Goal: Task Accomplishment & Management: Manage account settings

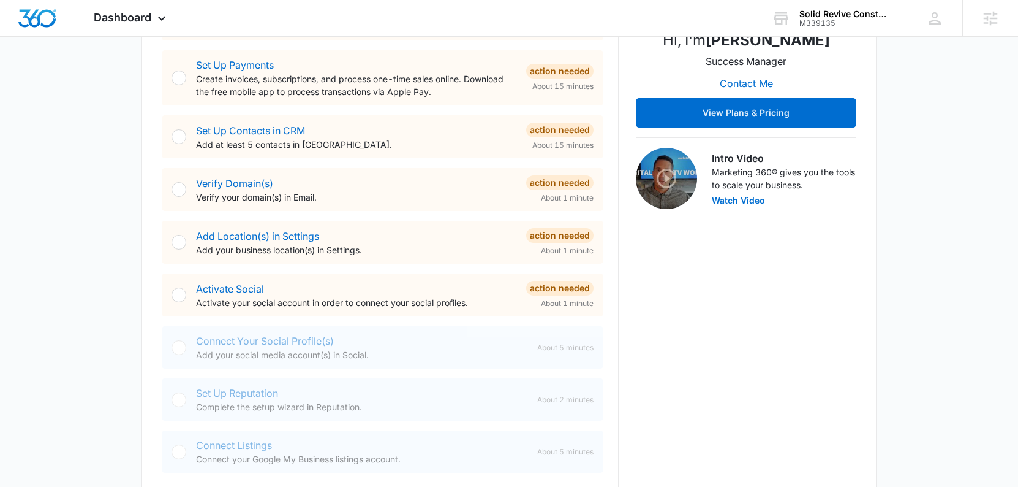
scroll to position [332, 0]
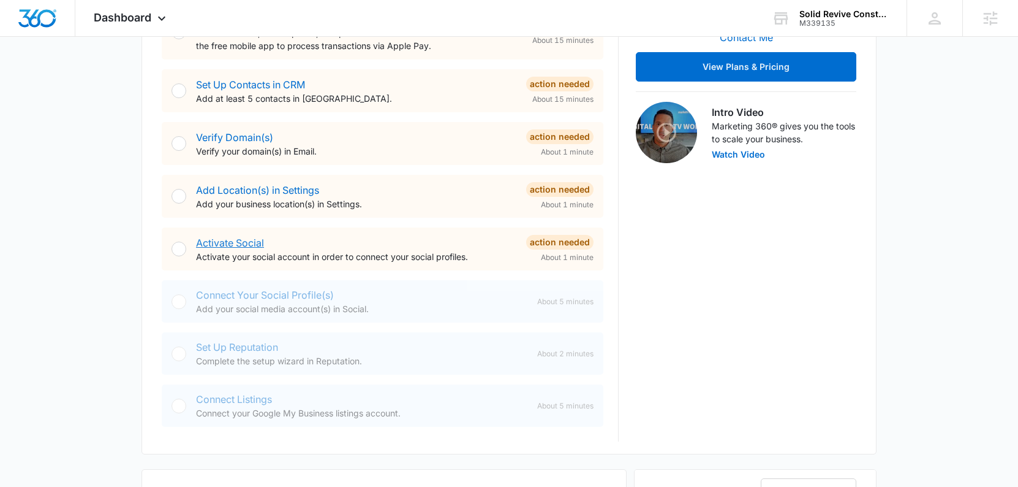
click at [218, 242] on link "Activate Social" at bounding box center [230, 243] width 68 height 12
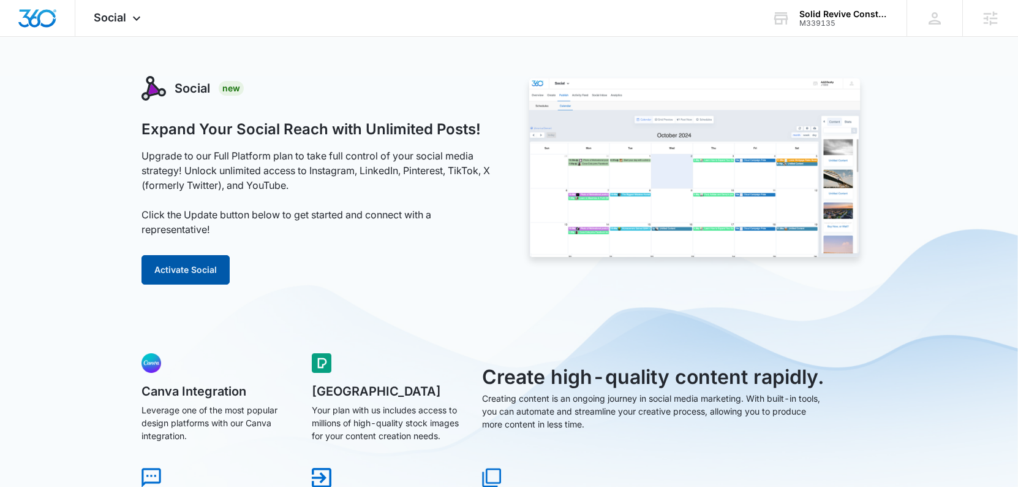
click at [183, 261] on button "Activate Social" at bounding box center [186, 269] width 88 height 29
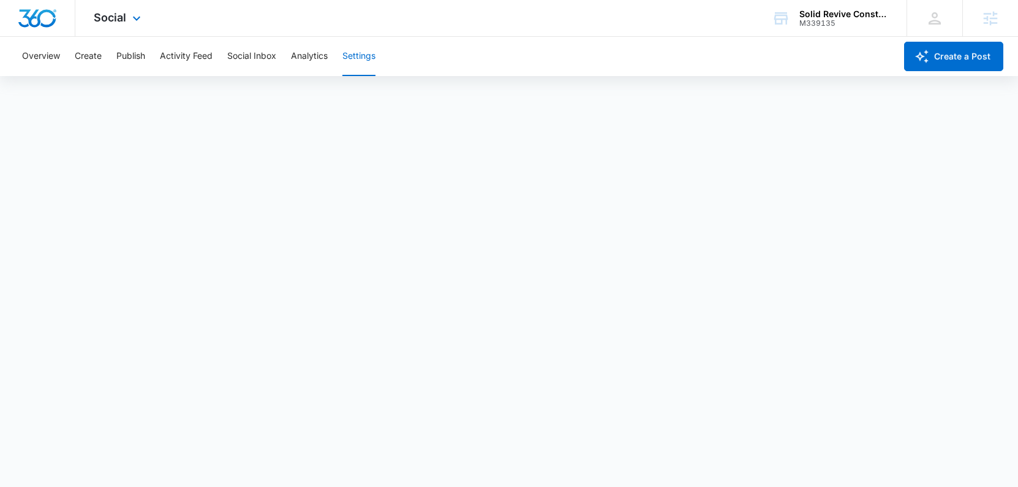
click at [40, 17] on img "Dashboard" at bounding box center [37, 18] width 39 height 18
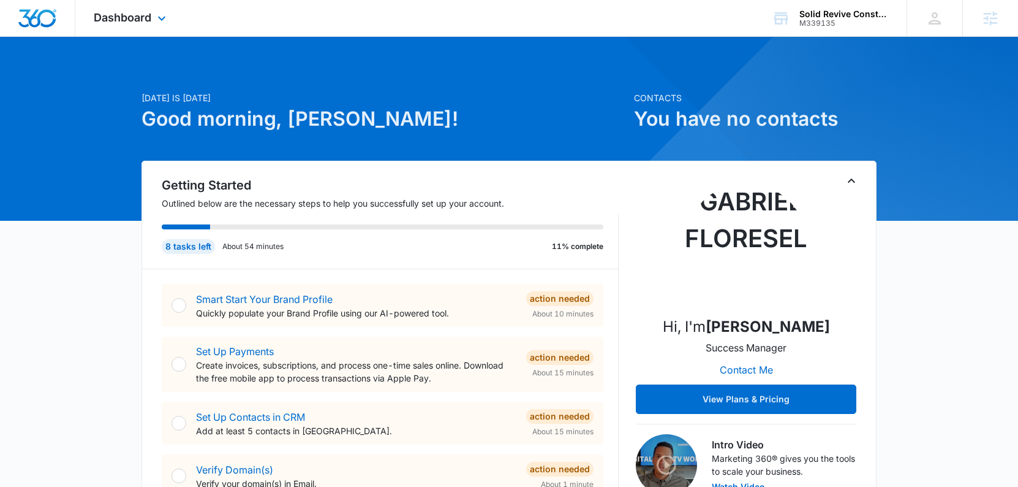
click at [145, 26] on div "Dashboard Apps Reputation Websites Forms CRM Email Social Shop Content Ads Inte…" at bounding box center [131, 18] width 112 height 36
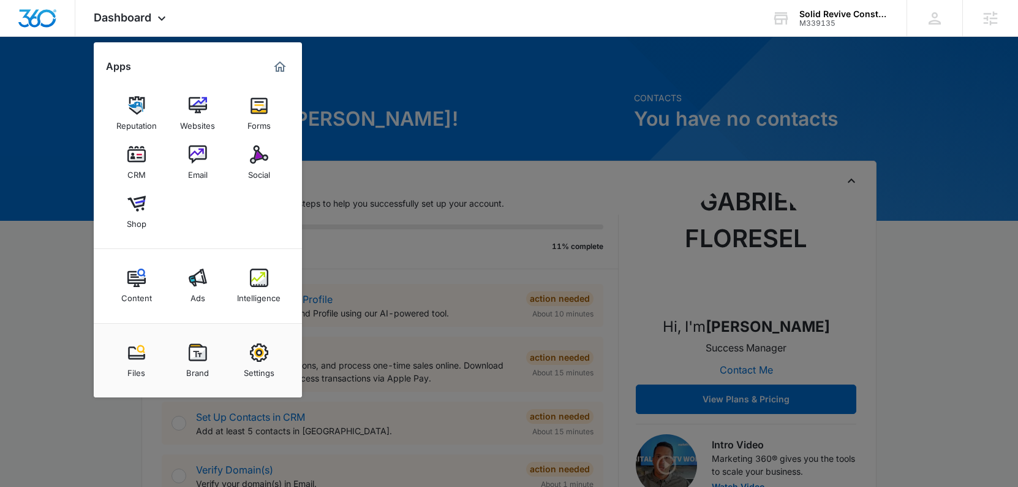
click at [197, 366] on div "Brand" at bounding box center [197, 370] width 23 height 16
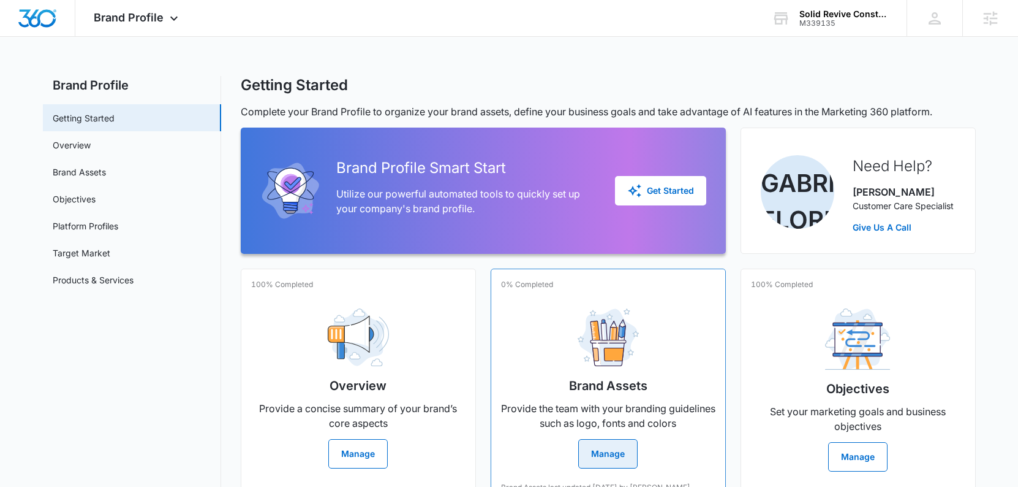
click at [604, 450] on button "Manage" at bounding box center [607, 453] width 59 height 29
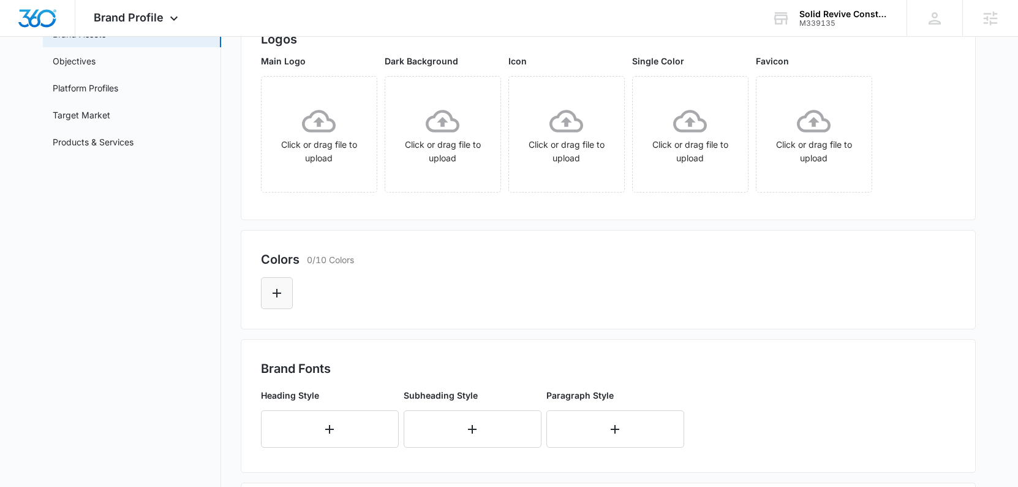
click at [279, 286] on icon "Edit Color" at bounding box center [277, 293] width 15 height 15
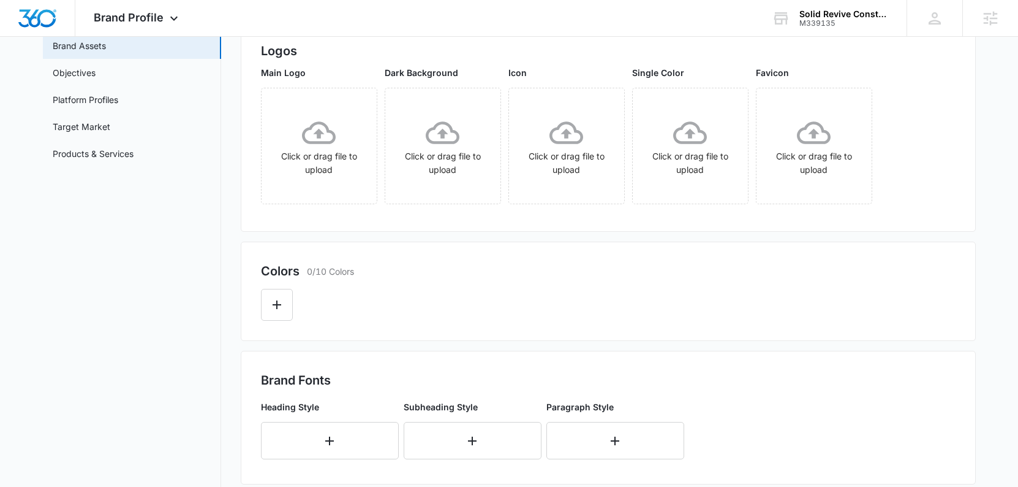
click at [607, 287] on div at bounding box center [608, 300] width 695 height 40
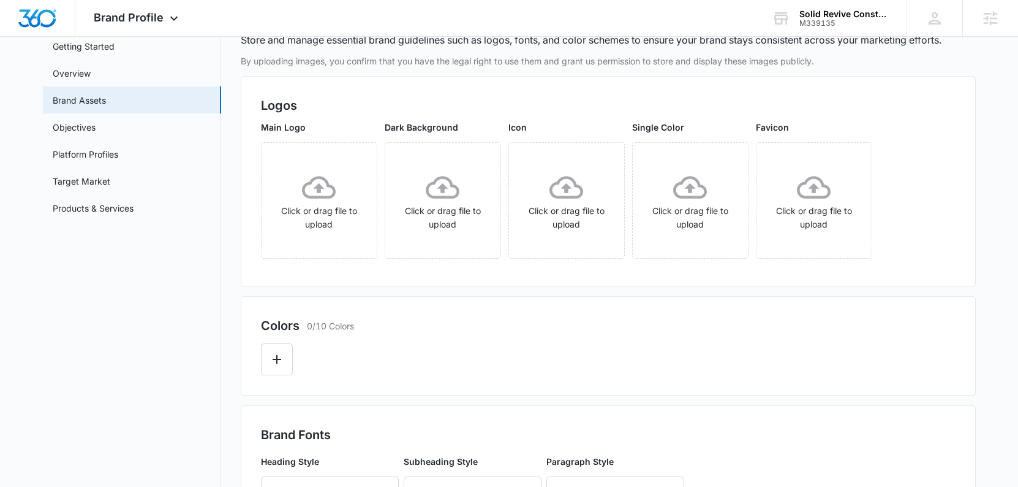
scroll to position [0, 0]
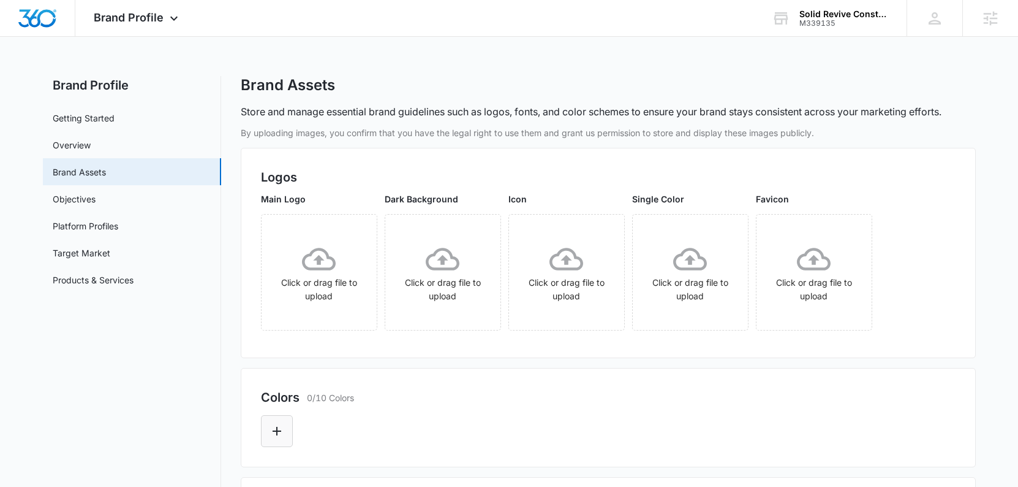
click at [282, 433] on icon "Edit Color" at bounding box center [277, 430] width 15 height 15
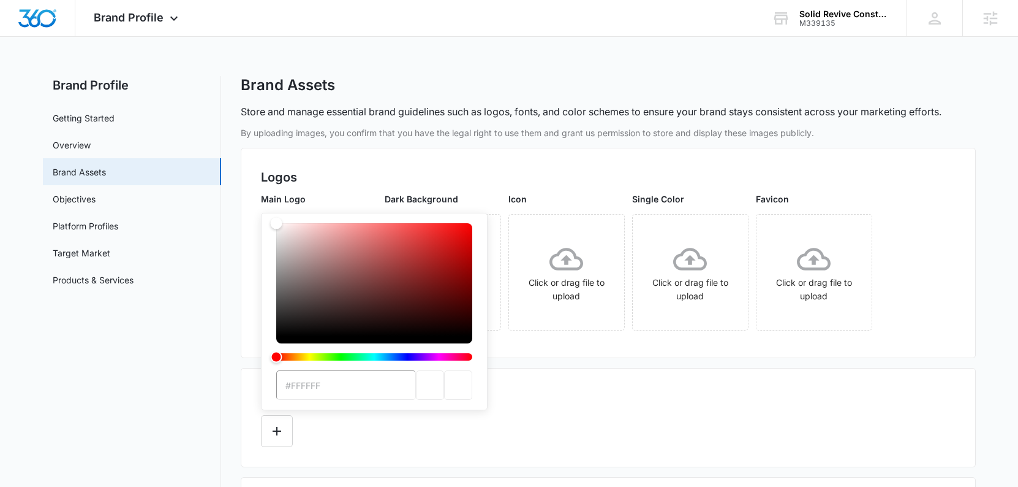
type input "#003057"
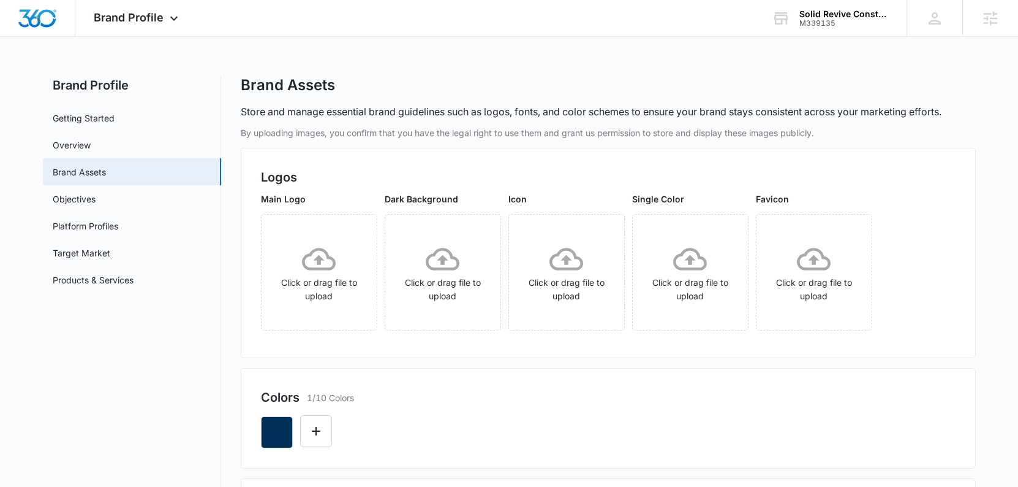
click at [559, 417] on div at bounding box center [608, 427] width 695 height 42
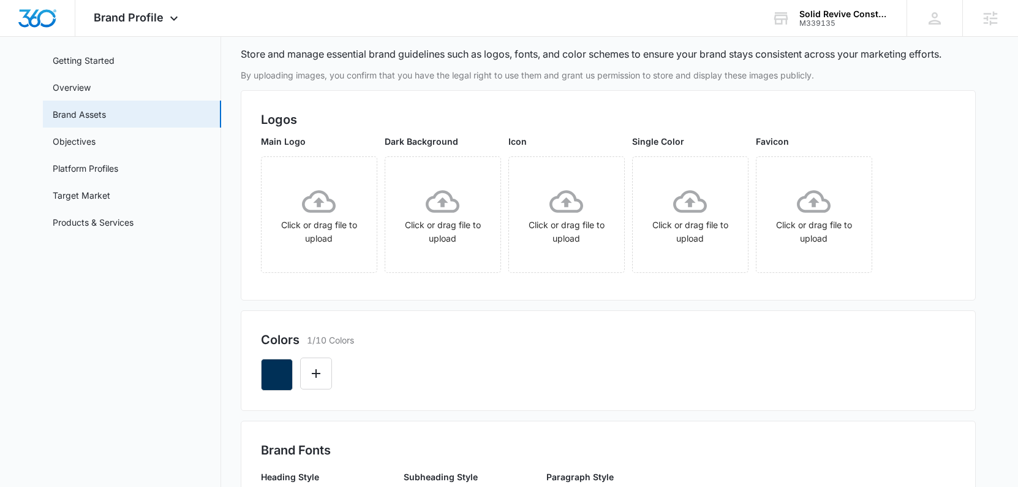
scroll to position [97, 0]
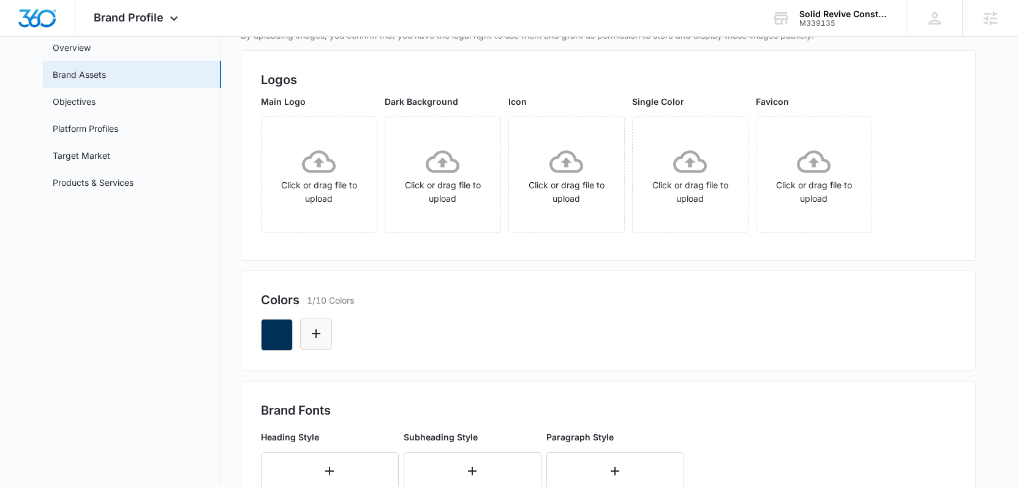
click at [322, 331] on icon "Edit Color" at bounding box center [316, 333] width 15 height 15
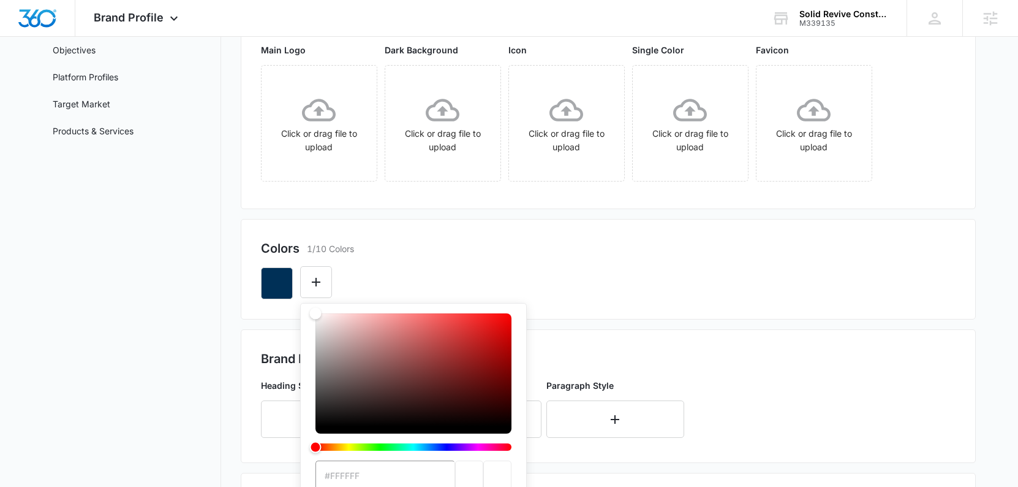
scroll to position [339, 0]
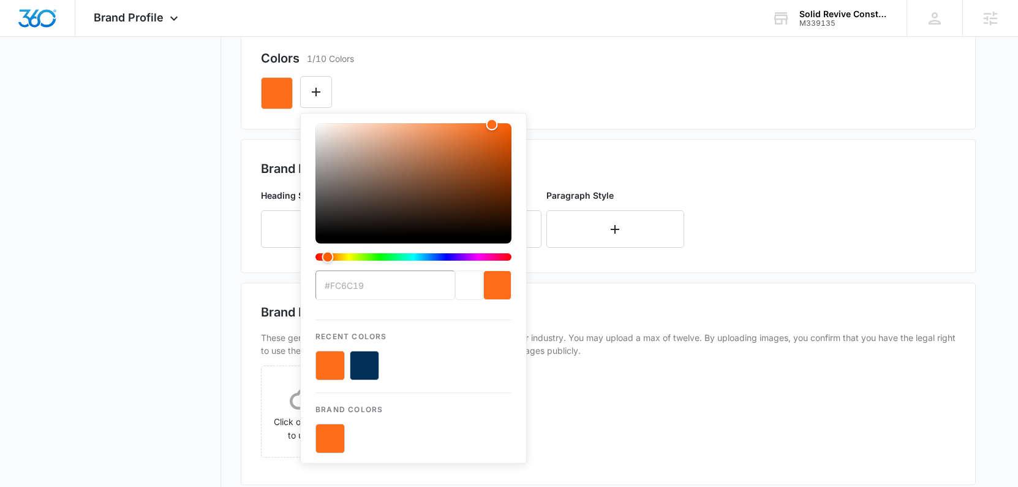
click at [374, 365] on button "color-picker-container" at bounding box center [364, 364] width 29 height 29
type input "#003057"
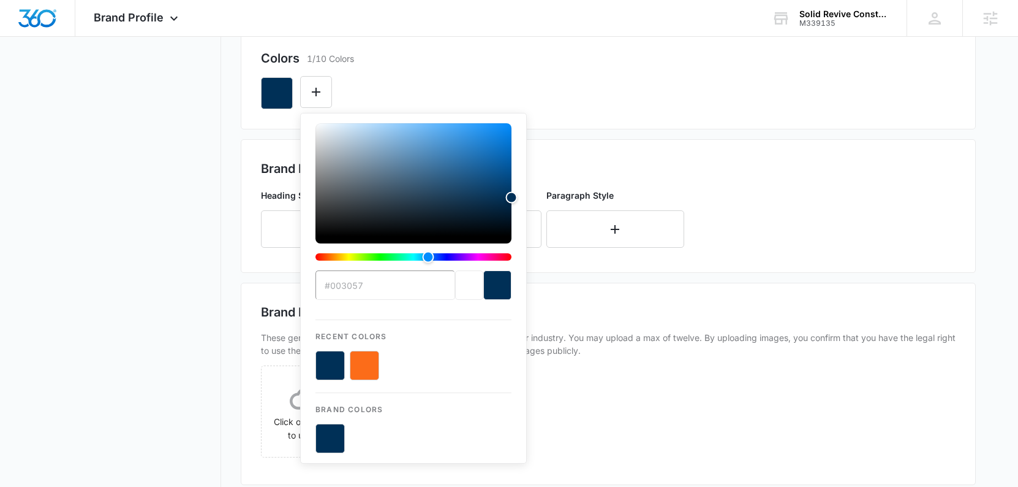
click at [455, 74] on div "#003057 Recent Colors Brand Colors" at bounding box center [608, 88] width 695 height 42
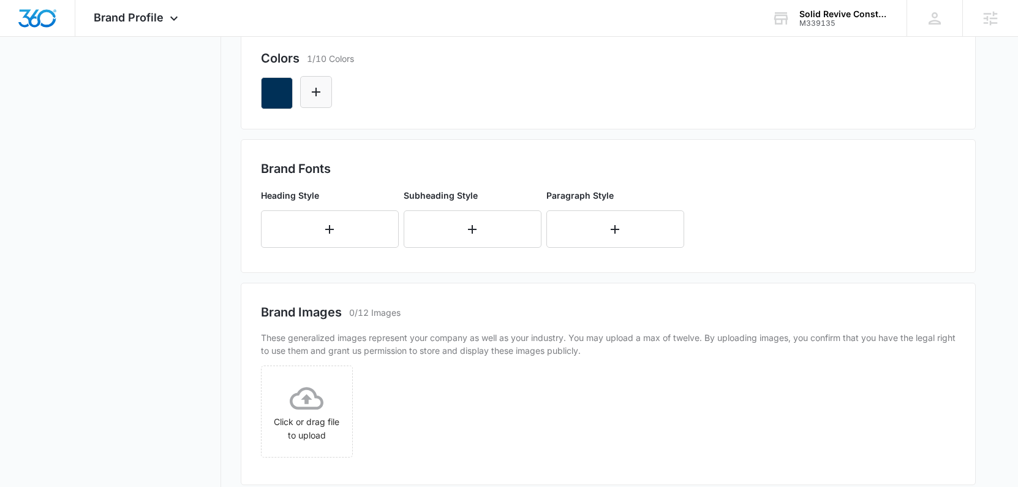
click at [319, 99] on icon "Edit Color" at bounding box center [316, 92] width 15 height 15
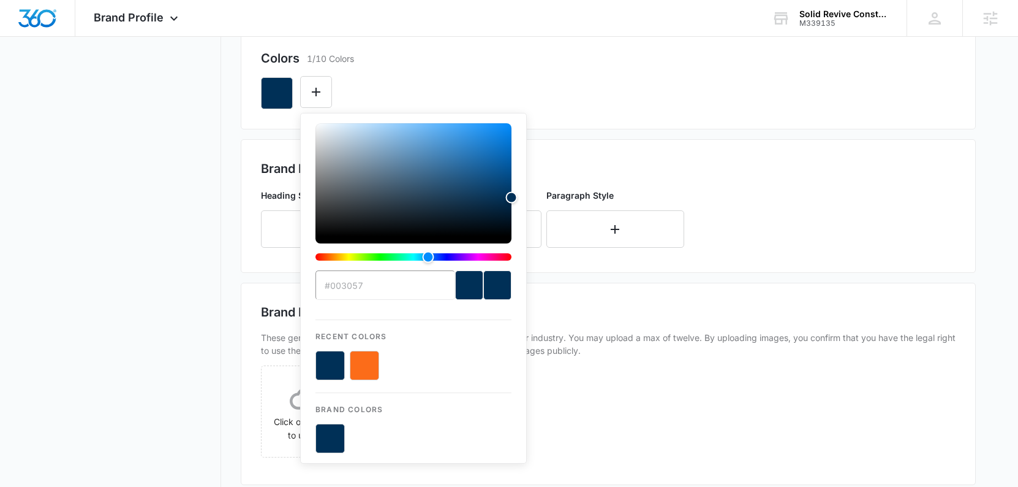
drag, startPoint x: 357, startPoint y: 358, endPoint x: 369, endPoint y: 250, distance: 108.6
click at [357, 358] on button "color-picker-container" at bounding box center [364, 364] width 29 height 29
type input "#FFFFFF"
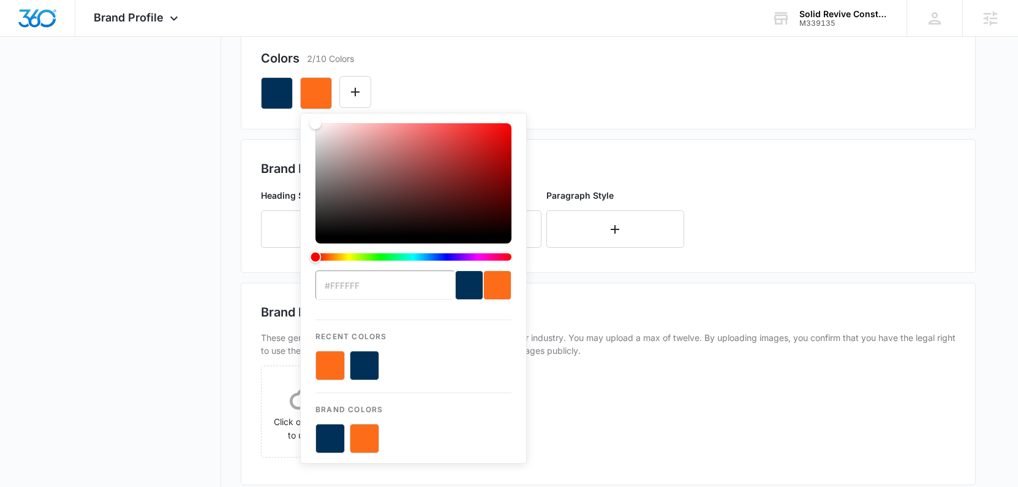
click at [447, 70] on div "#FFFFFF Recent Colors Brand Colors" at bounding box center [608, 88] width 695 height 42
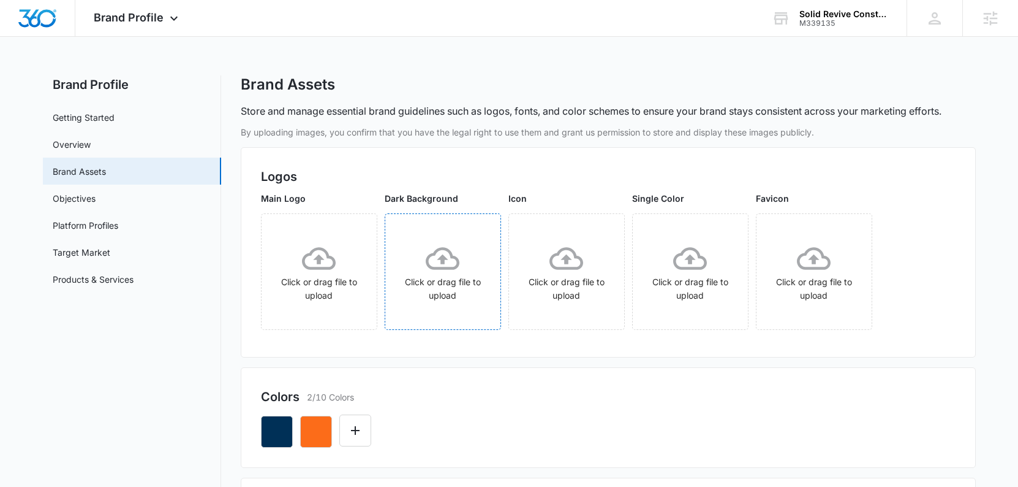
scroll to position [0, 0]
click at [82, 146] on link "Overview" at bounding box center [72, 144] width 38 height 13
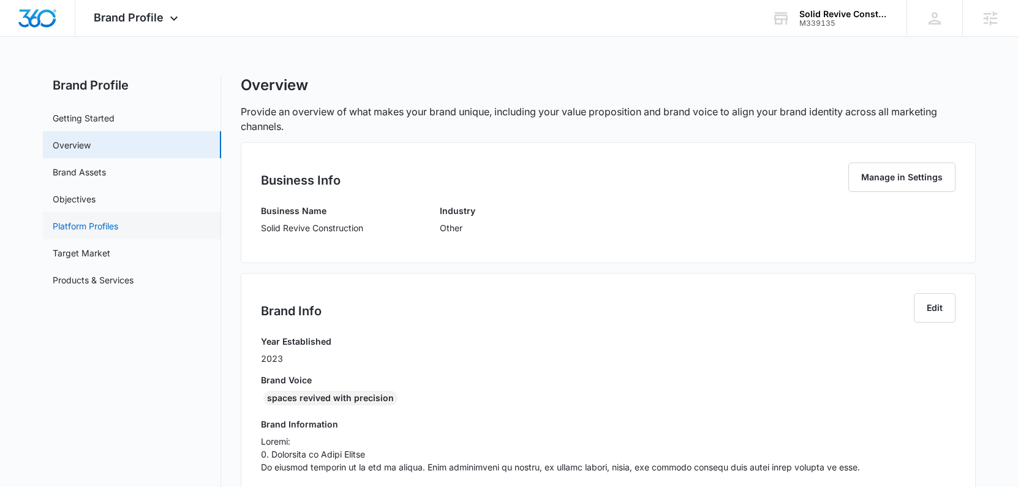
click at [93, 230] on link "Platform Profiles" at bounding box center [86, 225] width 66 height 13
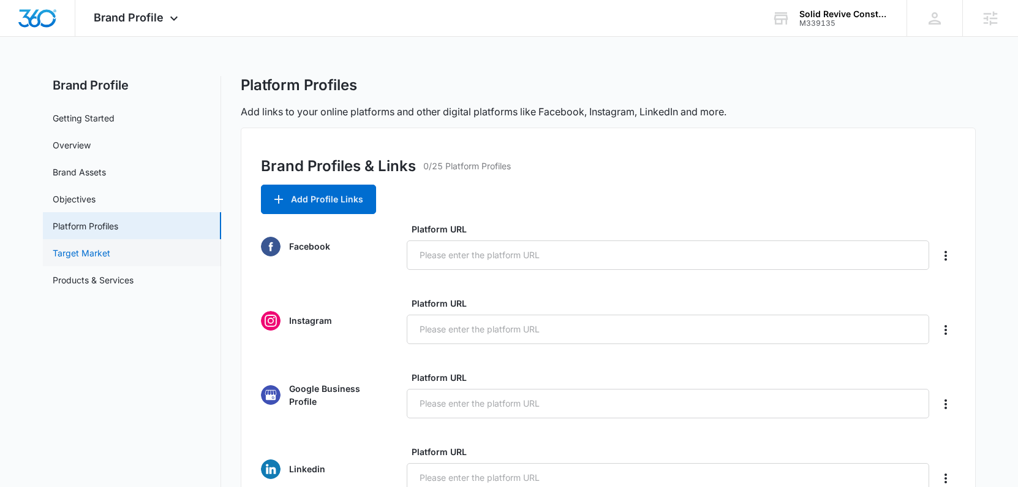
click at [97, 251] on link "Target Market" at bounding box center [82, 252] width 58 height 13
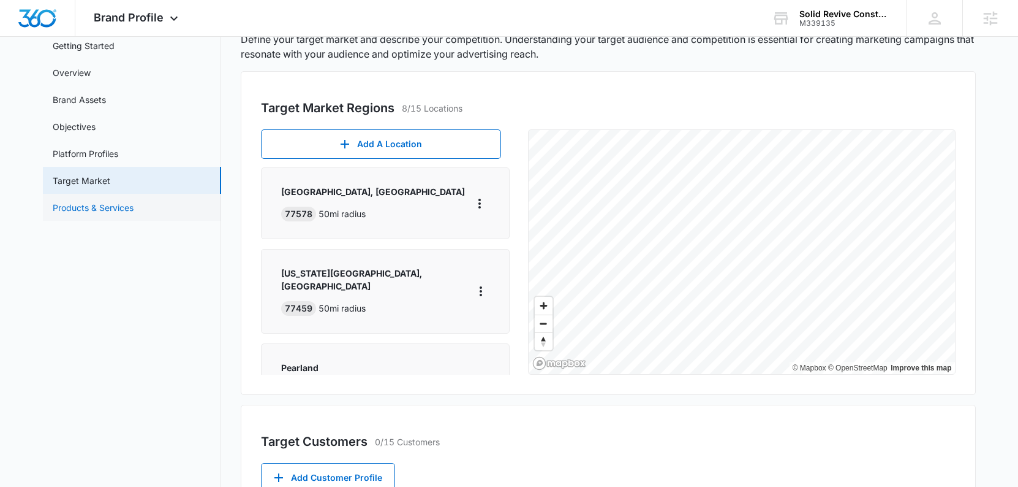
click at [123, 213] on link "Products & Services" at bounding box center [93, 207] width 81 height 13
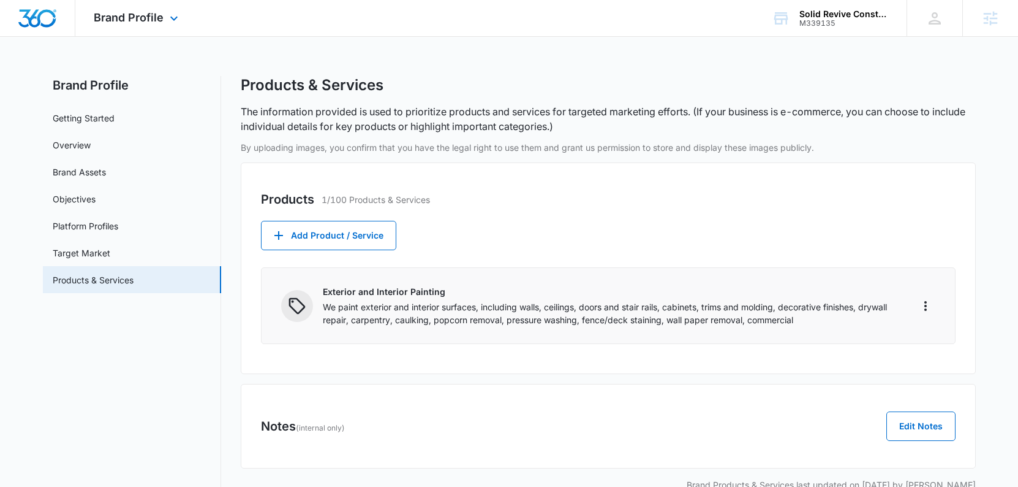
click at [26, 12] on img "Dashboard" at bounding box center [37, 18] width 39 height 18
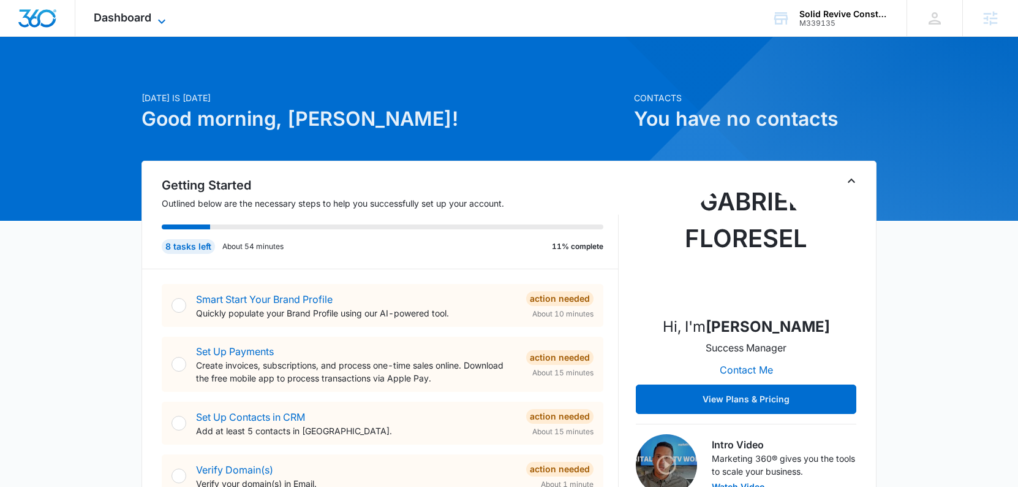
click at [133, 16] on span "Dashboard" at bounding box center [123, 17] width 58 height 13
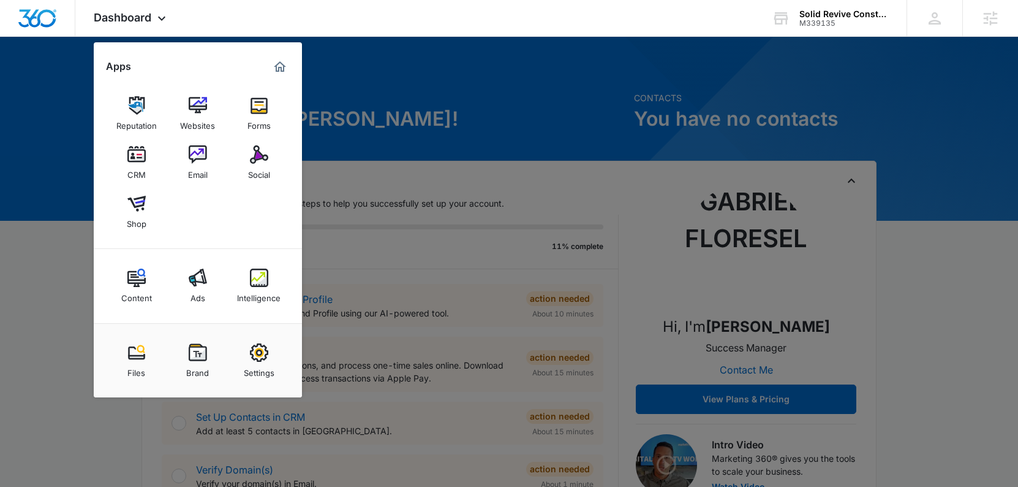
click at [354, 78] on div at bounding box center [509, 243] width 1018 height 487
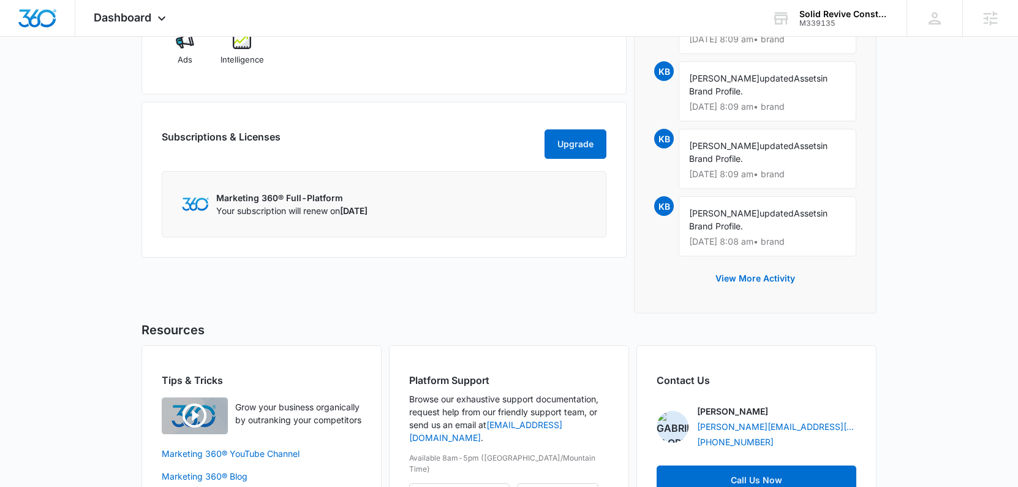
scroll to position [947, 0]
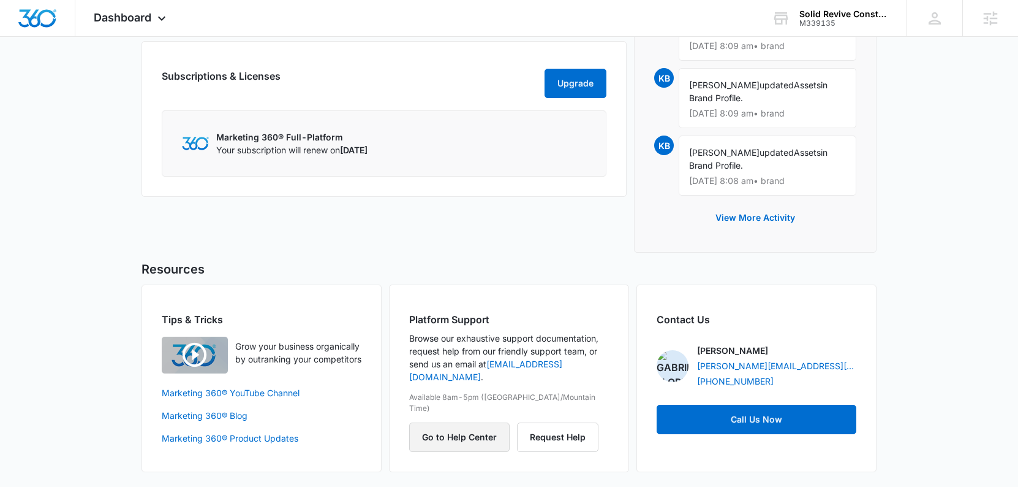
click at [472, 422] on button "Go to Help Center" at bounding box center [459, 436] width 100 height 29
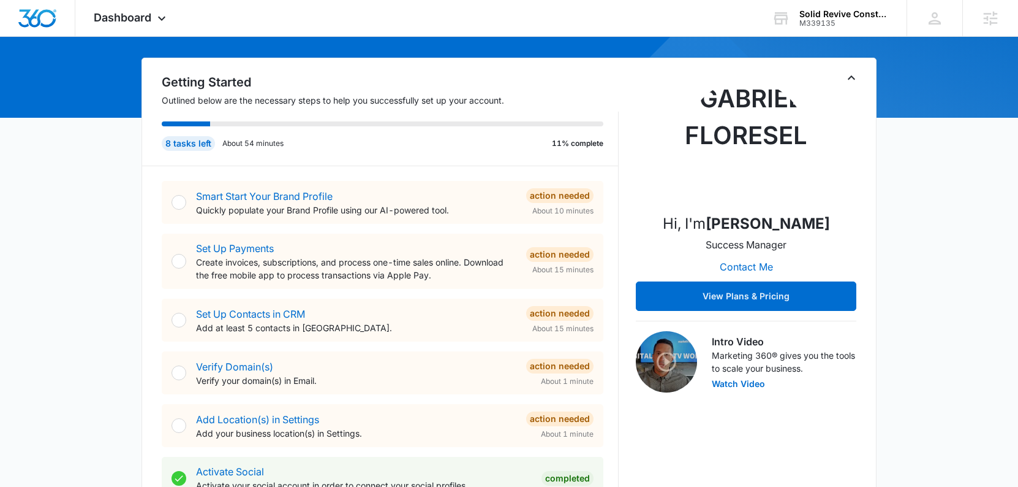
scroll to position [102, 0]
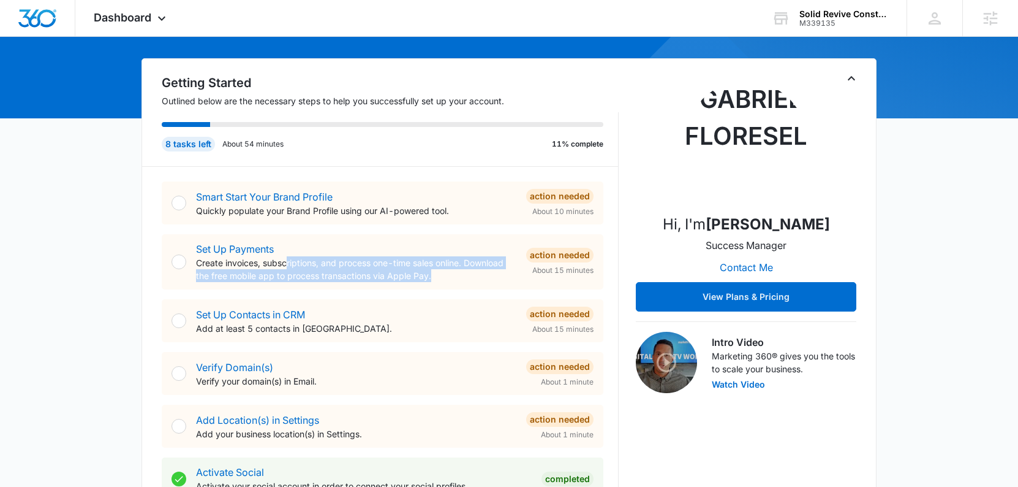
drag, startPoint x: 452, startPoint y: 279, endPoint x: 286, endPoint y: 263, distance: 166.8
click at [286, 263] on p "Create invoices, subscriptions, and process one-time sales online. Download the…" at bounding box center [356, 269] width 320 height 26
drag, startPoint x: 246, startPoint y: 263, endPoint x: 480, endPoint y: 277, distance: 234.5
click at [480, 277] on p "Create invoices, subscriptions, and process one-time sales online. Download the…" at bounding box center [356, 269] width 320 height 26
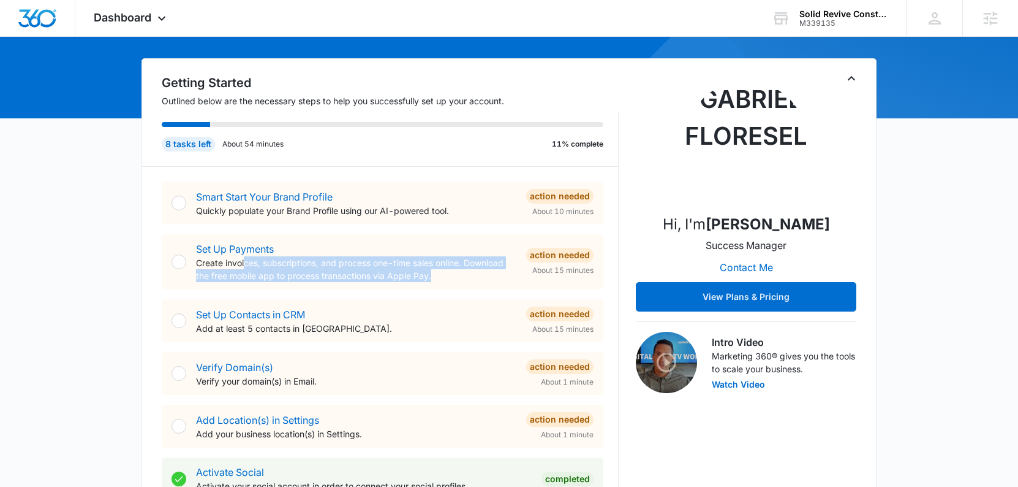
click at [480, 277] on p "Create invoices, subscriptions, and process one-time sales online. Download the…" at bounding box center [356, 269] width 320 height 26
drag, startPoint x: 431, startPoint y: 278, endPoint x: 202, endPoint y: 263, distance: 230.2
click at [202, 263] on p "Create invoices, subscriptions, and process one-time sales online. Download the…" at bounding box center [356, 269] width 320 height 26
click at [291, 263] on p "Create invoices, subscriptions, and process one-time sales online. Download the…" at bounding box center [356, 269] width 320 height 26
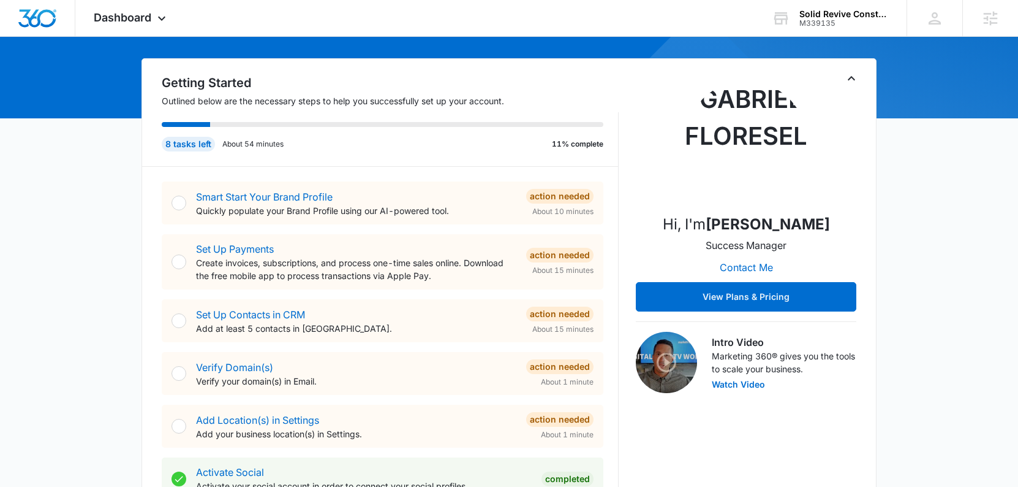
click at [466, 273] on p "Create invoices, subscriptions, and process one-time sales online. Download the…" at bounding box center [356, 269] width 320 height 26
click at [459, 275] on p "Create invoices, subscriptions, and process one-time sales online. Download the…" at bounding box center [356, 269] width 320 height 26
click at [460, 275] on p "Create invoices, subscriptions, and process one-time sales online. Download the…" at bounding box center [356, 269] width 320 height 26
click at [444, 279] on p "Create invoices, subscriptions, and process one-time sales online. Download the…" at bounding box center [356, 269] width 320 height 26
drag, startPoint x: 444, startPoint y: 279, endPoint x: 375, endPoint y: 264, distance: 70.8
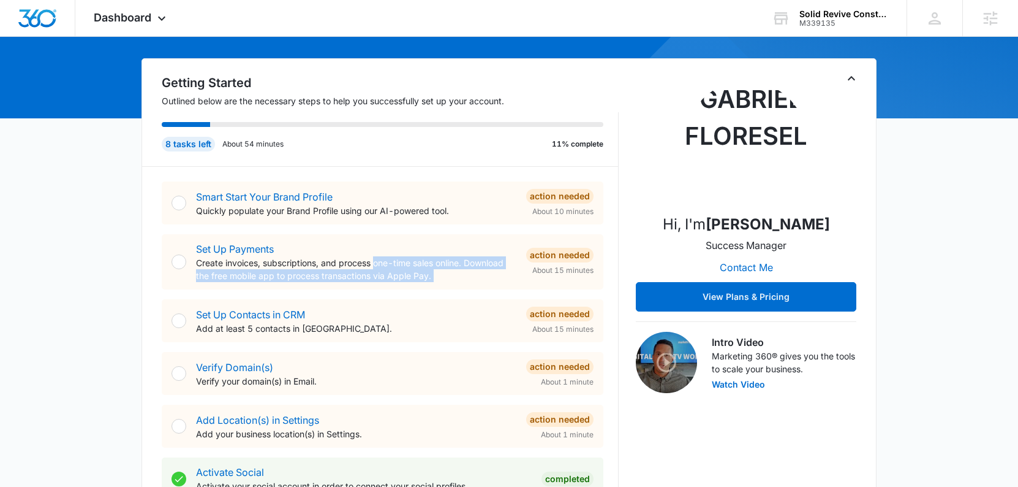
click at [375, 264] on p "Create invoices, subscriptions, and process one-time sales online. Download the…" at bounding box center [356, 269] width 320 height 26
click at [453, 279] on p "Create invoices, subscriptions, and process one-time sales online. Download the…" at bounding box center [356, 269] width 320 height 26
click at [451, 278] on p "Create invoices, subscriptions, and process one-time sales online. Download the…" at bounding box center [356, 269] width 320 height 26
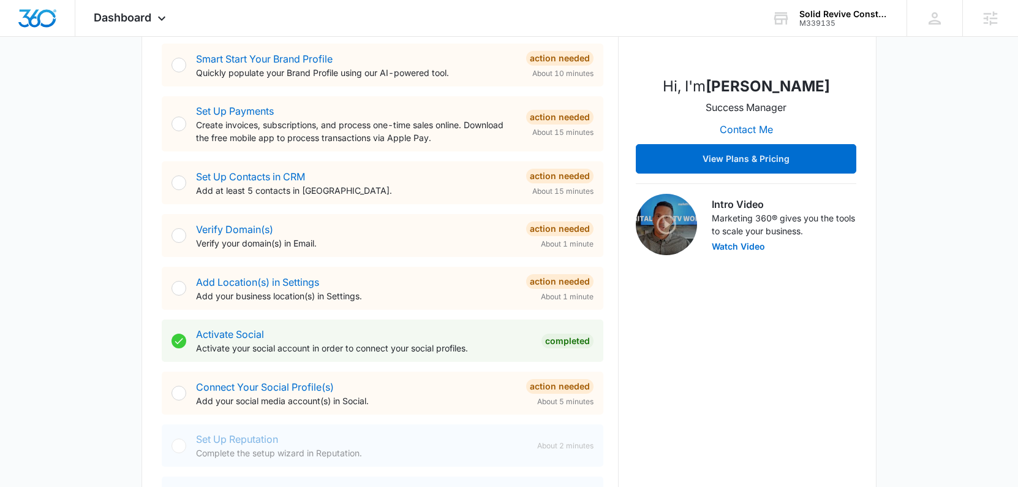
scroll to position [281, 0]
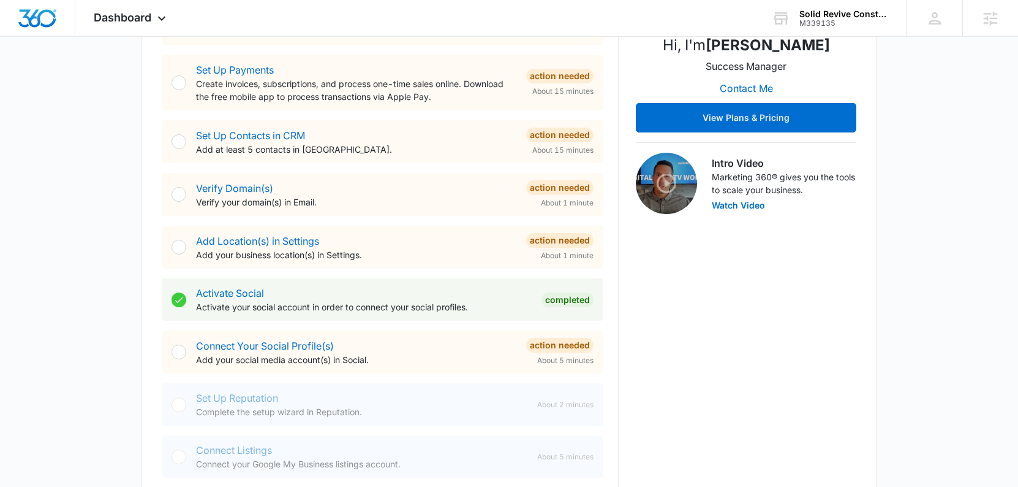
drag, startPoint x: 346, startPoint y: 202, endPoint x: 376, endPoint y: 207, distance: 30.5
click at [376, 207] on p "Verify your domain(s) in Email." at bounding box center [356, 201] width 320 height 13
click at [385, 206] on p "Verify your domain(s) in Email." at bounding box center [356, 201] width 320 height 13
drag, startPoint x: 385, startPoint y: 206, endPoint x: 192, endPoint y: 192, distance: 193.6
click at [193, 192] on div "Verify Domain(s) Verify your domain(s) in Email. Action Needed About 1 minute" at bounding box center [383, 194] width 442 height 43
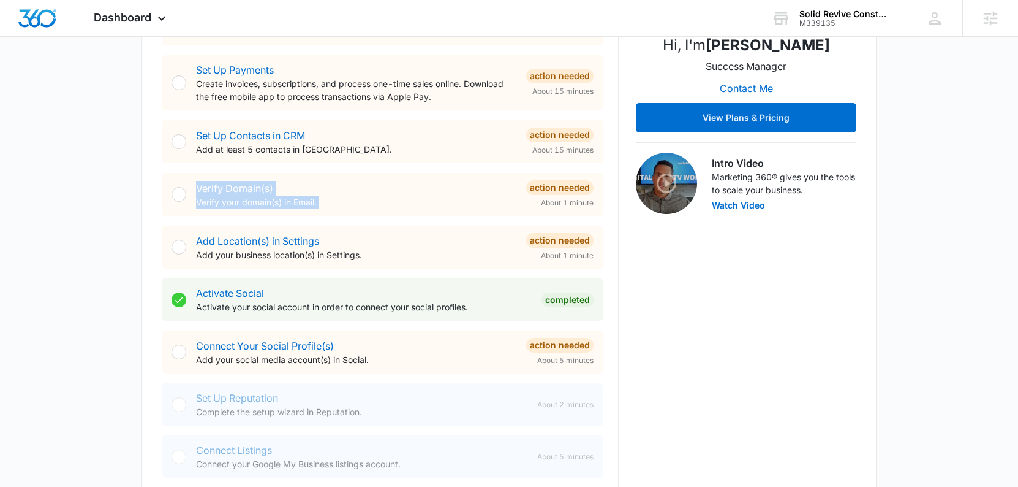
click at [341, 200] on p "Verify your domain(s) in Email." at bounding box center [356, 201] width 320 height 13
click at [382, 245] on div "Add Location(s) in Settings Add your business location(s) in Settings." at bounding box center [356, 247] width 320 height 28
click at [388, 259] on p "Add your business location(s) in Settings." at bounding box center [356, 254] width 320 height 13
click at [123, 15] on span "Dashboard" at bounding box center [123, 17] width 58 height 13
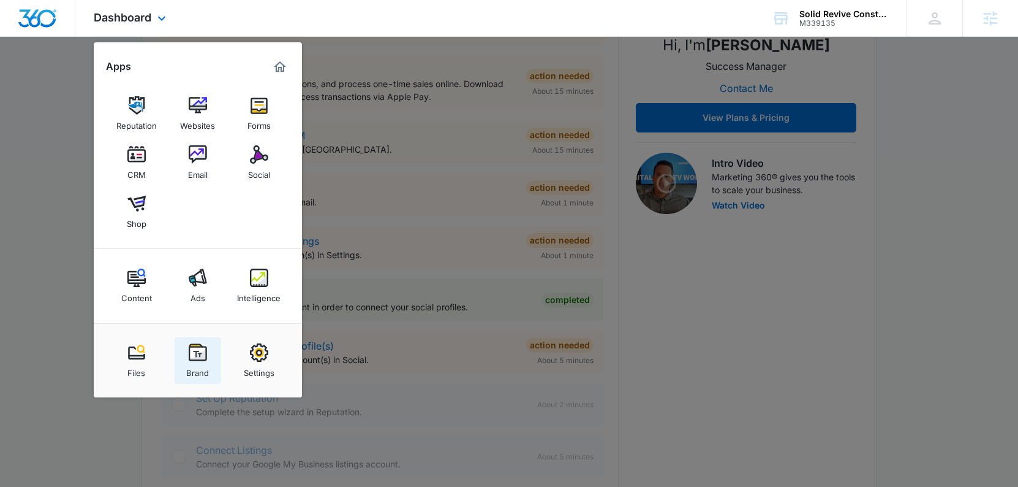
click at [189, 365] on div "Brand" at bounding box center [197, 370] width 23 height 16
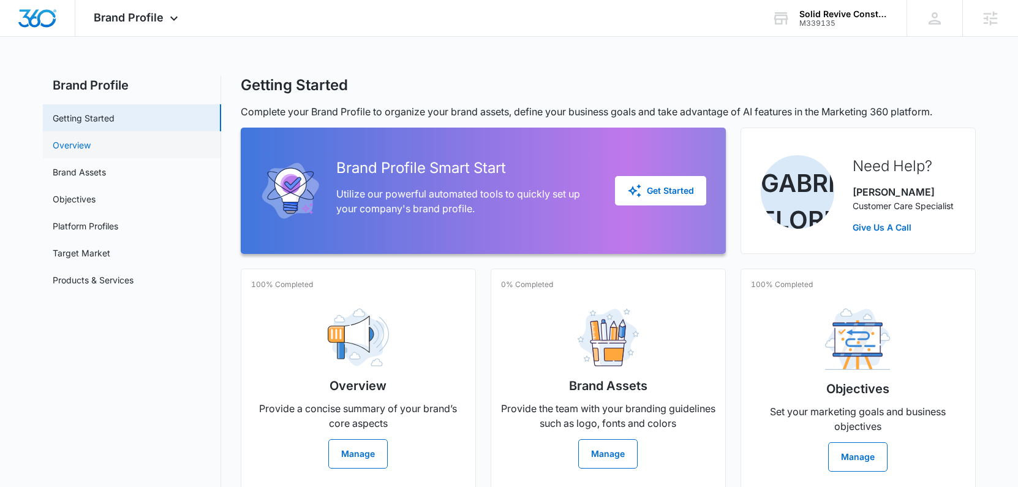
click at [91, 148] on link "Overview" at bounding box center [72, 144] width 38 height 13
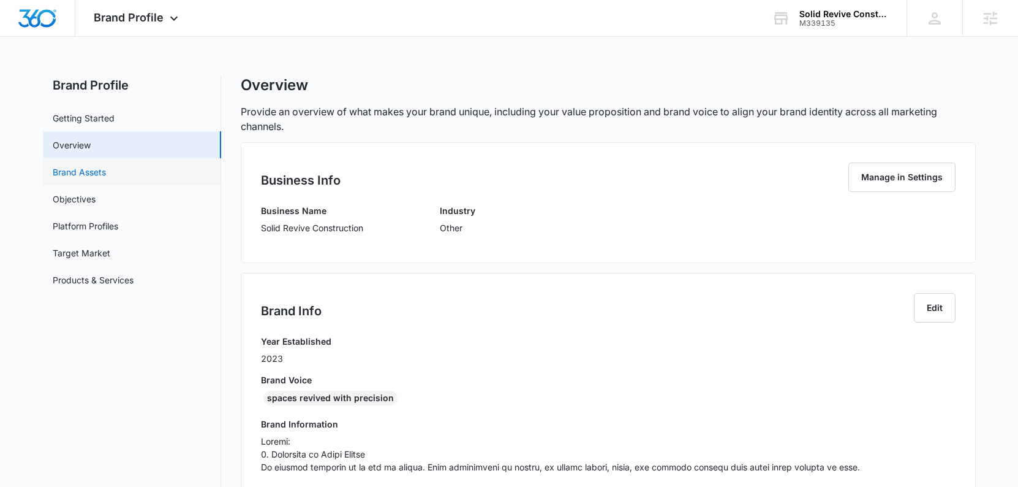
click at [96, 170] on link "Brand Assets" at bounding box center [79, 171] width 53 height 13
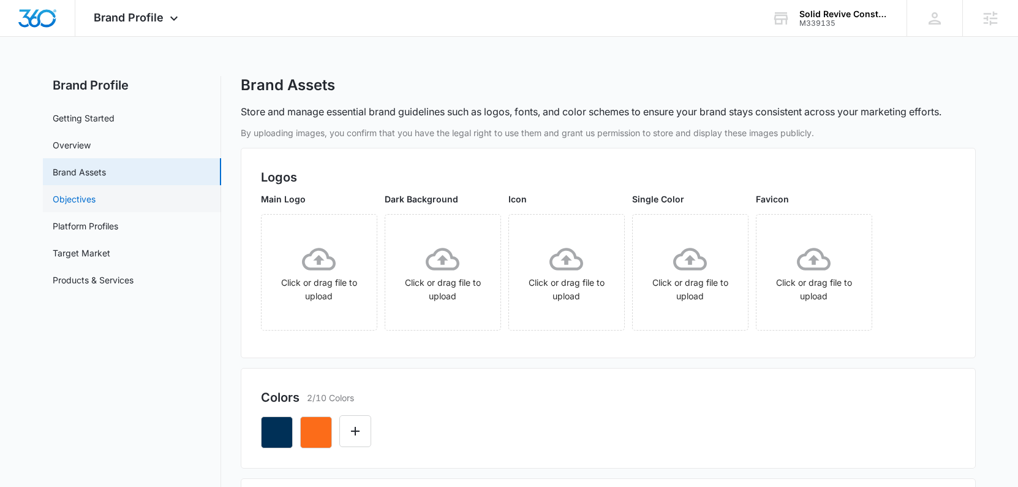
click at [86, 199] on link "Objectives" at bounding box center [74, 198] width 43 height 13
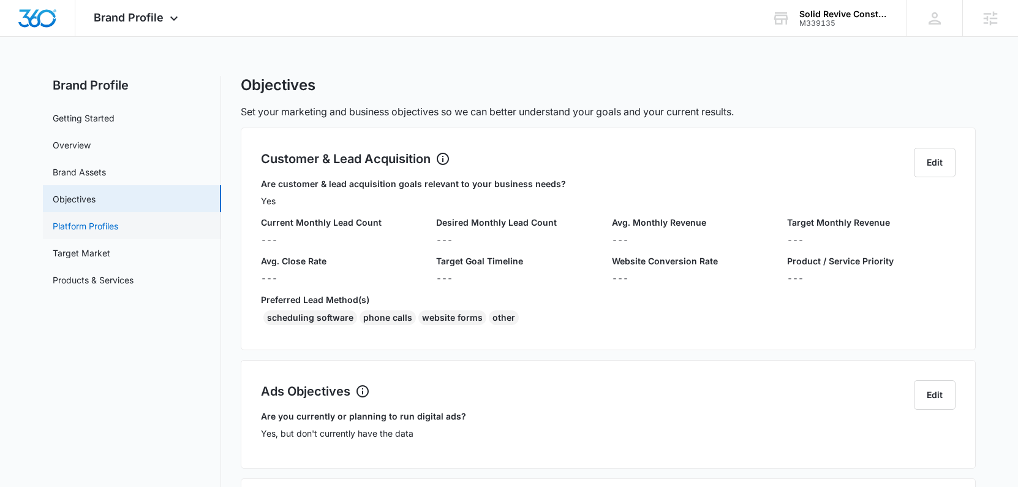
click at [102, 232] on link "Platform Profiles" at bounding box center [86, 225] width 66 height 13
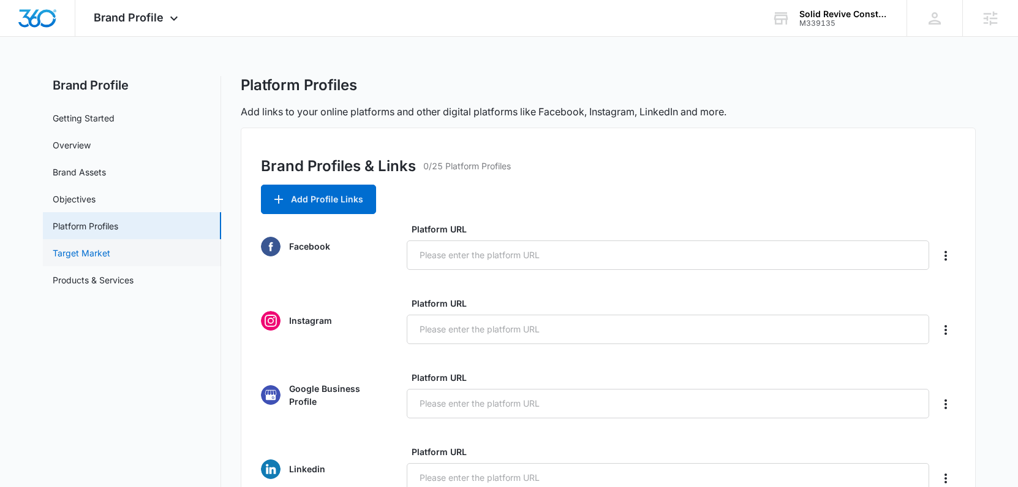
click at [106, 255] on link "Target Market" at bounding box center [82, 252] width 58 height 13
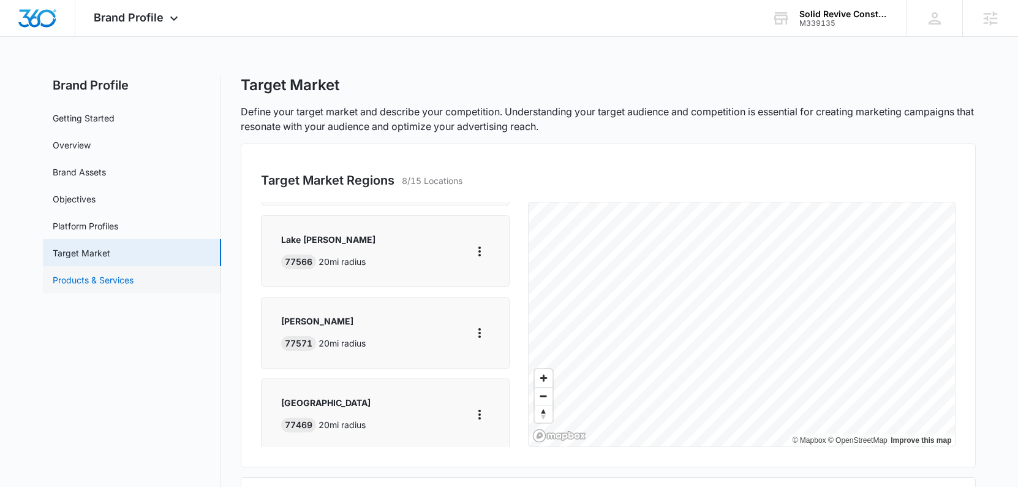
click at [126, 283] on link "Products & Services" at bounding box center [93, 279] width 81 height 13
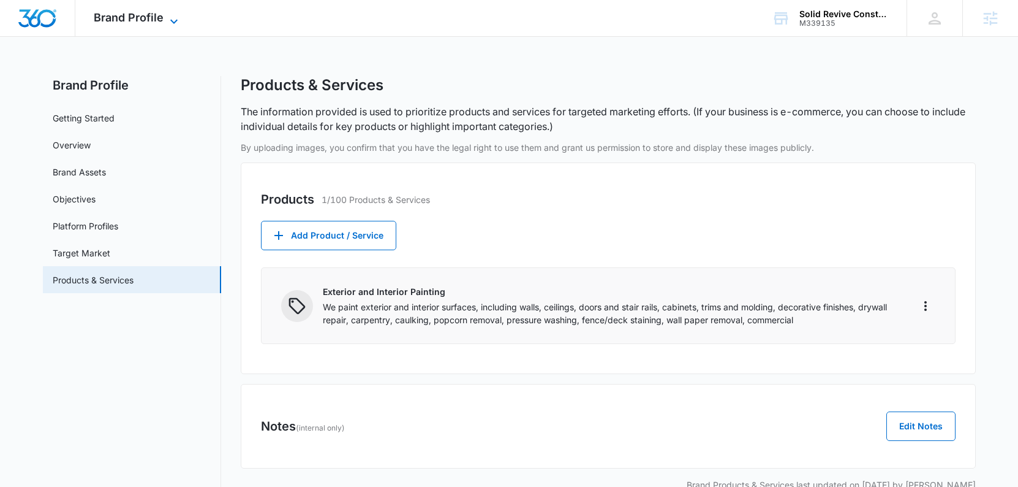
click at [142, 22] on span "Brand Profile" at bounding box center [129, 17] width 70 height 13
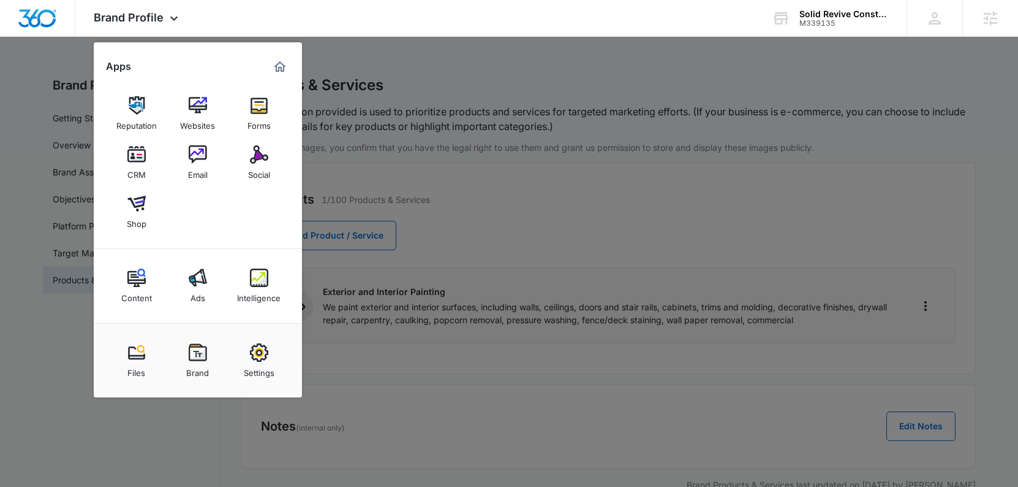
click at [257, 362] on div "Settings" at bounding box center [259, 370] width 31 height 16
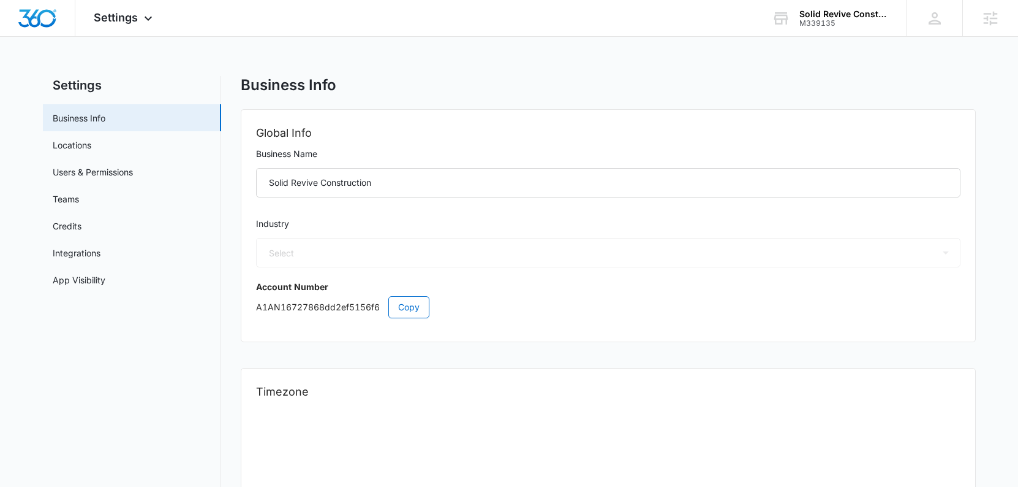
select select "52"
select select "US"
select select "America/[GEOGRAPHIC_DATA]"
click at [91, 151] on link "Locations" at bounding box center [72, 144] width 39 height 13
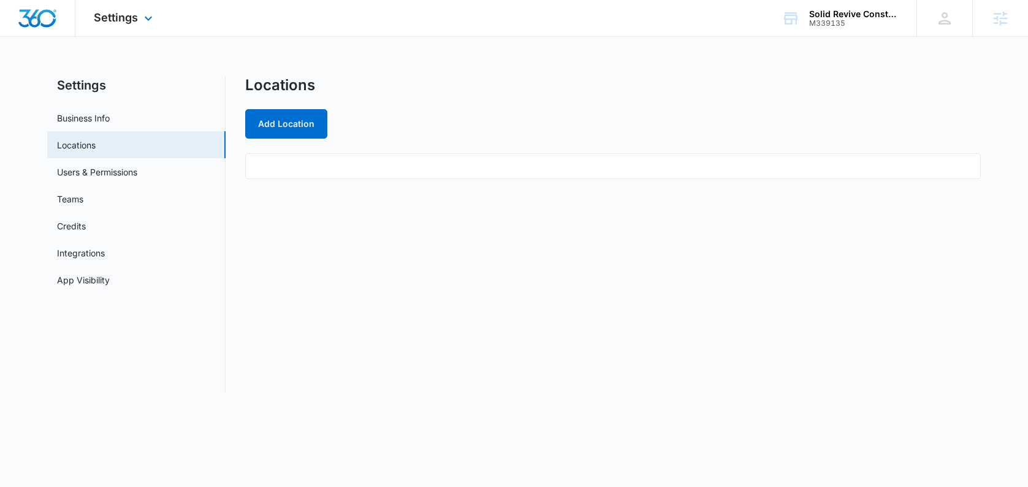
click at [34, 25] on img "Dashboard" at bounding box center [37, 18] width 39 height 18
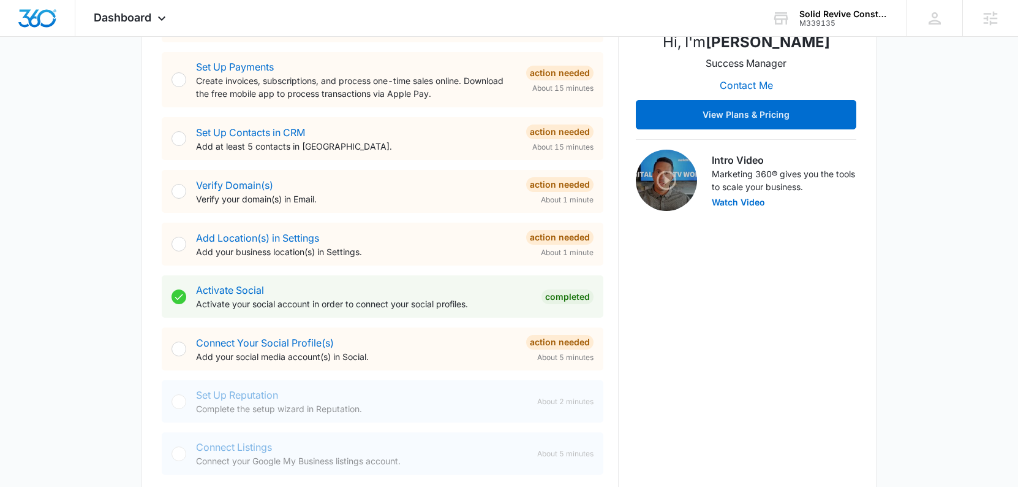
scroll to position [336, 0]
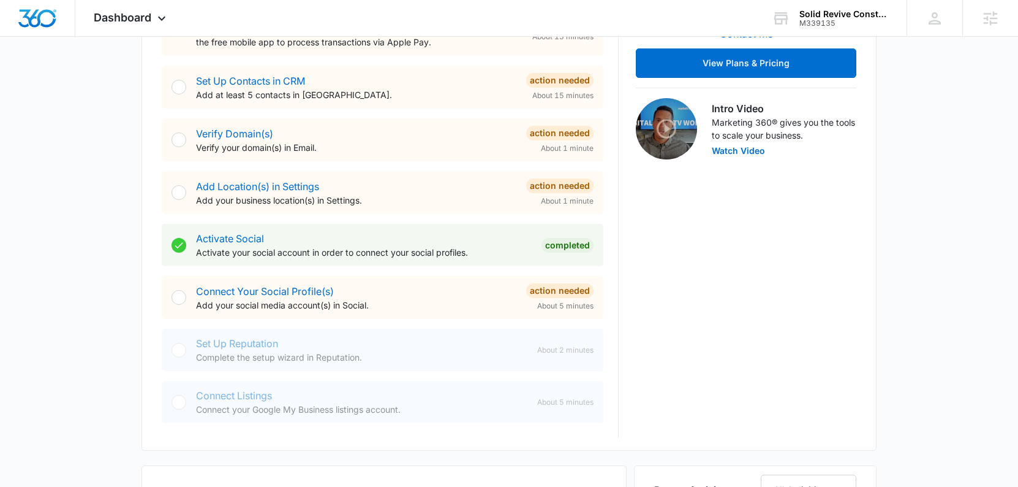
click at [381, 316] on div "Connect Your Social Profile(s) Add your social media account(s) in Social. Acti…" at bounding box center [383, 297] width 442 height 43
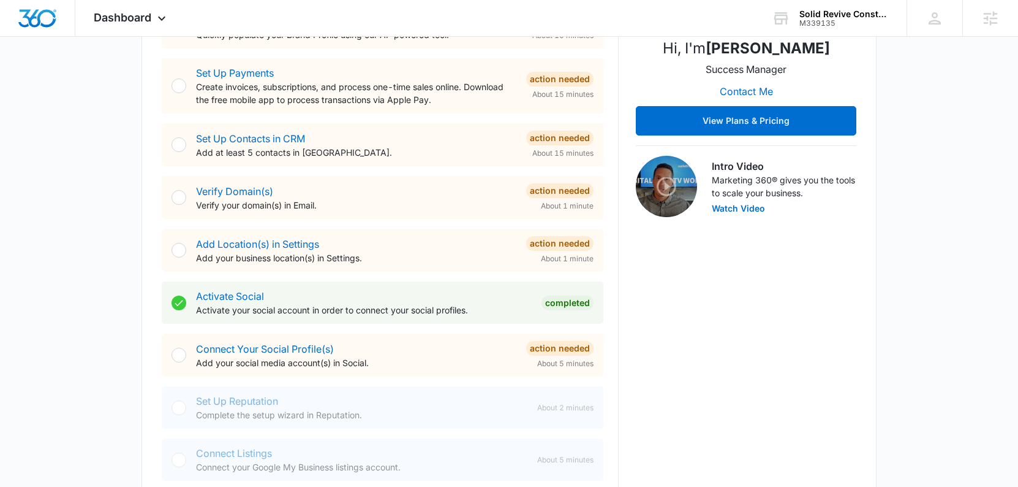
scroll to position [256, 0]
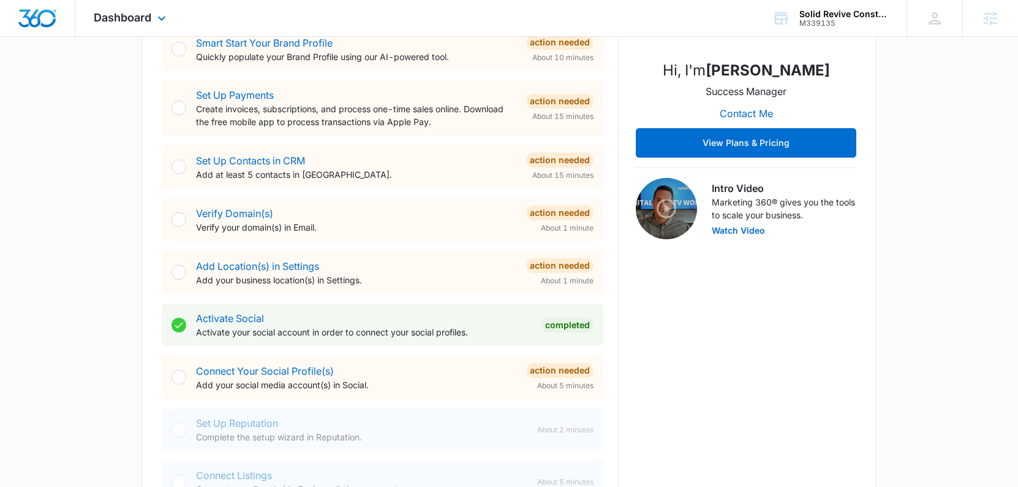
click at [142, 28] on div "Dashboard Apps Reputation Websites Forms CRM Email Social Shop Content Ads Inte…" at bounding box center [131, 18] width 112 height 36
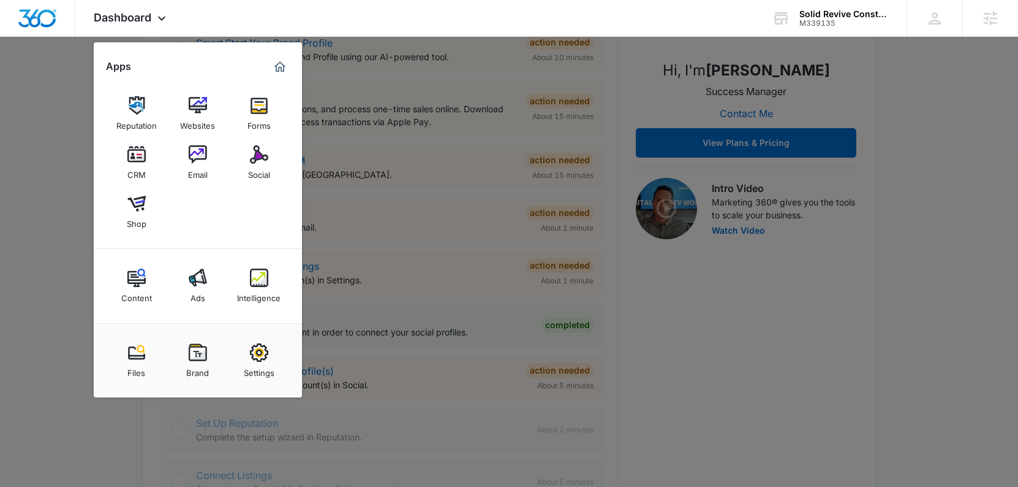
click at [422, 181] on div at bounding box center [509, 243] width 1018 height 487
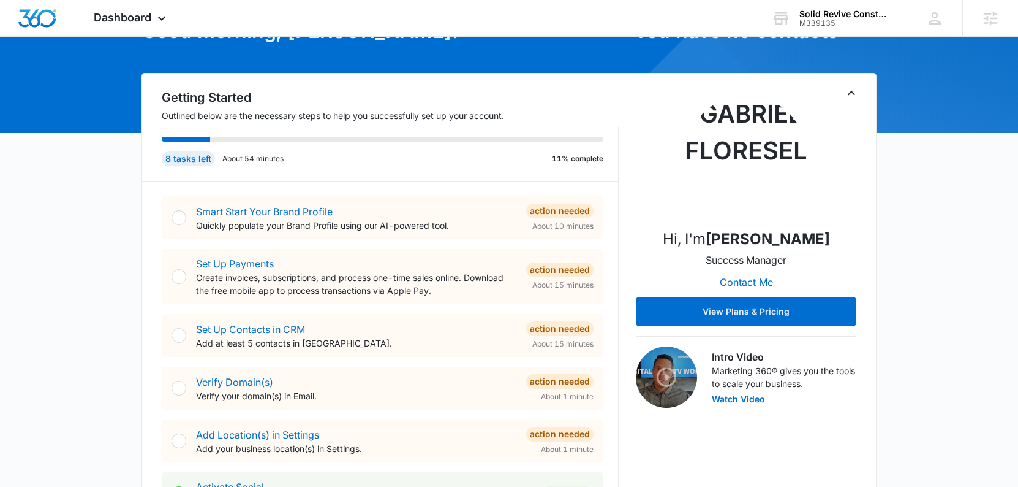
scroll to position [0, 0]
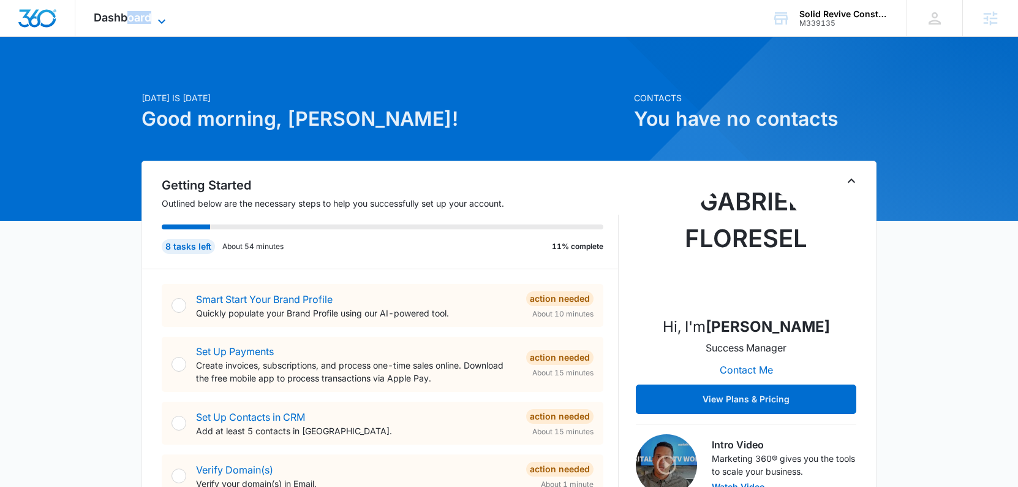
click at [131, 23] on div "Dashboard Apps Reputation Websites Forms CRM Email Social Shop Content Ads Inte…" at bounding box center [131, 18] width 112 height 36
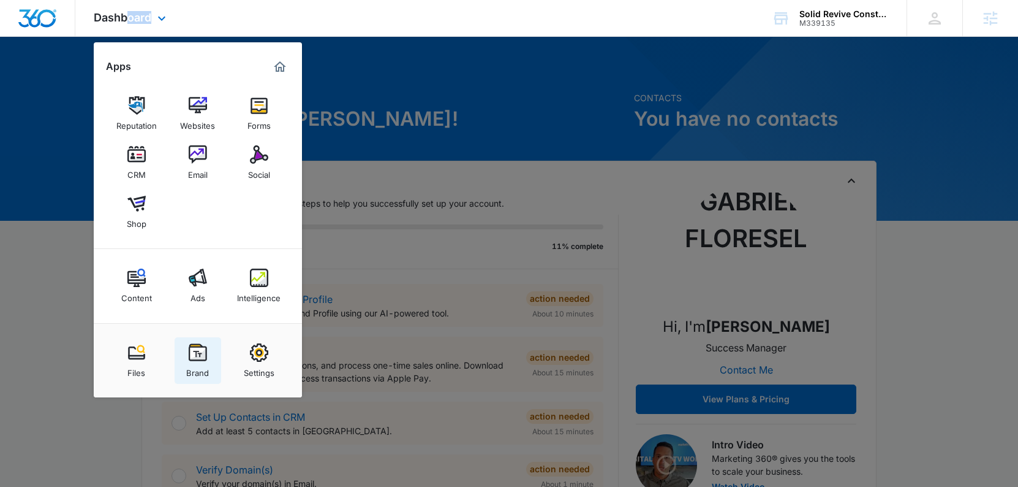
click at [194, 354] on img at bounding box center [198, 352] width 18 height 18
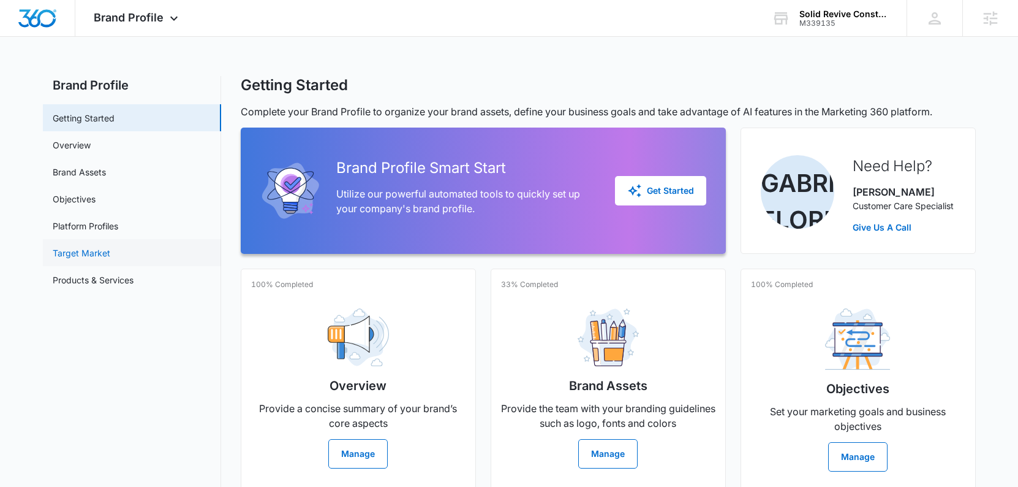
click at [92, 253] on link "Target Market" at bounding box center [82, 252] width 58 height 13
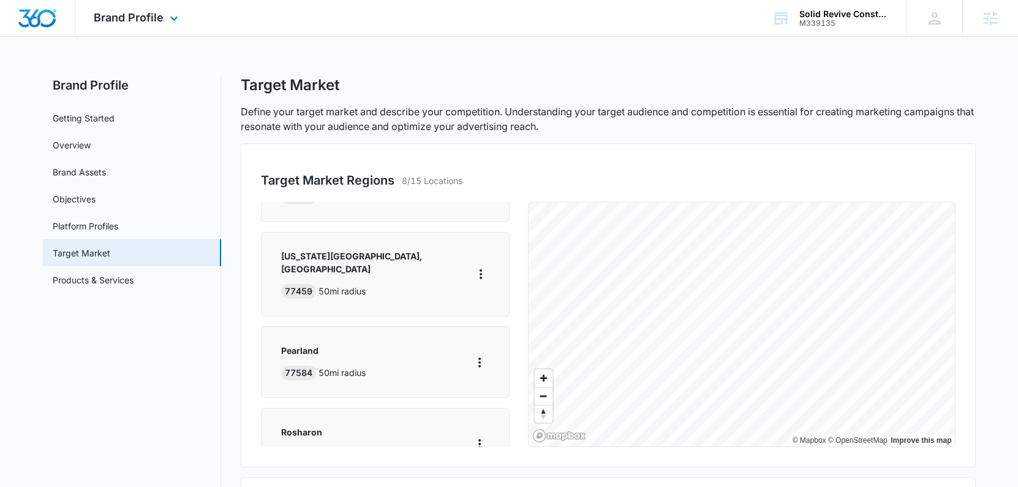
click at [35, 23] on img "Dashboard" at bounding box center [37, 18] width 39 height 18
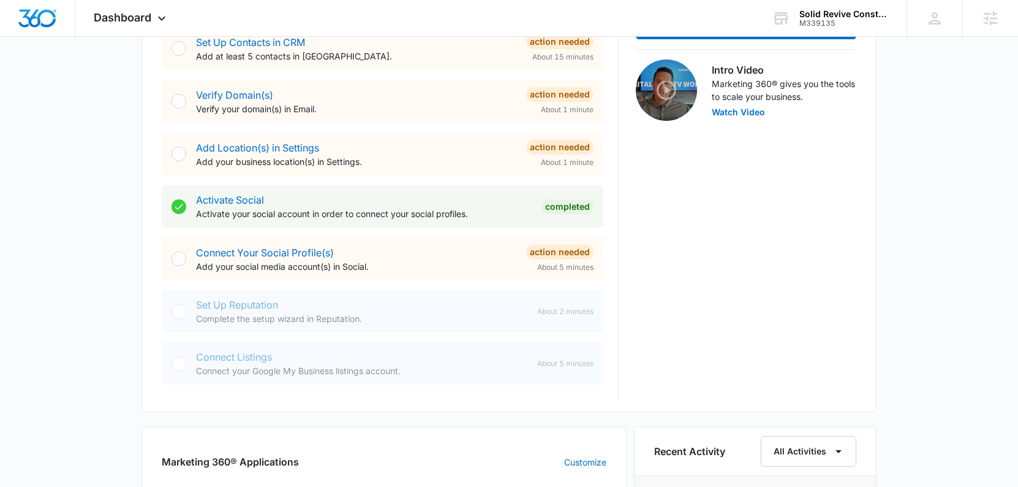
scroll to position [371, 0]
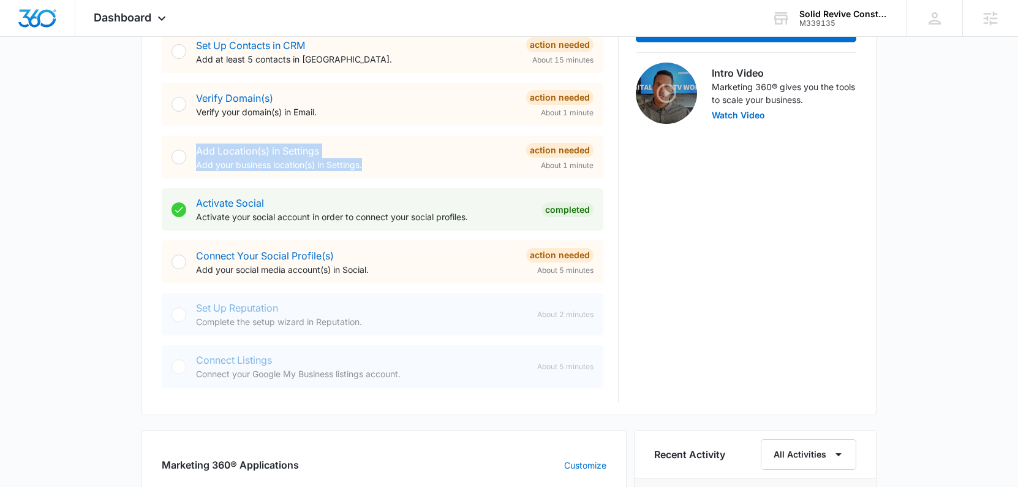
drag, startPoint x: 396, startPoint y: 169, endPoint x: 165, endPoint y: 155, distance: 231.4
click at [165, 155] on div "Add Location(s) in Settings Add your business location(s) in Settings. Action N…" at bounding box center [383, 156] width 442 height 43
click at [464, 153] on div "Add Location(s) in Settings Add your business location(s) in Settings." at bounding box center [356, 157] width 320 height 28
drag, startPoint x: 384, startPoint y: 328, endPoint x: 166, endPoint y: 301, distance: 219.2
click at [164, 301] on div "Set Up Reputation Complete the setup wizard in Reputation. About 2 minutes" at bounding box center [383, 314] width 442 height 42
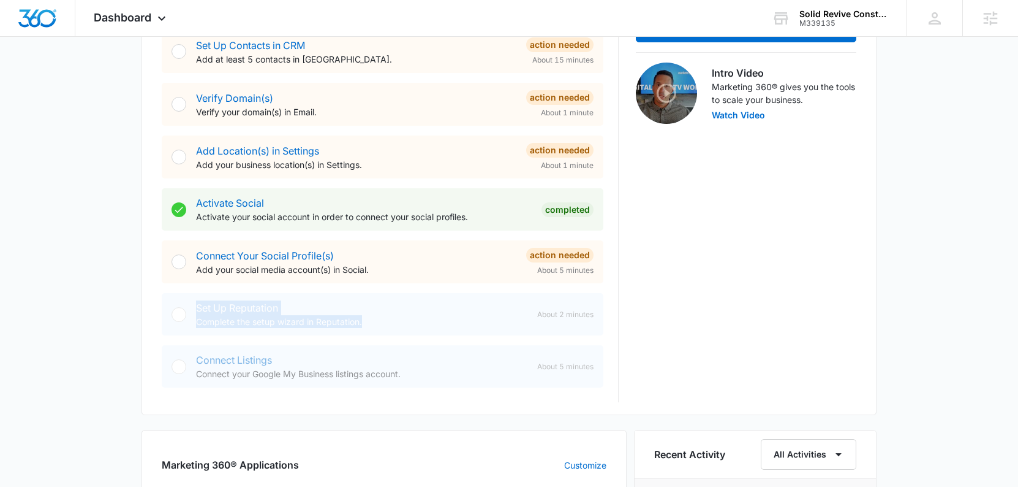
drag, startPoint x: 456, startPoint y: 305, endPoint x: 401, endPoint y: 287, distance: 57.2
click at [456, 305] on div "Set Up Reputation Complete the setup wizard in Reputation." at bounding box center [361, 314] width 331 height 28
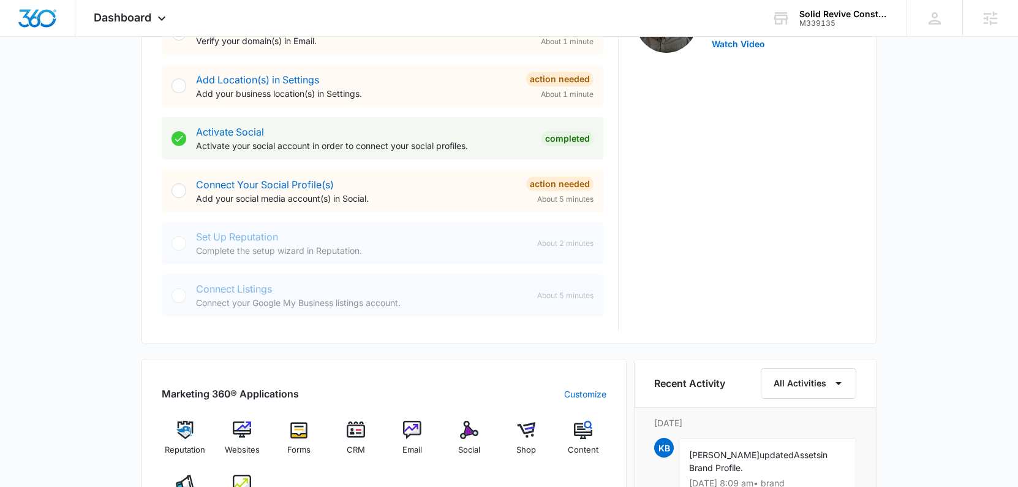
scroll to position [447, 0]
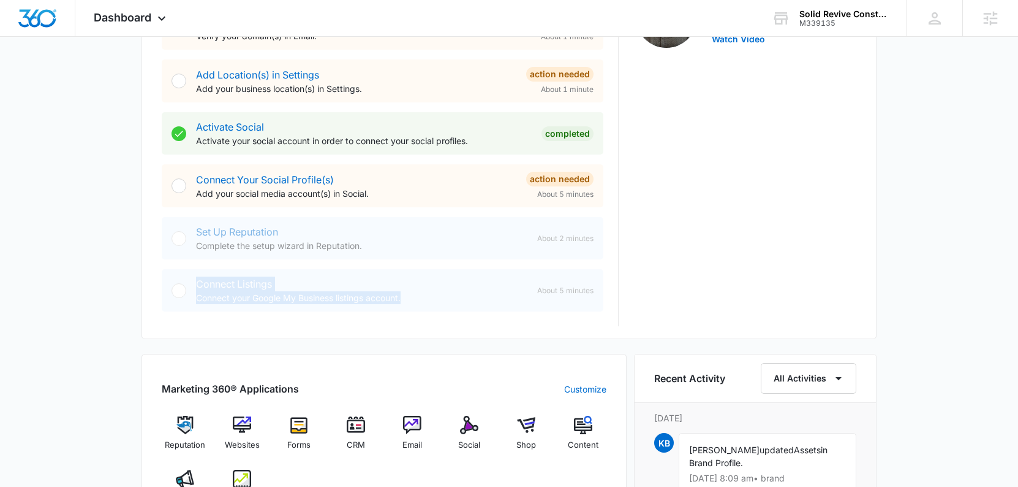
drag, startPoint x: 315, startPoint y: 301, endPoint x: 176, endPoint y: 278, distance: 141.0
click at [173, 278] on div "Connect Listings Connect your Google My Business listings account. About 5 minu…" at bounding box center [383, 290] width 442 height 42
click at [378, 281] on div "Connect Listings Connect your Google My Business listings account." at bounding box center [361, 290] width 331 height 28
drag, startPoint x: 426, startPoint y: 298, endPoint x: 110, endPoint y: 294, distance: 316.2
click at [109, 294] on div "[DATE] is [DATE] Good morning, [PERSON_NAME]! Contacts You have no contacts Get…" at bounding box center [509, 295] width 1018 height 1381
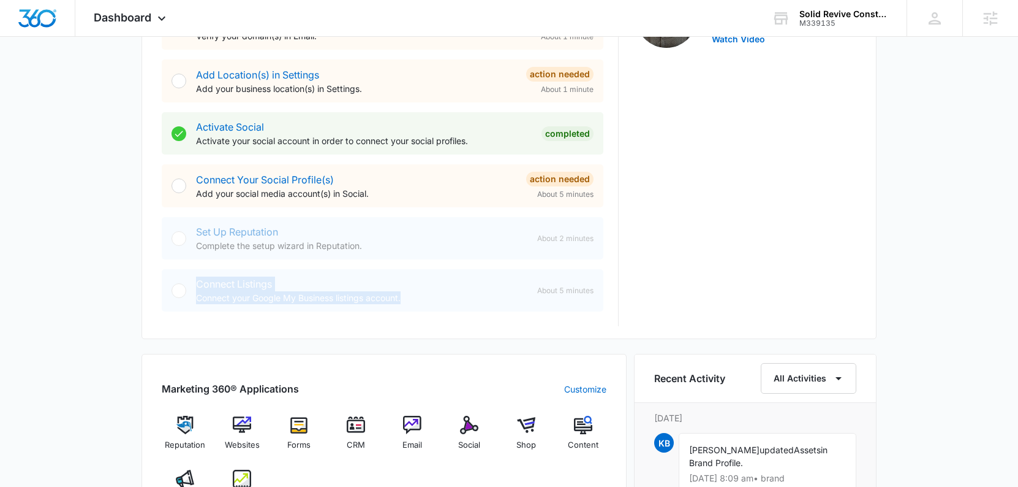
click at [378, 298] on p "Connect your Google My Business listings account." at bounding box center [361, 297] width 331 height 13
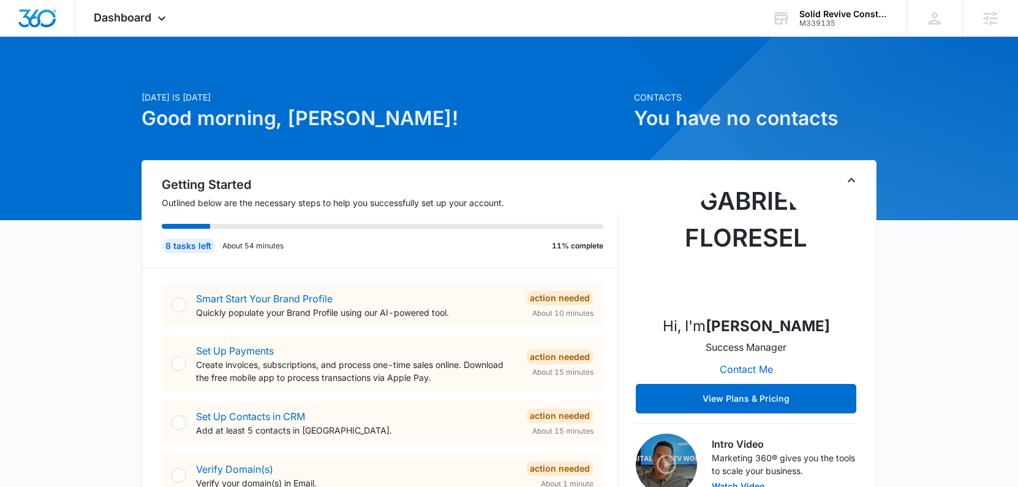
scroll to position [0, 0]
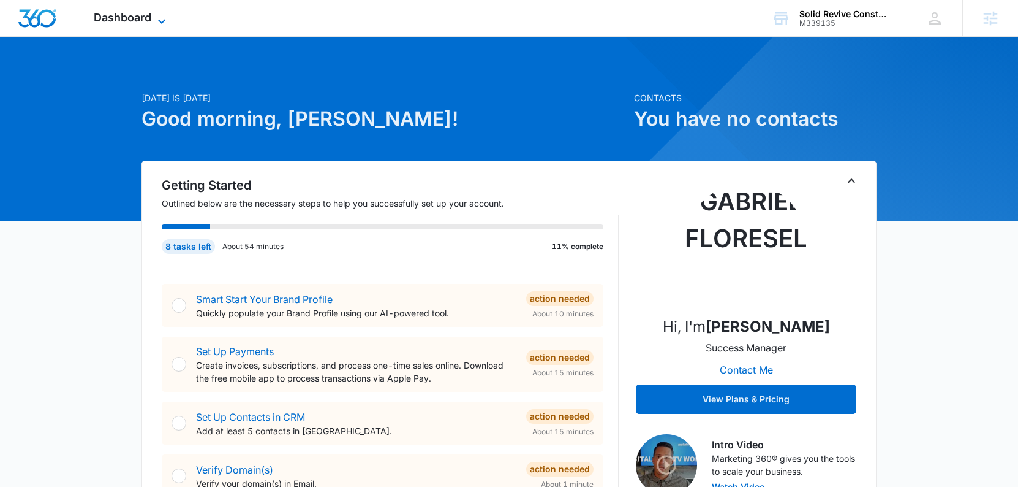
click at [134, 21] on span "Dashboard" at bounding box center [123, 17] width 58 height 13
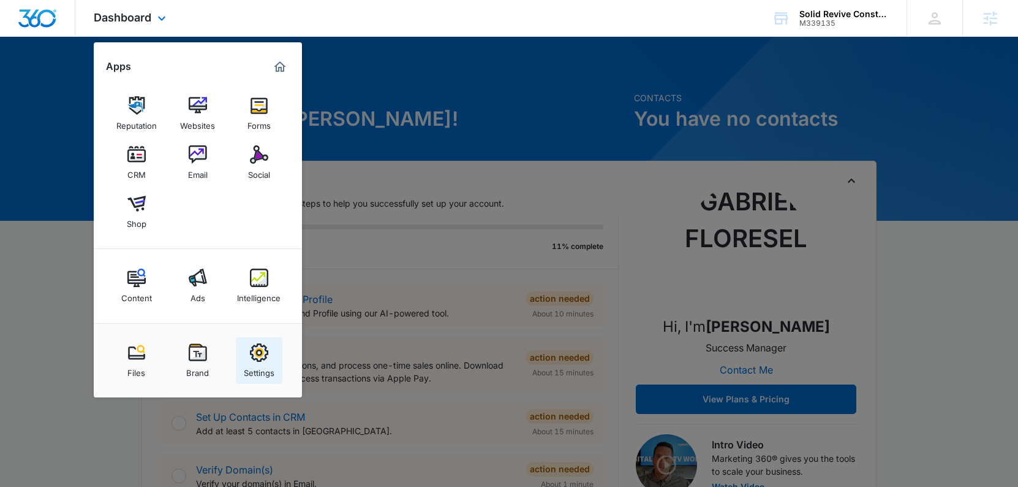
click at [262, 351] on img at bounding box center [259, 352] width 18 height 18
select select "52"
select select "US"
select select "America/[GEOGRAPHIC_DATA]"
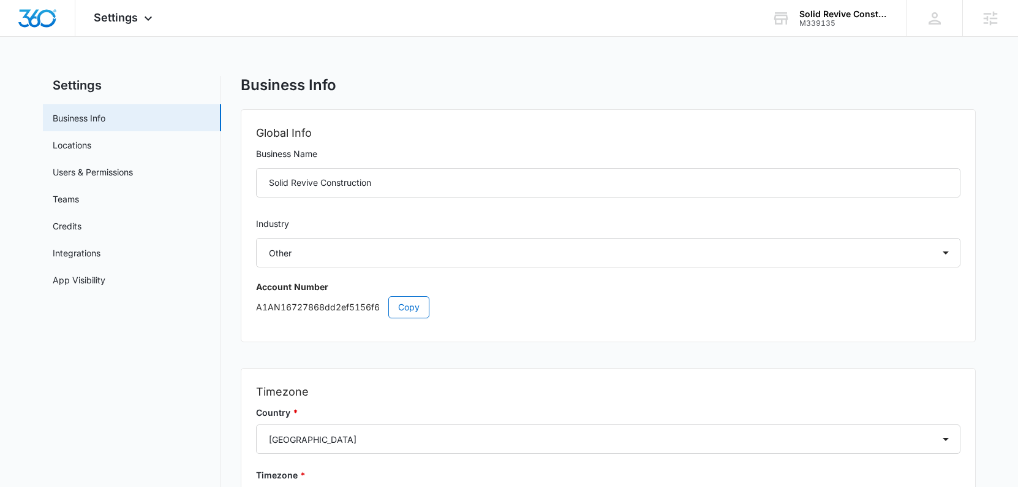
click at [308, 199] on div "Solid Revive Construction" at bounding box center [608, 185] width 705 height 34
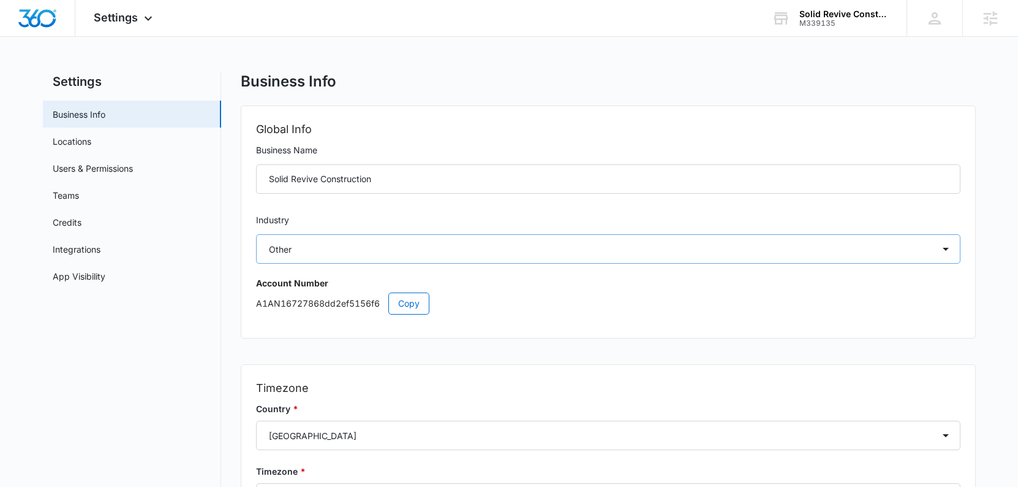
scroll to position [5, 0]
click at [319, 247] on select "Select Accounting / CPA Assisted Living Attorney / Law Firm Auto Repair Carpet …" at bounding box center [608, 247] width 705 height 29
click at [429, 221] on label "Industry Loading" at bounding box center [608, 219] width 705 height 15
select select "4"
click at [418, 216] on label "Industry" at bounding box center [608, 218] width 705 height 13
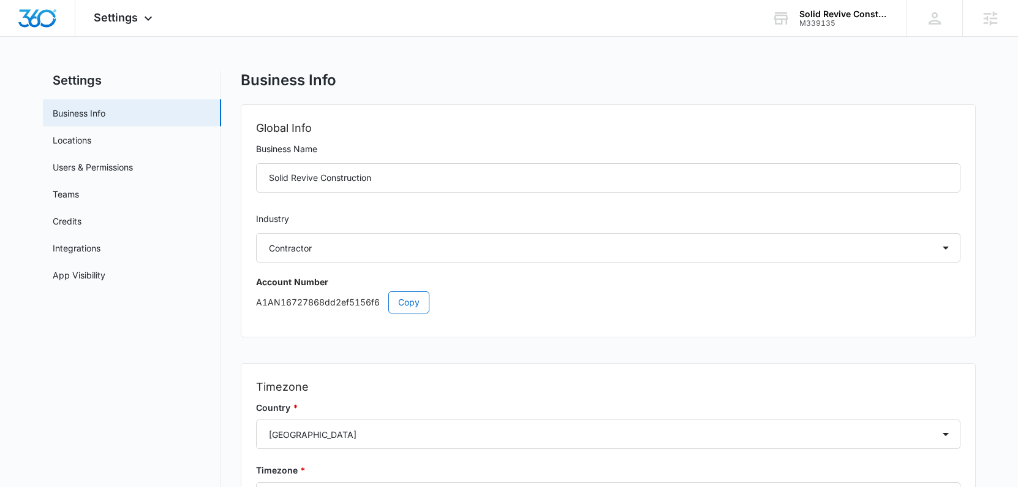
scroll to position [0, 0]
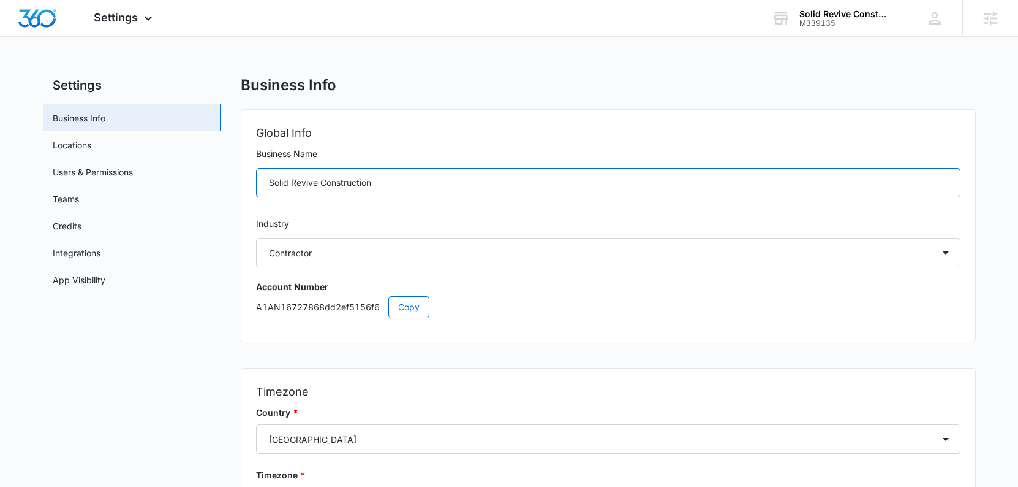
click at [322, 186] on input "Solid Revive Construction" at bounding box center [608, 182] width 705 height 29
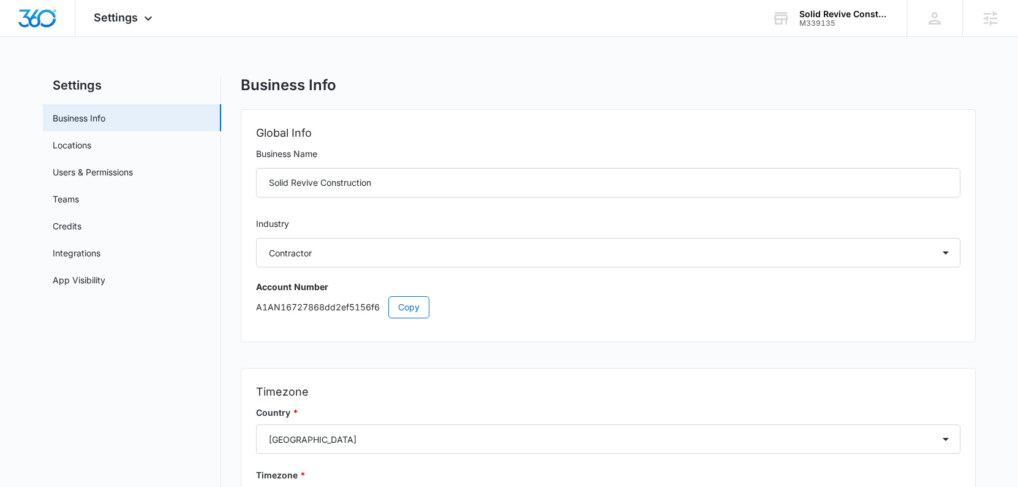
click at [397, 208] on div "Global Info Business Name Solid Revive Construction Industry Select Accounting …" at bounding box center [608, 226] width 734 height 232
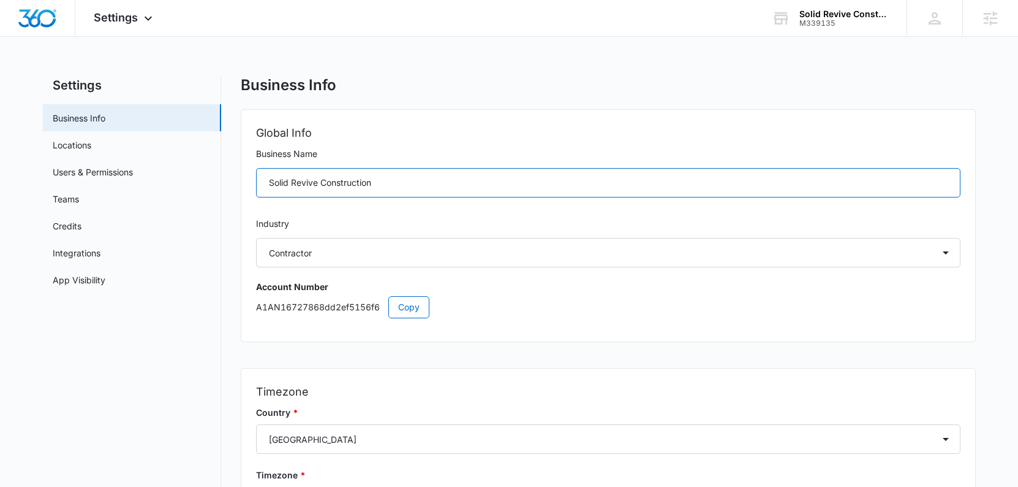
click at [318, 181] on input "Solid Revive Construction" at bounding box center [608, 182] width 705 height 29
click at [322, 182] on input "Solid Revive Construction" at bounding box center [608, 182] width 705 height 29
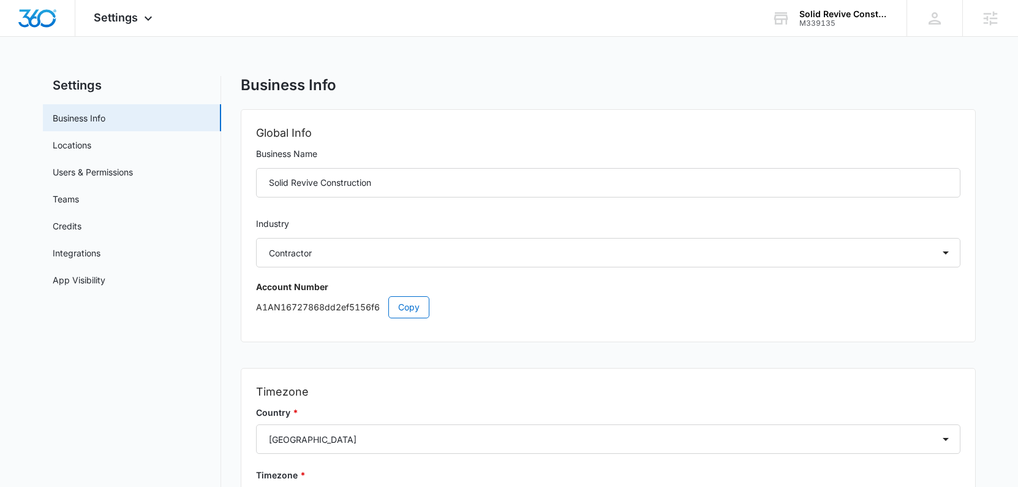
click at [401, 233] on div "Industry Select Accounting / CPA Assisted Living Attorney / Law Firm Auto Repai…" at bounding box center [608, 242] width 705 height 50
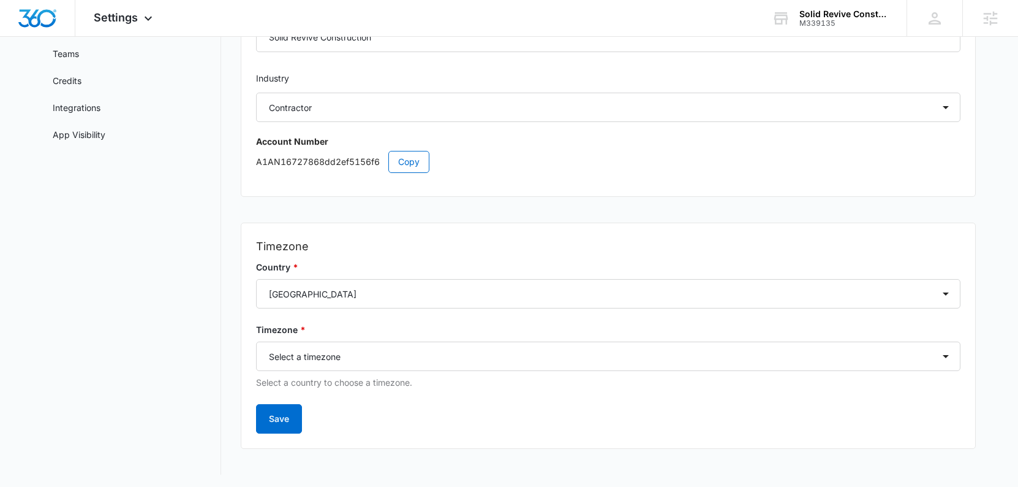
scroll to position [148, 0]
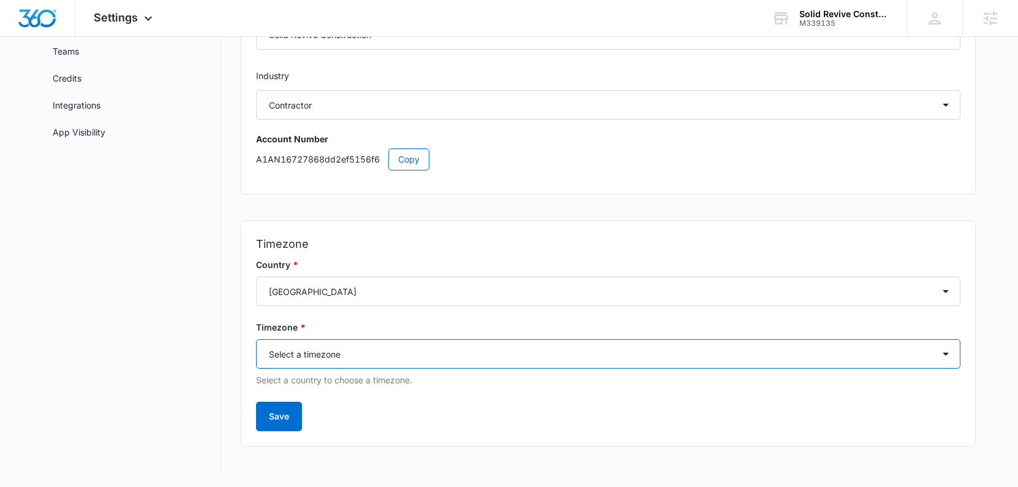
click at [338, 357] on select "Select a timezone Select a timezone [GEOGRAPHIC_DATA]/[GEOGRAPHIC_DATA] [GEOGRA…" at bounding box center [608, 353] width 705 height 29
select select "America/[GEOGRAPHIC_DATA]"
click at [256, 339] on select "Select a timezone Select a timezone [GEOGRAPHIC_DATA]/[GEOGRAPHIC_DATA] [GEOGRA…" at bounding box center [608, 353] width 705 height 29
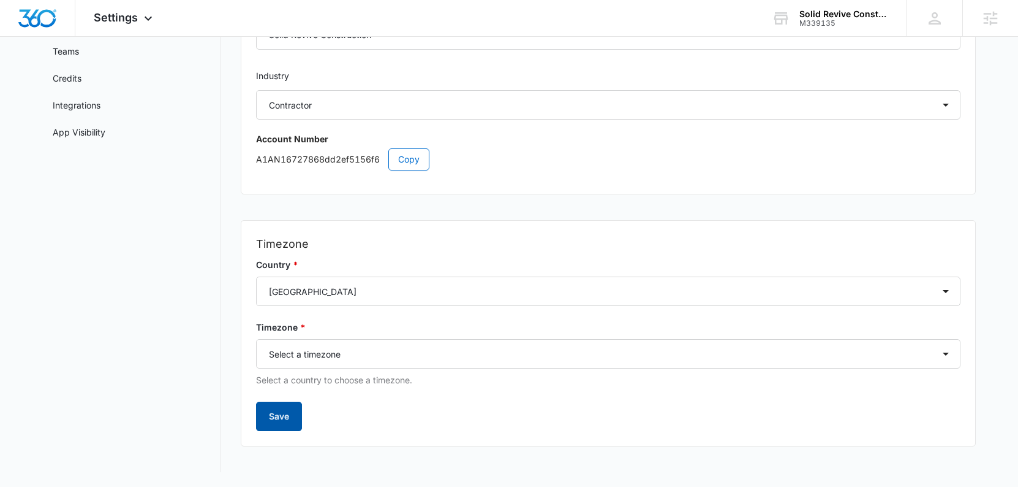
click at [273, 408] on button "Save" at bounding box center [279, 415] width 46 height 29
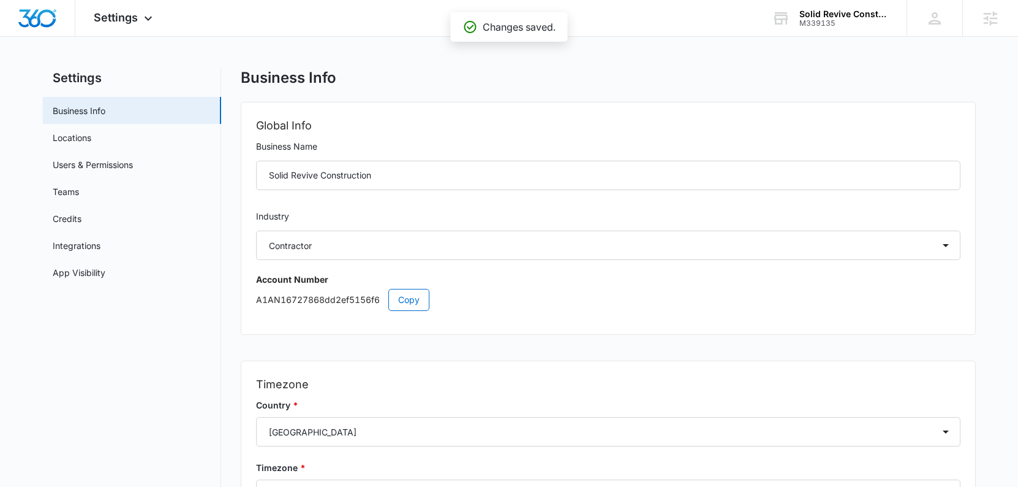
scroll to position [0, 0]
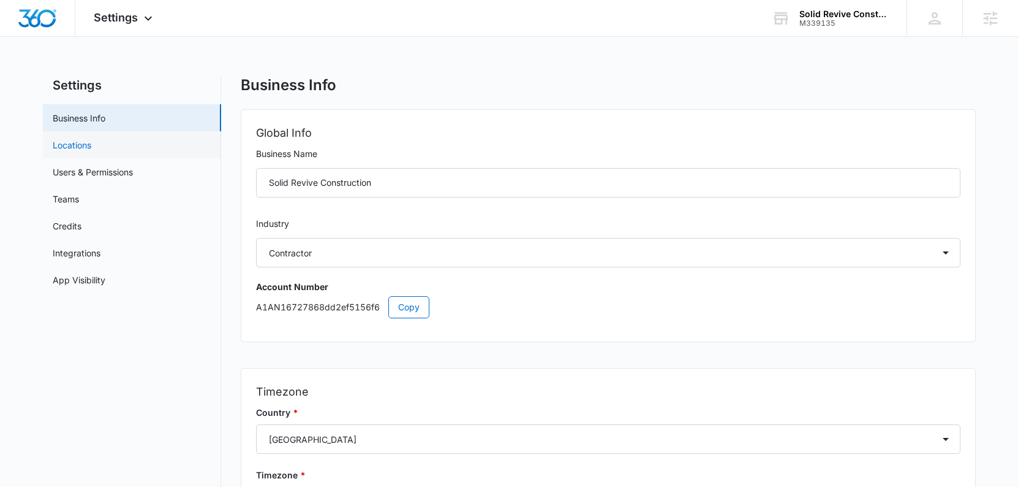
click at [91, 150] on link "Locations" at bounding box center [72, 144] width 39 height 13
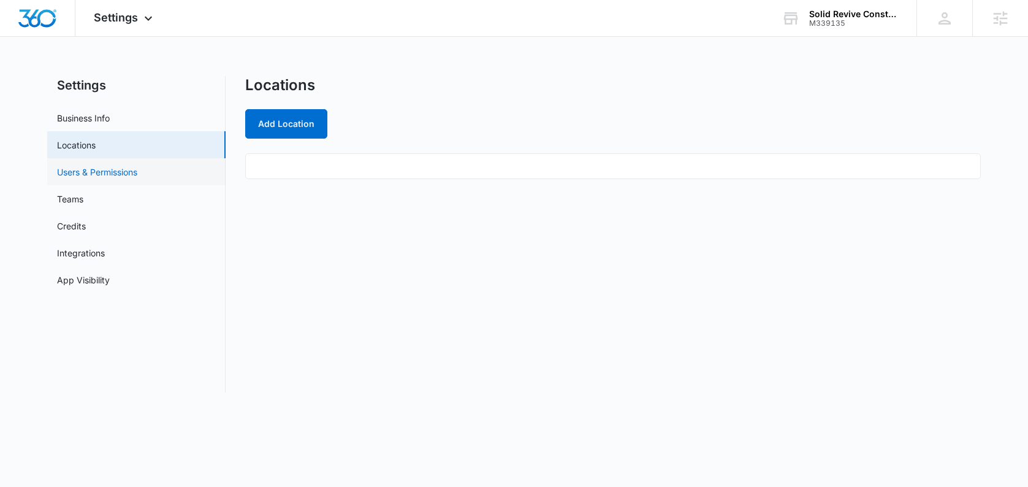
click at [123, 174] on link "Users & Permissions" at bounding box center [97, 171] width 80 height 13
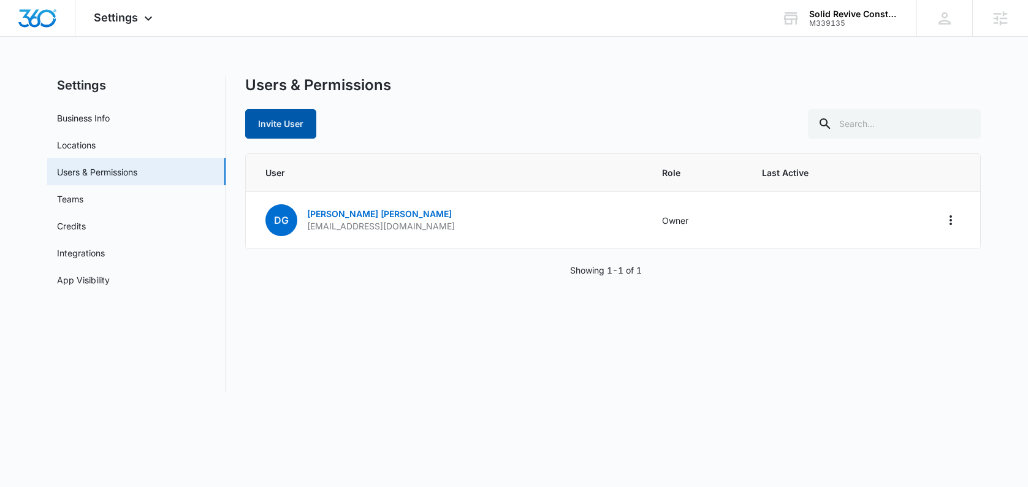
click at [271, 123] on button "Invite User" at bounding box center [280, 123] width 71 height 29
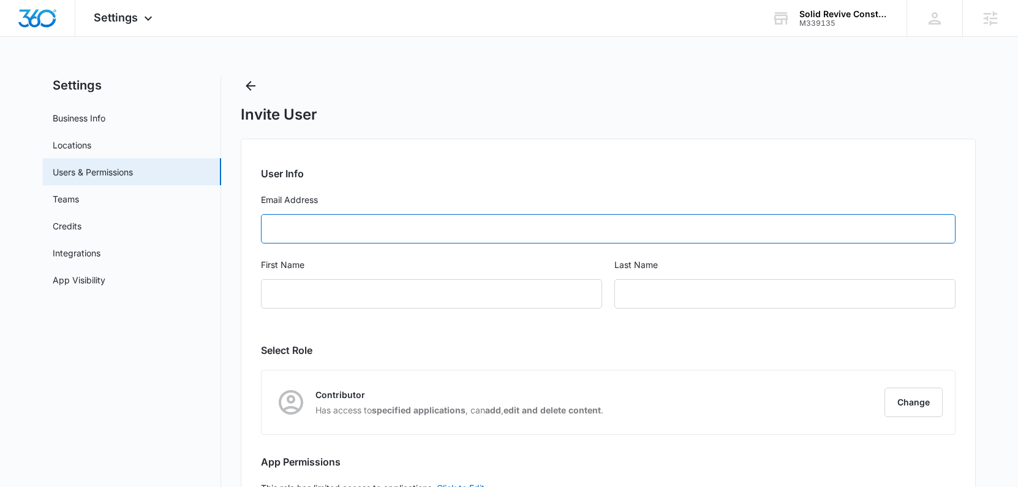
click at [331, 227] on input "Email Address" at bounding box center [608, 228] width 695 height 29
type input "l"
click at [255, 85] on icon "Back" at bounding box center [251, 86] width 10 height 10
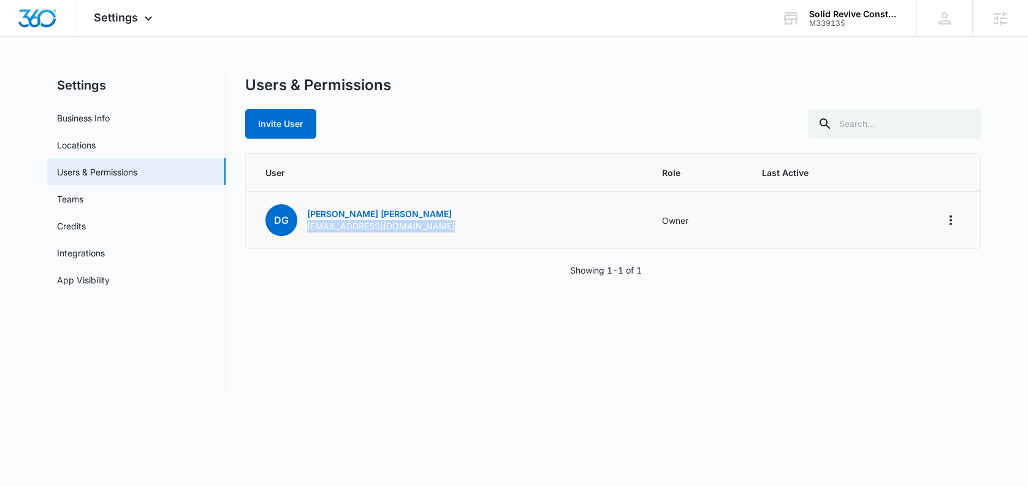
drag, startPoint x: 446, startPoint y: 232, endPoint x: 309, endPoint y: 227, distance: 136.8
click at [309, 227] on td "DG [PERSON_NAME] [EMAIL_ADDRESS][DOMAIN_NAME]" at bounding box center [446, 220] width 401 height 57
click at [453, 221] on td "DG [PERSON_NAME] [EMAIL_ADDRESS][DOMAIN_NAME]" at bounding box center [446, 220] width 401 height 57
drag, startPoint x: 449, startPoint y: 222, endPoint x: 319, endPoint y: 228, distance: 130.6
click at [319, 228] on td "DG [PERSON_NAME] [EMAIL_ADDRESS][DOMAIN_NAME]" at bounding box center [446, 220] width 401 height 57
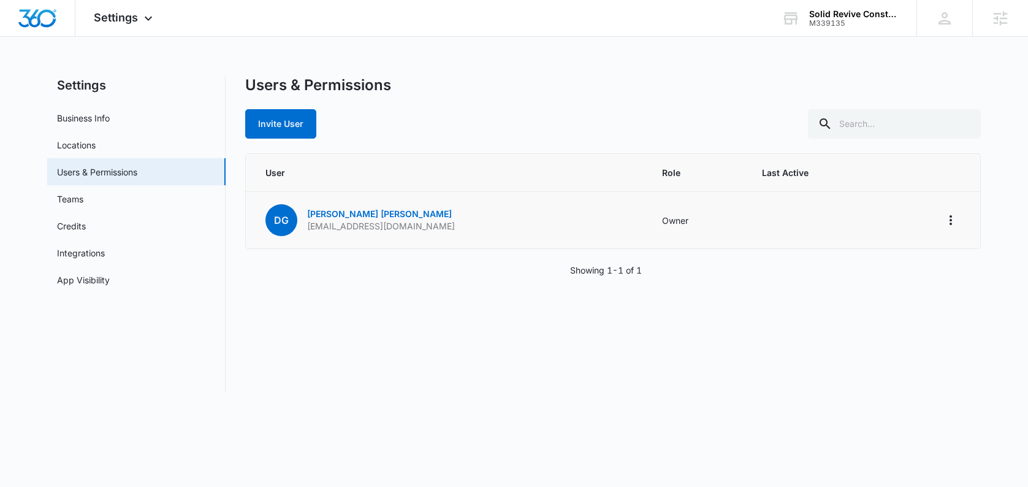
click at [369, 226] on p "[EMAIL_ADDRESS][DOMAIN_NAME]" at bounding box center [381, 226] width 148 height 12
click at [267, 134] on button "Invite User" at bounding box center [280, 123] width 71 height 29
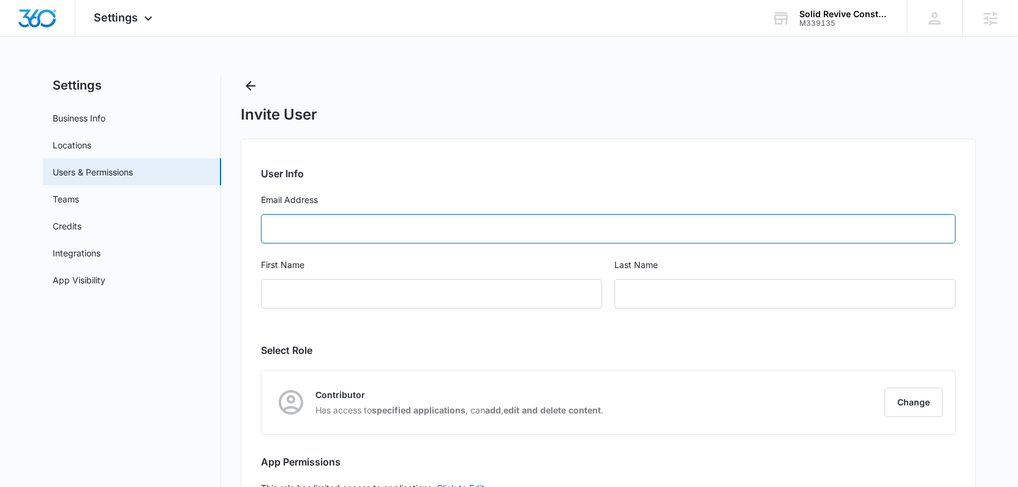
click at [368, 233] on input "Email Address" at bounding box center [608, 228] width 695 height 29
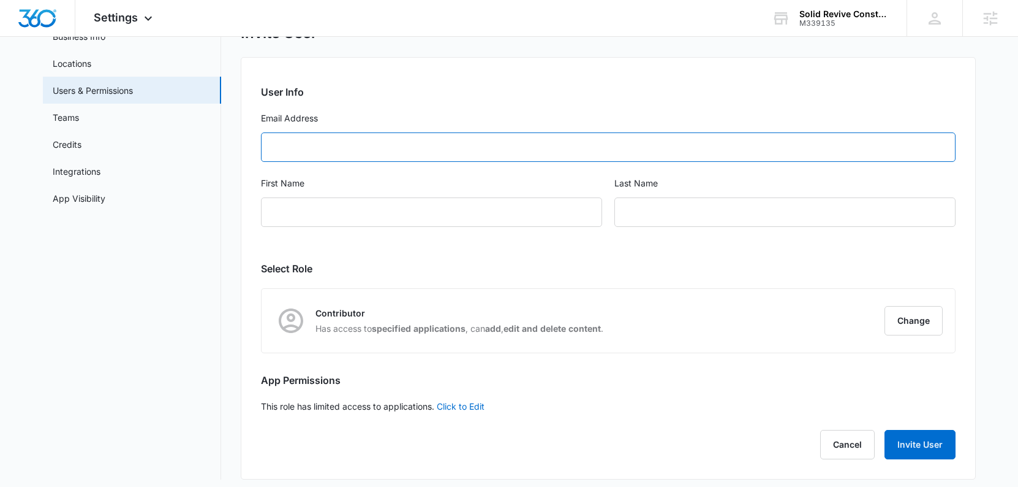
scroll to position [72, 0]
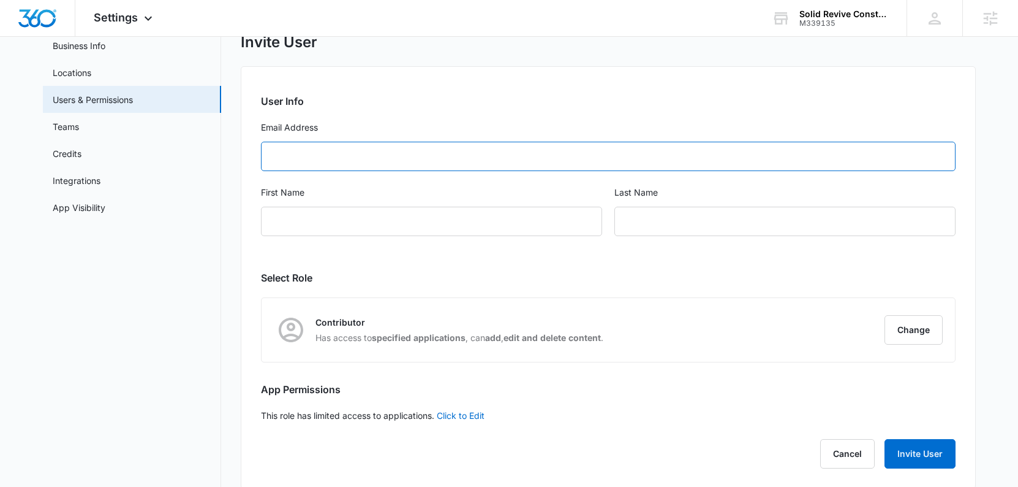
type input "l"
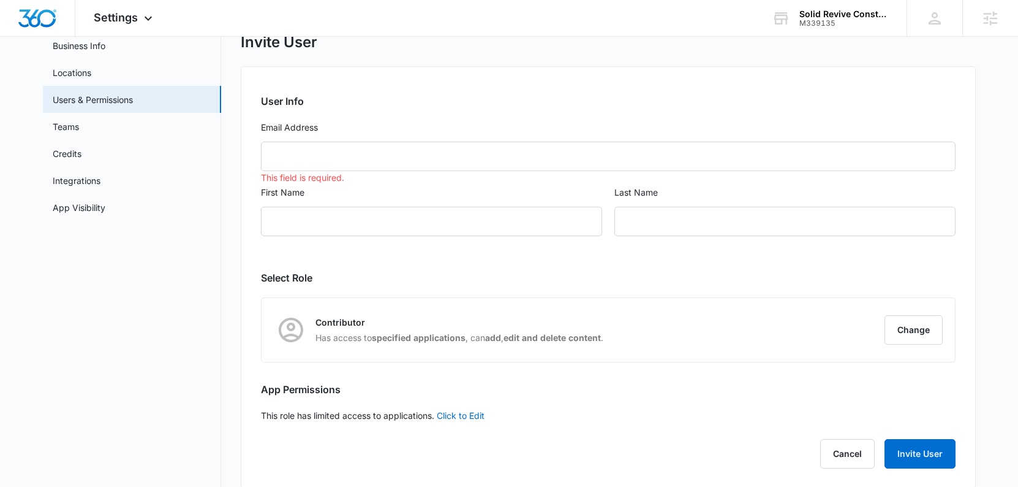
click at [460, 103] on h2 "User Info" at bounding box center [608, 101] width 695 height 15
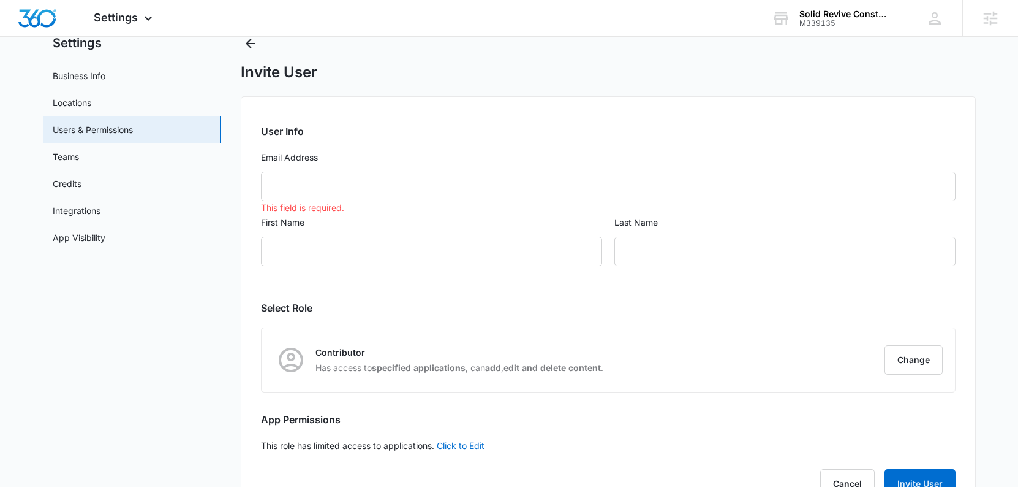
scroll to position [0, 0]
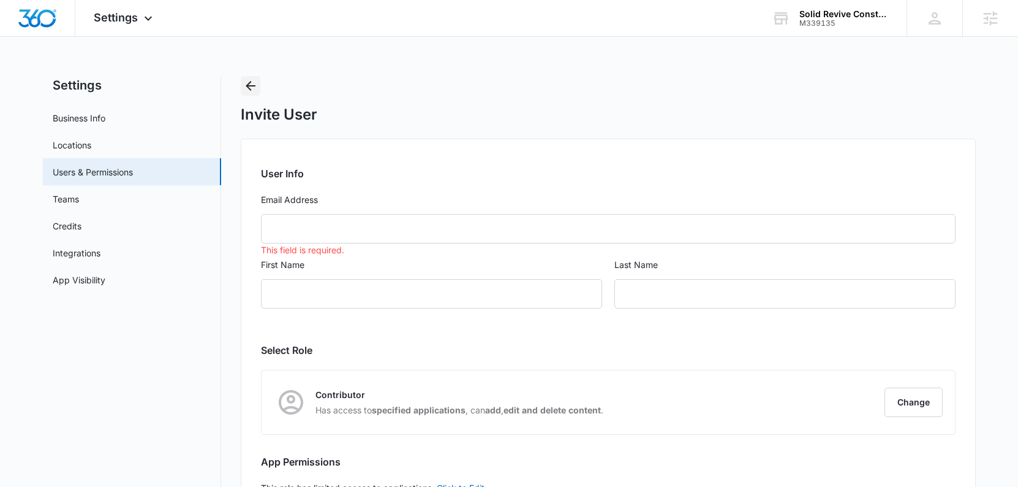
click at [241, 82] on button "Back" at bounding box center [251, 86] width 20 height 20
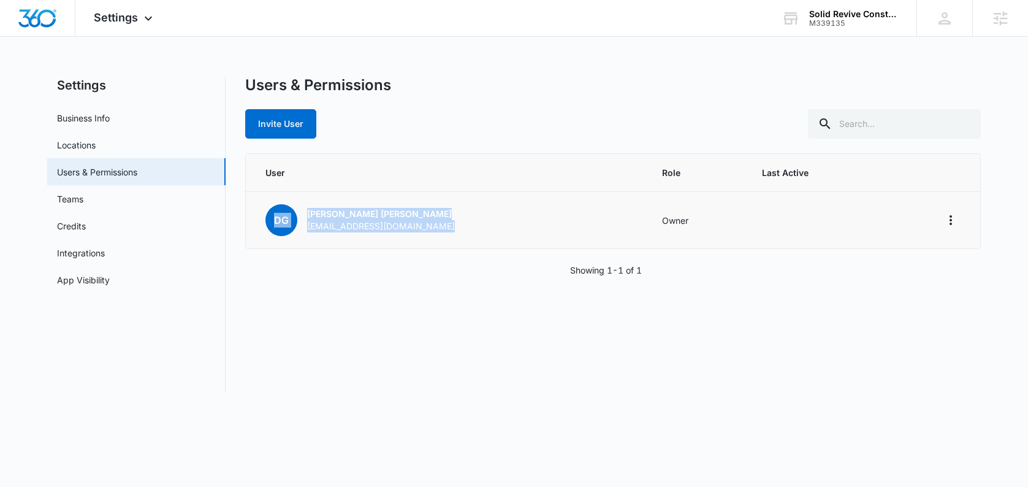
drag, startPoint x: 373, startPoint y: 225, endPoint x: 412, endPoint y: 223, distance: 39.3
click at [321, 211] on td "DG [PERSON_NAME] [EMAIL_ADDRESS][DOMAIN_NAME]" at bounding box center [446, 220] width 401 height 57
click at [472, 240] on td "DG [PERSON_NAME] [EMAIL_ADDRESS][DOMAIN_NAME]" at bounding box center [446, 220] width 401 height 57
drag, startPoint x: 457, startPoint y: 234, endPoint x: 324, endPoint y: 231, distance: 133.6
click at [316, 230] on td "DG [PERSON_NAME] [EMAIL_ADDRESS][DOMAIN_NAME]" at bounding box center [446, 220] width 401 height 57
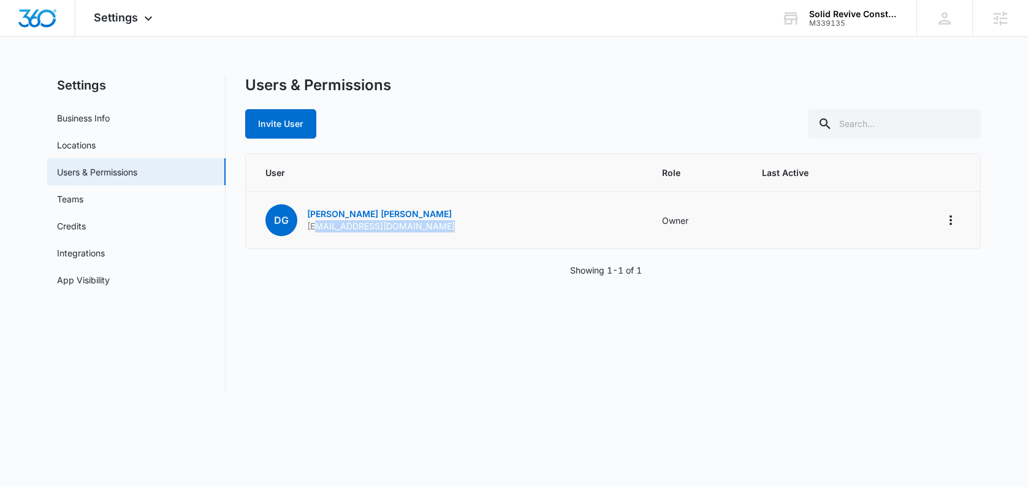
click at [397, 231] on p "[EMAIL_ADDRESS][DOMAIN_NAME]" at bounding box center [381, 226] width 148 height 12
click at [271, 122] on button "Invite User" at bounding box center [280, 123] width 71 height 29
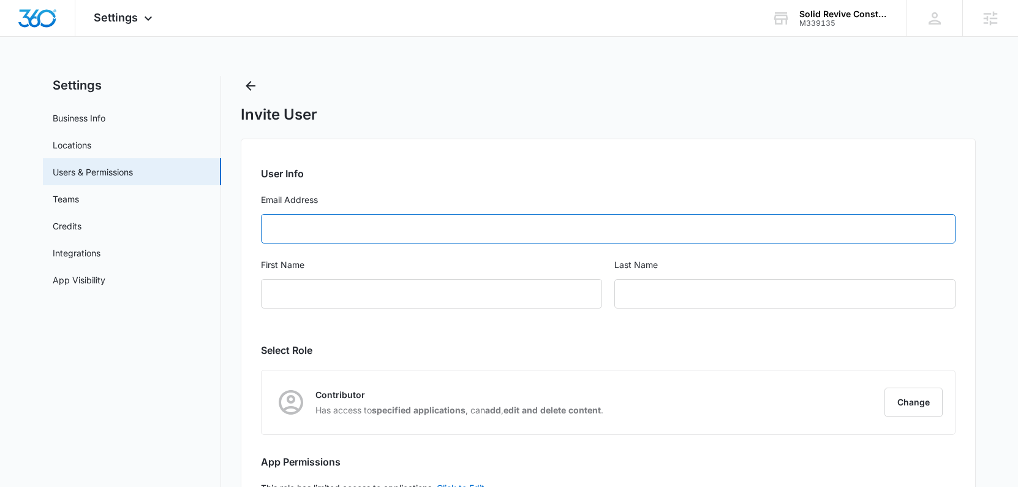
drag, startPoint x: 294, startPoint y: 224, endPoint x: 343, endPoint y: 268, distance: 65.5
click at [294, 224] on input "Email Address" at bounding box center [608, 228] width 695 height 29
click at [417, 299] on input "First Name" at bounding box center [431, 293] width 341 height 29
click at [701, 297] on input "text" at bounding box center [785, 293] width 341 height 29
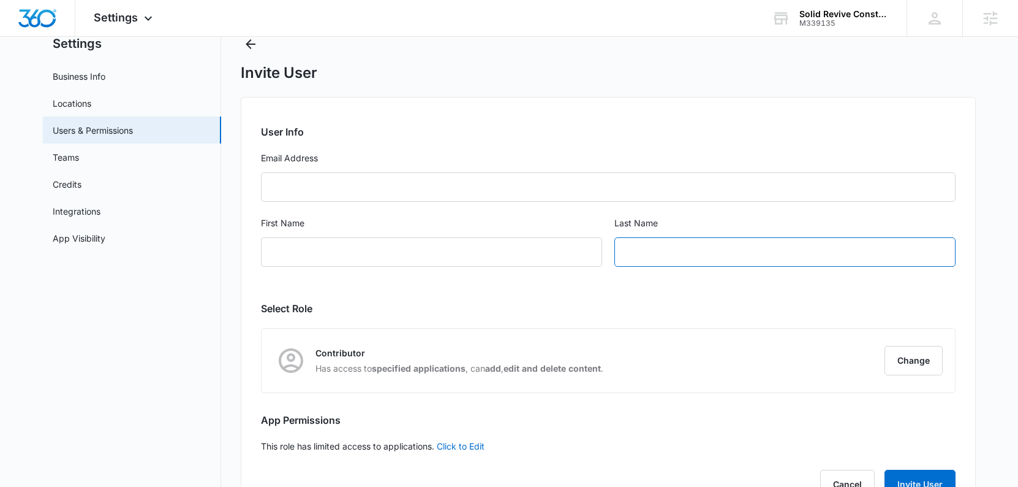
scroll to position [89, 0]
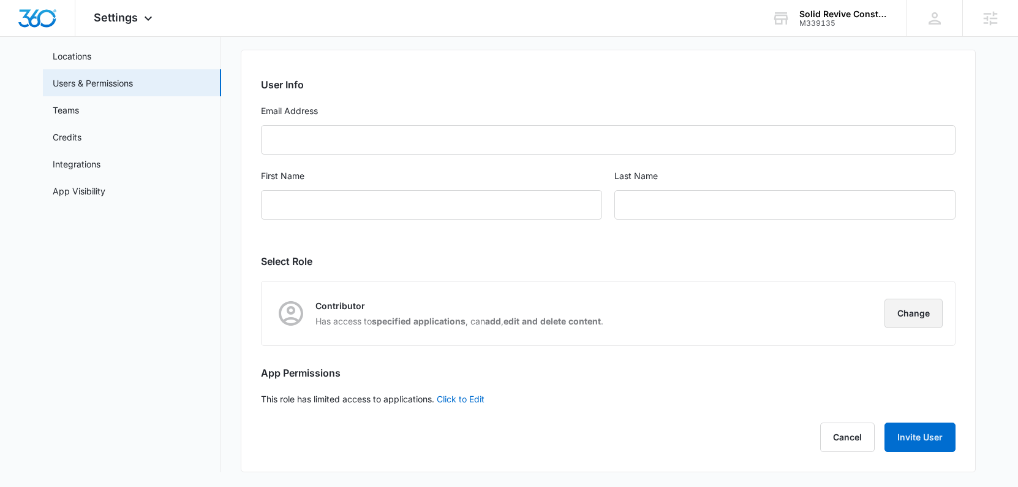
click at [909, 319] on button "Change" at bounding box center [914, 312] width 58 height 29
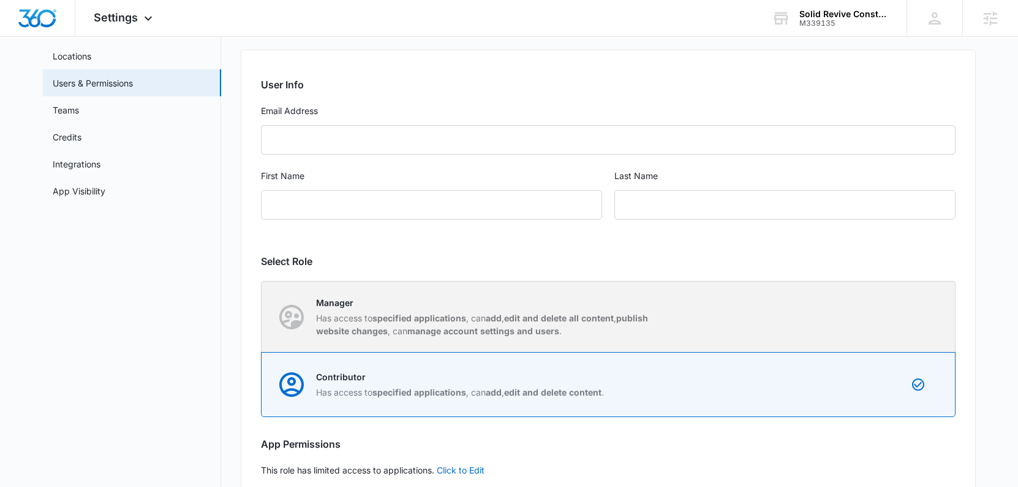
click at [531, 319] on strong "edit and delete all content" at bounding box center [559, 317] width 110 height 10
click at [262, 317] on input "Manager Has access to specified applications , can add , edit and delete all co…" at bounding box center [262, 316] width 1 height 1
radio input "true"
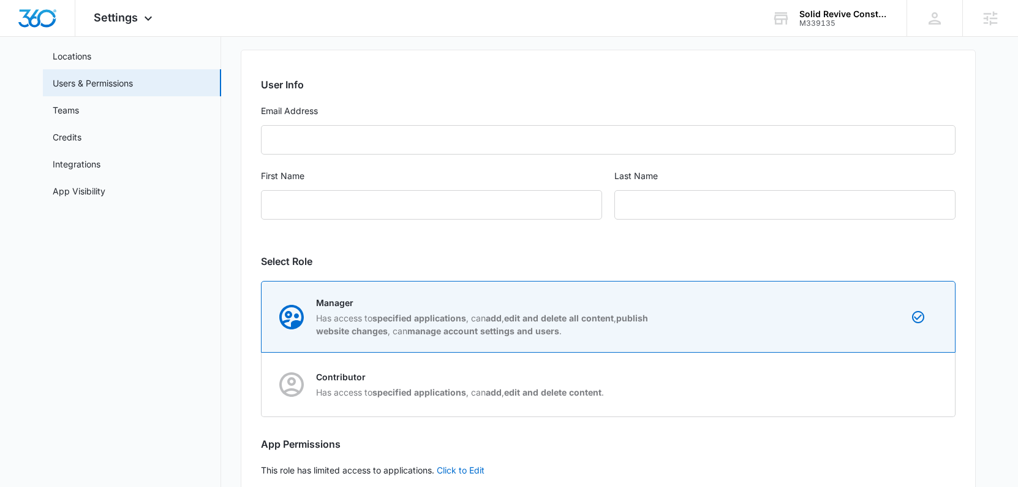
click at [375, 263] on h2 "Select Role" at bounding box center [608, 261] width 695 height 15
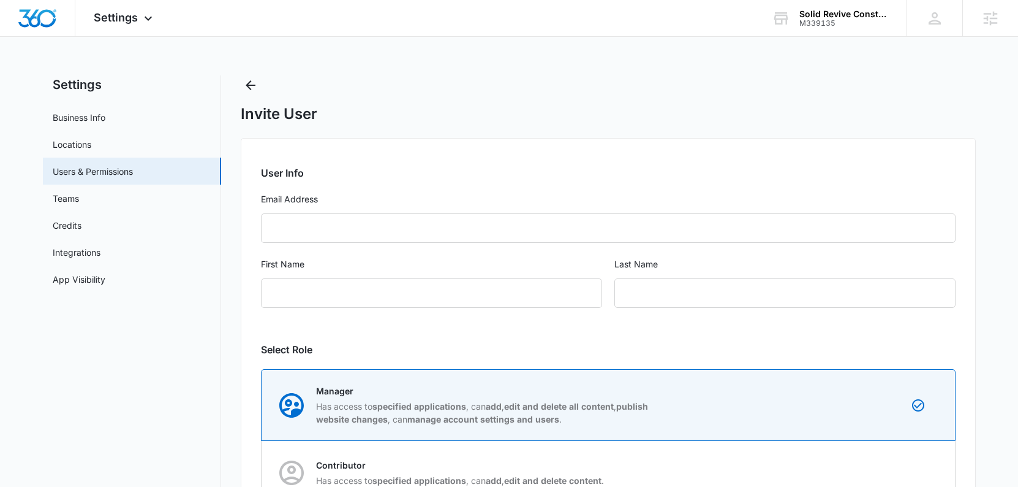
scroll to position [0, 0]
click at [251, 84] on icon "Back" at bounding box center [250, 85] width 15 height 15
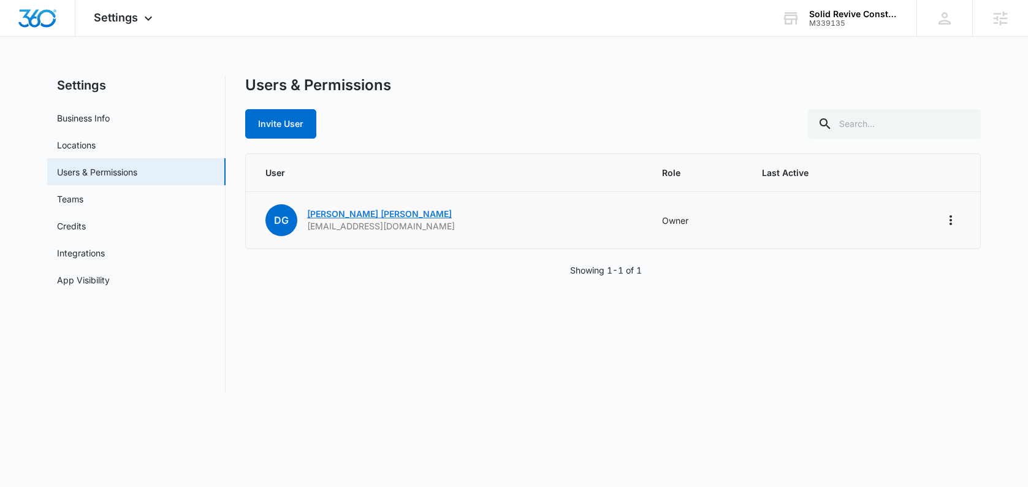
click at [347, 215] on link "[PERSON_NAME]" at bounding box center [379, 213] width 145 height 10
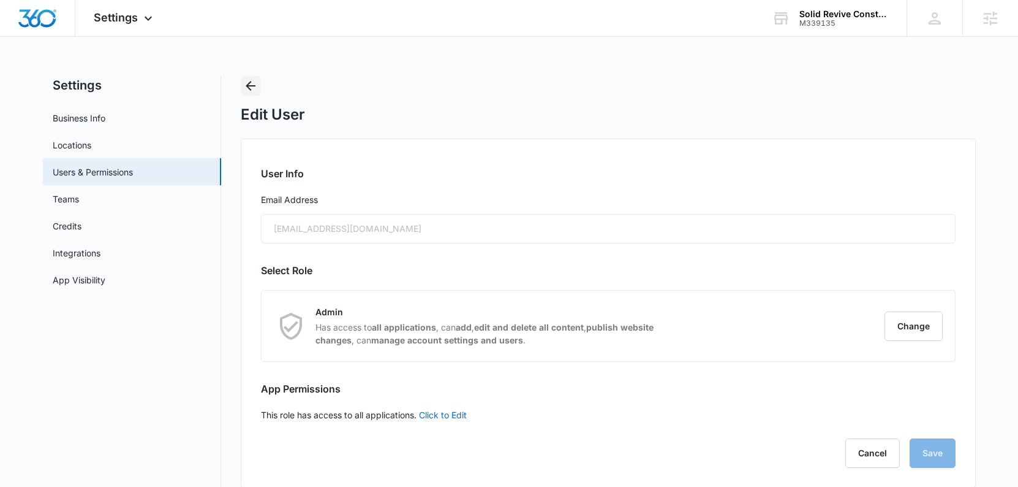
click at [247, 87] on icon "Back" at bounding box center [251, 86] width 10 height 10
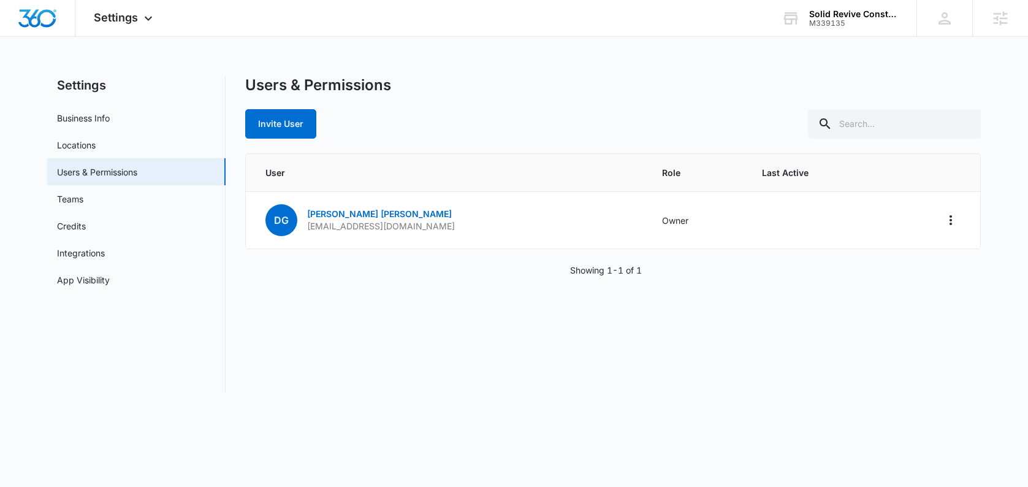
click at [457, 278] on div "Users & Permissions Invite User User Role Last Active DG [PERSON_NAME] [EMAIL_A…" at bounding box center [612, 234] width 735 height 316
click at [285, 126] on button "Invite User" at bounding box center [280, 123] width 71 height 29
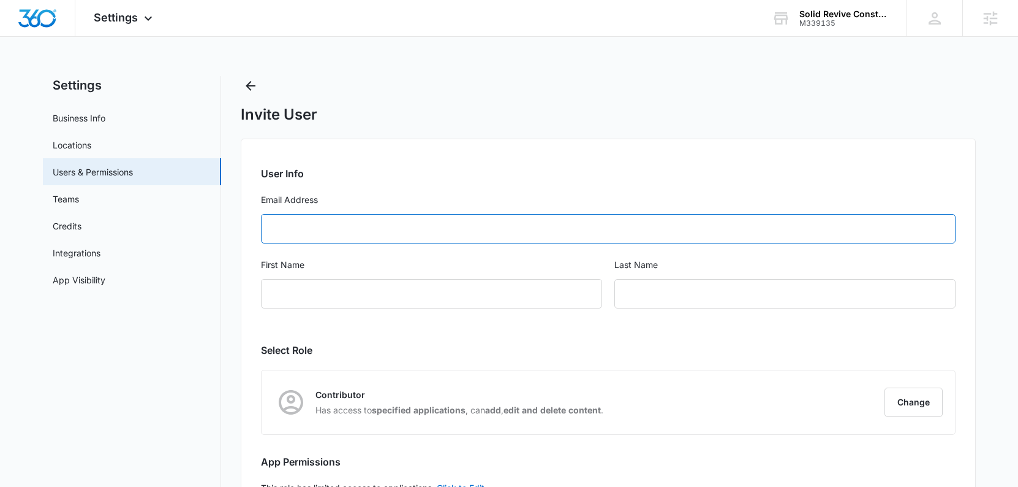
click at [328, 224] on input "Email Address" at bounding box center [608, 228] width 695 height 29
type input "[EMAIL_ADDRESS][DOMAIN_NAME]"
click at [344, 291] on input "First Name" at bounding box center [431, 293] width 341 height 29
click at [909, 406] on button "Change" at bounding box center [914, 401] width 58 height 29
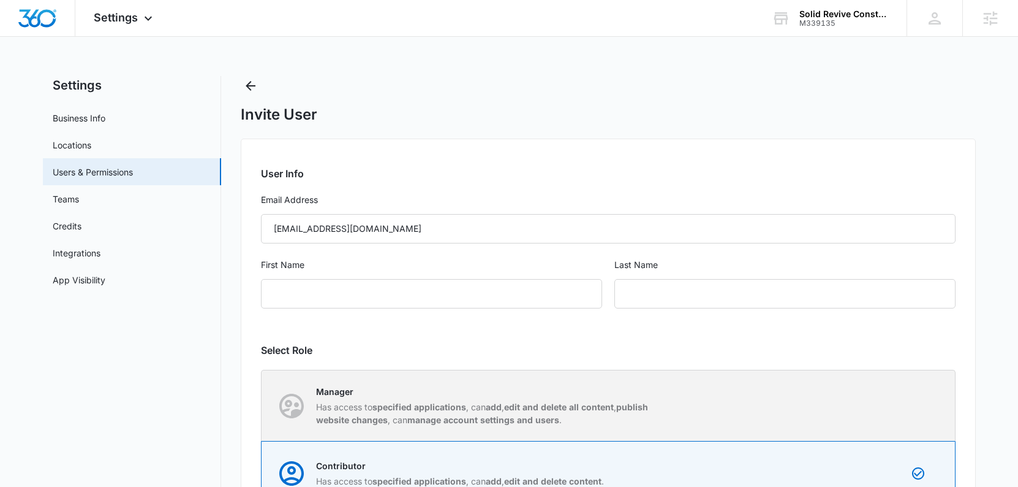
click at [835, 412] on div "Manager Has access to specified applications , can add , edit and delete all co…" at bounding box center [608, 405] width 693 height 70
click at [262, 406] on input "Manager Has access to specified applications , can add , edit and delete all co…" at bounding box center [262, 405] width 1 height 1
radio input "true"
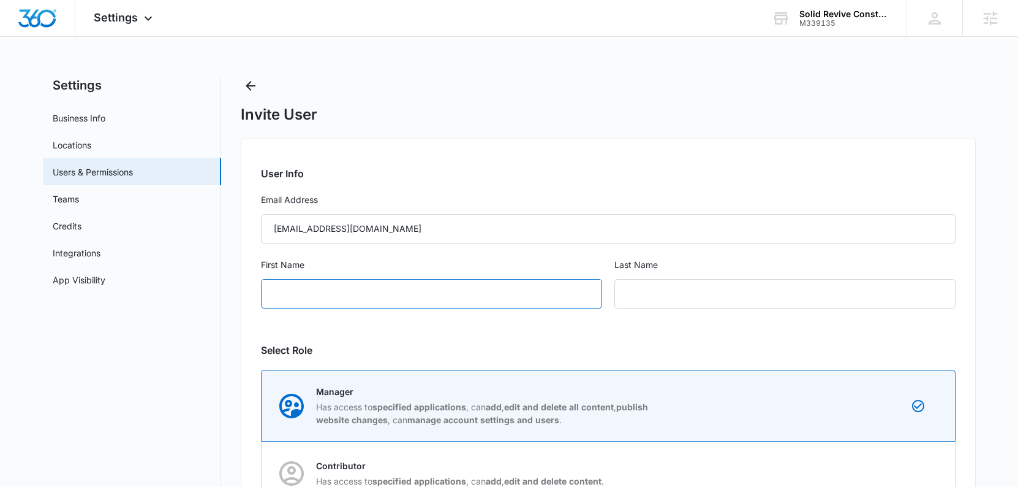
click at [355, 288] on input "First Name" at bounding box center [431, 293] width 341 height 29
click at [350, 300] on input "First Name" at bounding box center [431, 293] width 341 height 29
type input "[PERSON_NAME]"
click at [669, 292] on input "text" at bounding box center [785, 293] width 341 height 29
type input "[PERSON_NAME]"
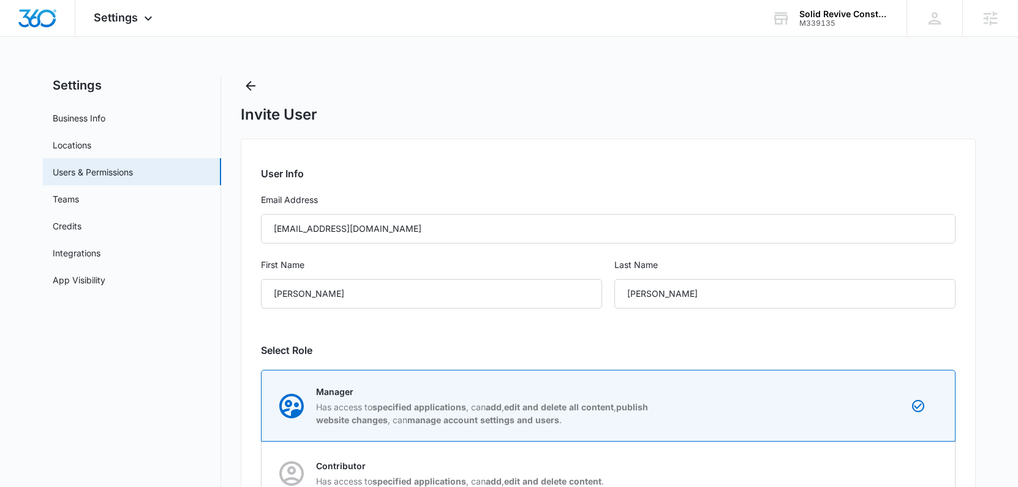
click at [741, 314] on div "Last Name [PERSON_NAME]" at bounding box center [785, 290] width 341 height 65
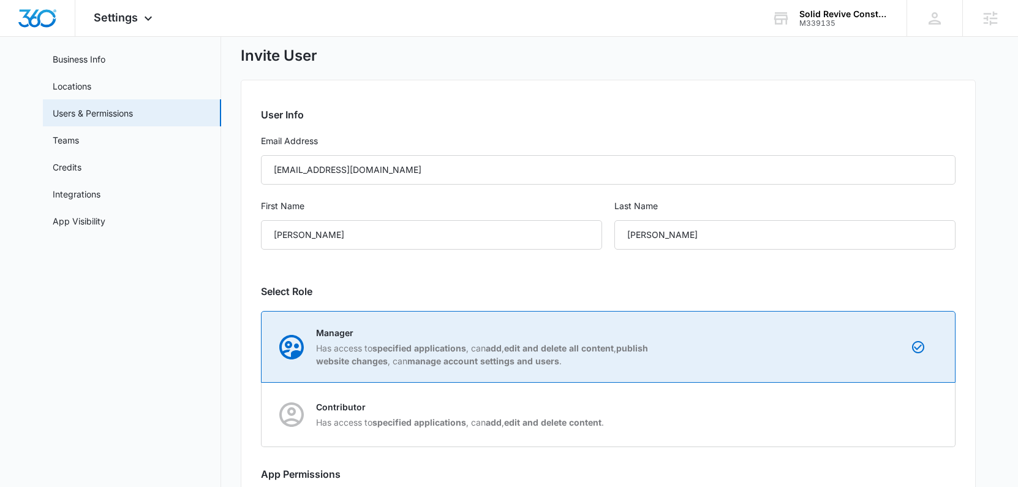
scroll to position [160, 0]
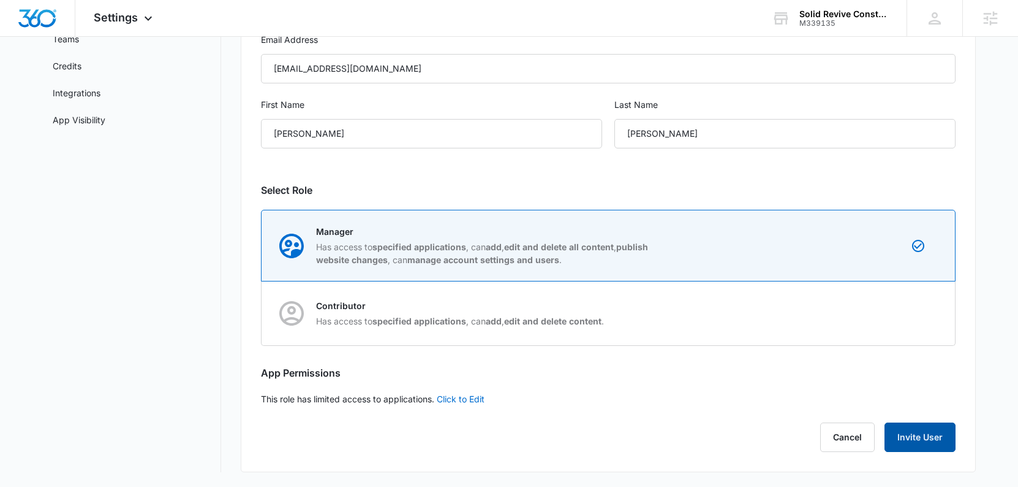
click at [919, 434] on button "Invite User" at bounding box center [920, 436] width 71 height 29
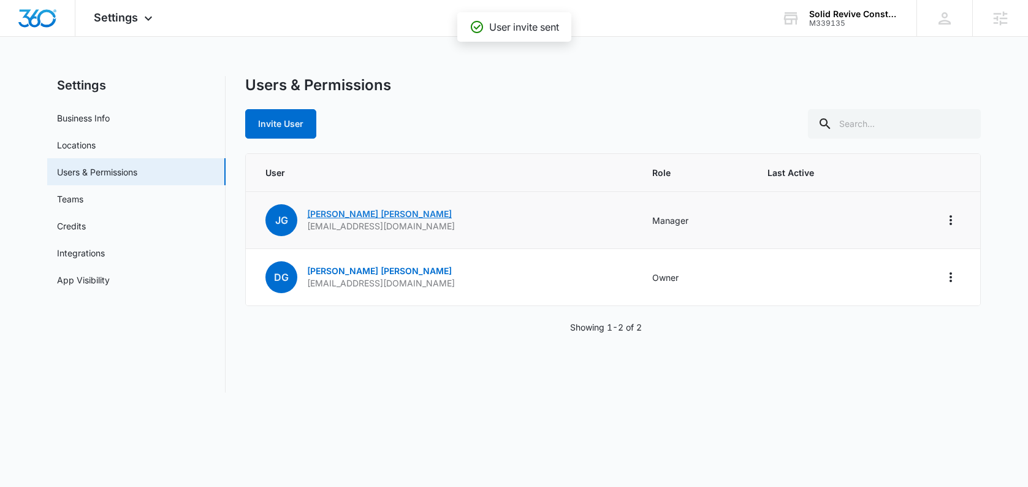
click at [355, 214] on link "[PERSON_NAME]" at bounding box center [379, 213] width 145 height 10
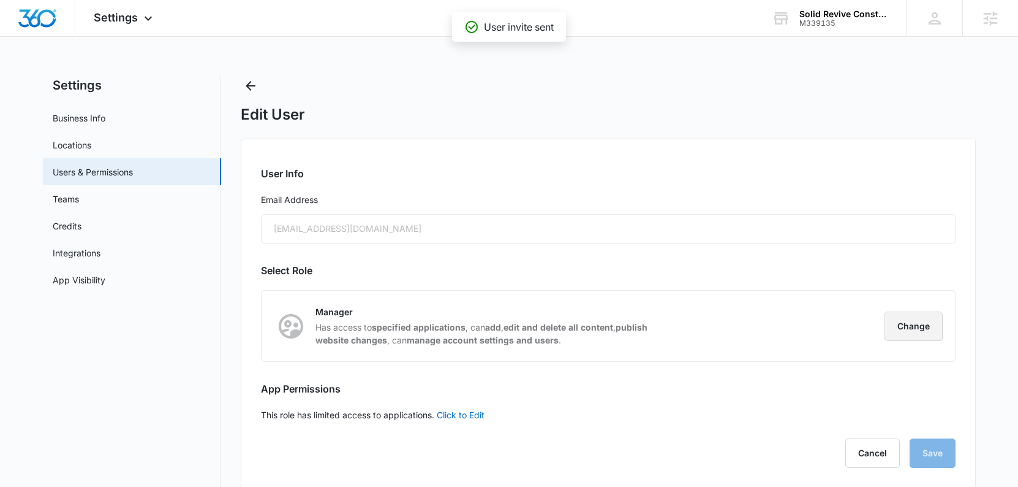
drag, startPoint x: 900, startPoint y: 325, endPoint x: 825, endPoint y: 325, distance: 74.8
click at [899, 325] on button "Change" at bounding box center [914, 325] width 58 height 29
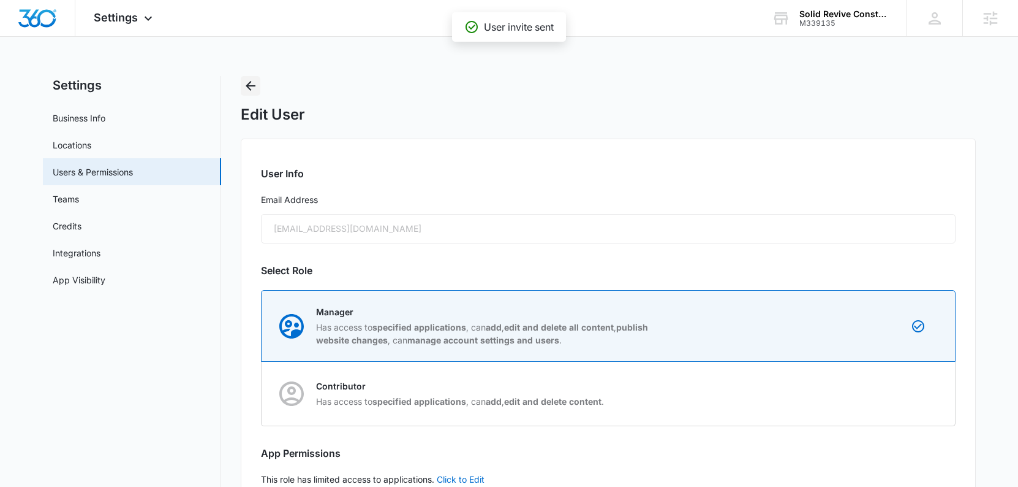
click at [250, 91] on icon "Back" at bounding box center [250, 85] width 15 height 15
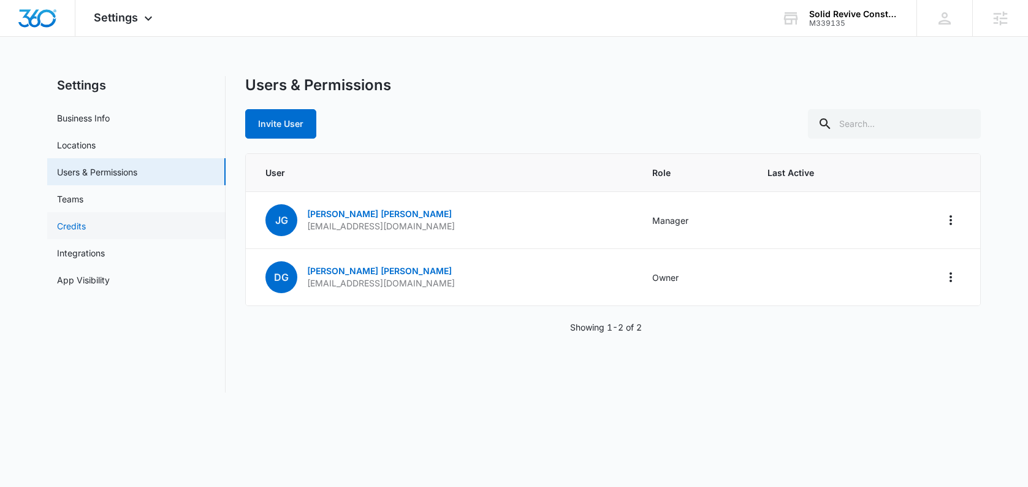
click at [86, 219] on link "Credits" at bounding box center [71, 225] width 29 height 13
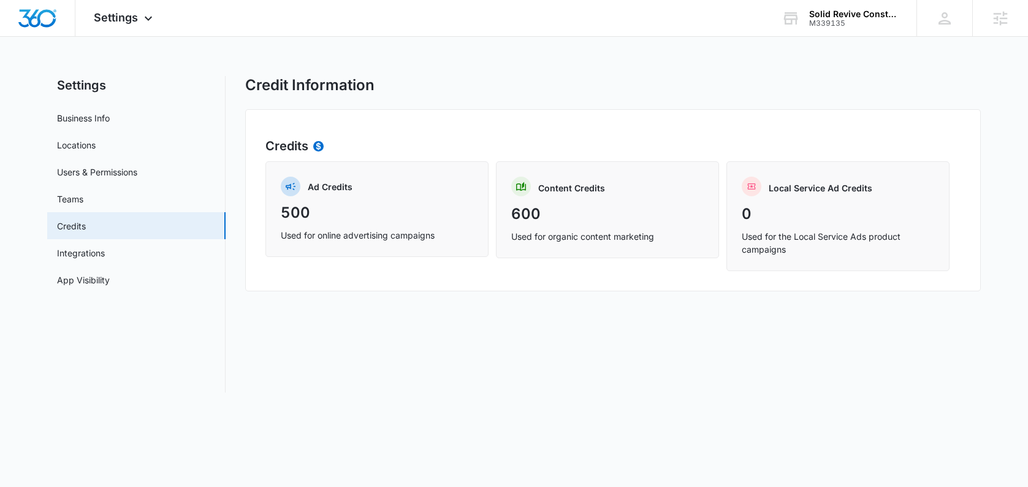
click at [585, 264] on div "Ad Credits 500 Used for online advertising campaigns Content Credits 600 Used f…" at bounding box center [612, 216] width 695 height 110
click at [105, 259] on link "Integrations" at bounding box center [81, 252] width 48 height 13
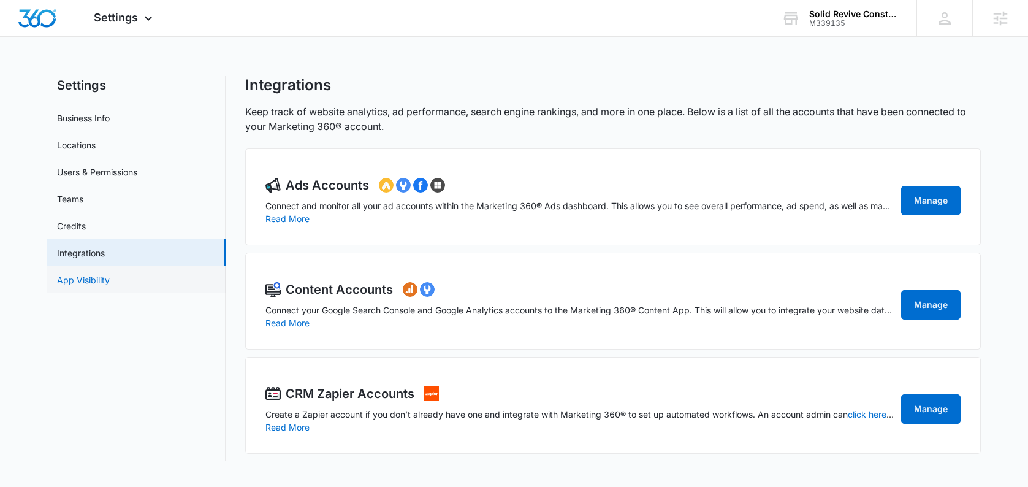
click at [110, 280] on link "App Visibility" at bounding box center [83, 279] width 53 height 13
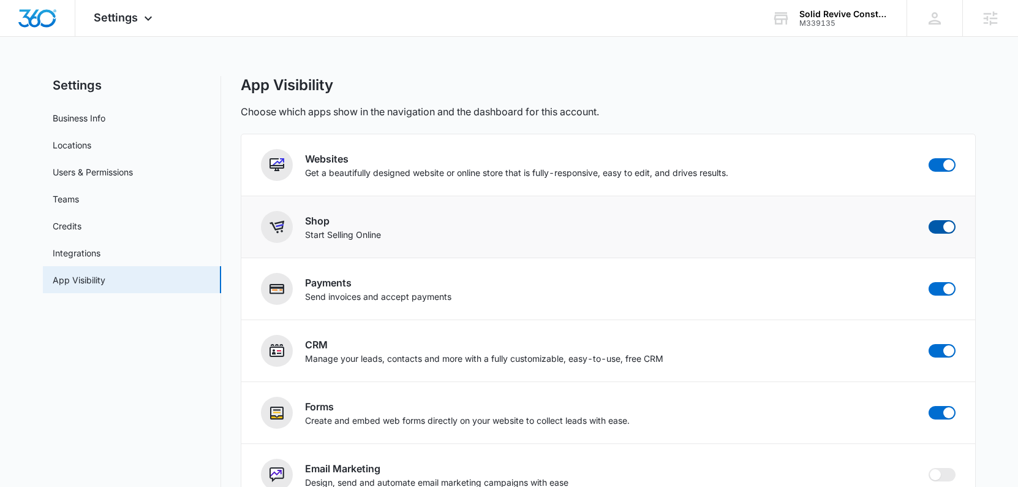
click at [936, 222] on span at bounding box center [942, 226] width 27 height 13
click at [929, 220] on input "checkbox" at bounding box center [928, 219] width 1 height 1
checkbox input "false"
click at [47, 26] on img "Dashboard" at bounding box center [37, 18] width 39 height 18
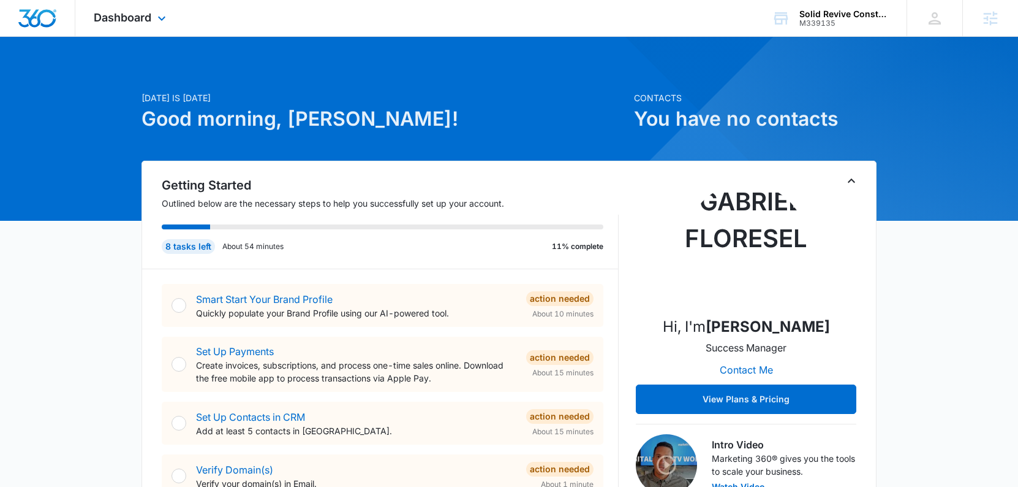
click at [153, 13] on div "Dashboard Apps Reputation Websites Forms CRM Email Social Content Ads Intellige…" at bounding box center [131, 18] width 112 height 36
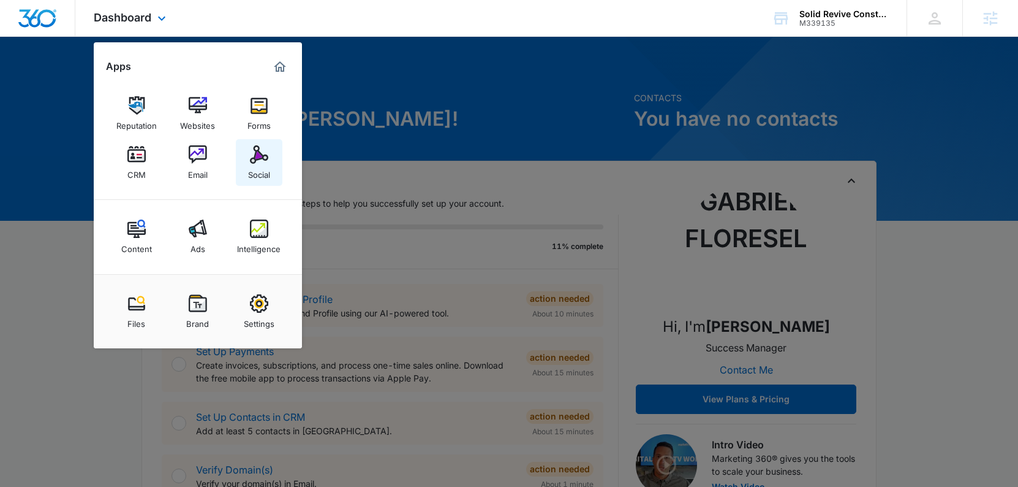
click at [240, 153] on link "Social" at bounding box center [259, 162] width 47 height 47
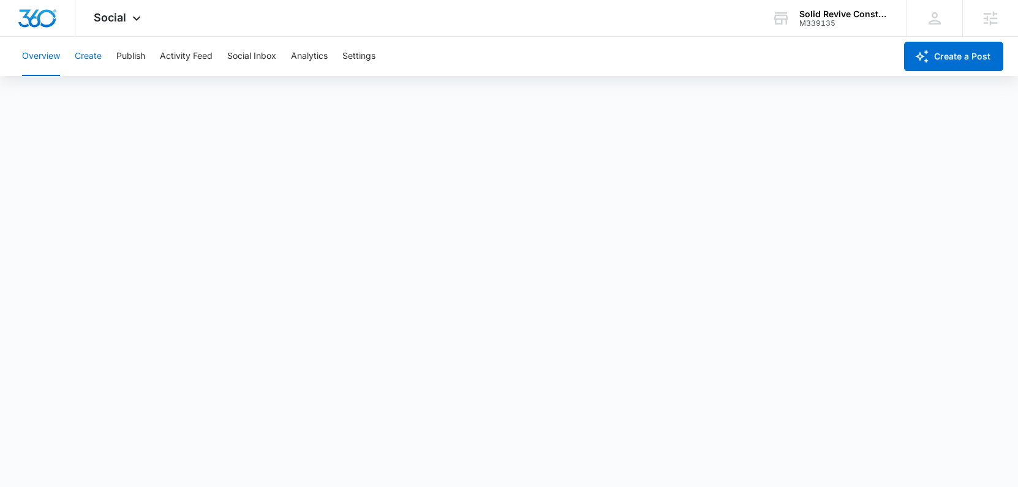
click at [95, 59] on button "Create" at bounding box center [88, 56] width 27 height 39
click at [116, 61] on button "Publish" at bounding box center [130, 56] width 29 height 39
click at [93, 58] on button "Create" at bounding box center [88, 56] width 27 height 39
click at [131, 58] on button "Publish" at bounding box center [130, 56] width 29 height 39
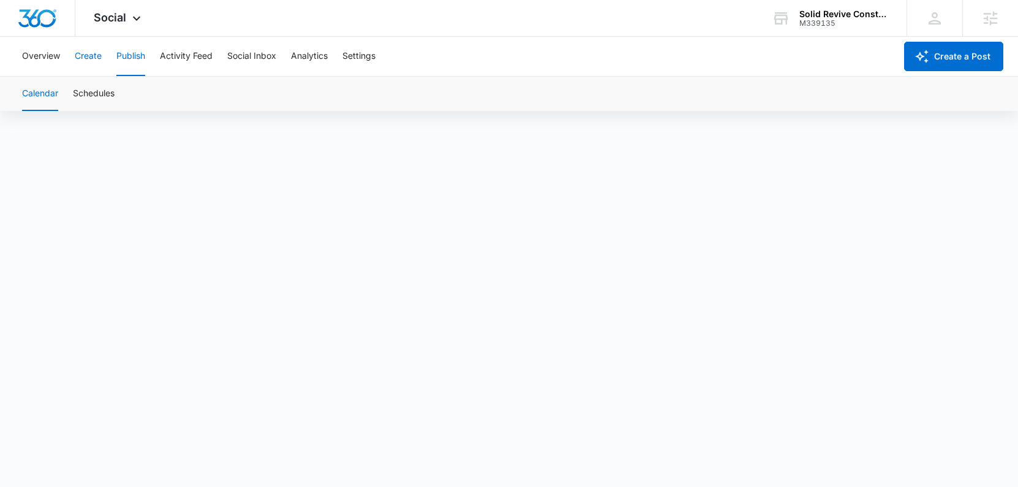
click at [88, 58] on button "Create" at bounding box center [88, 56] width 27 height 39
click at [132, 59] on button "Publish" at bounding box center [130, 56] width 29 height 39
click at [95, 99] on button "Schedules" at bounding box center [94, 94] width 42 height 34
click at [200, 61] on button "Activity Feed" at bounding box center [186, 56] width 53 height 39
click at [251, 59] on button "Social Inbox" at bounding box center [251, 56] width 49 height 39
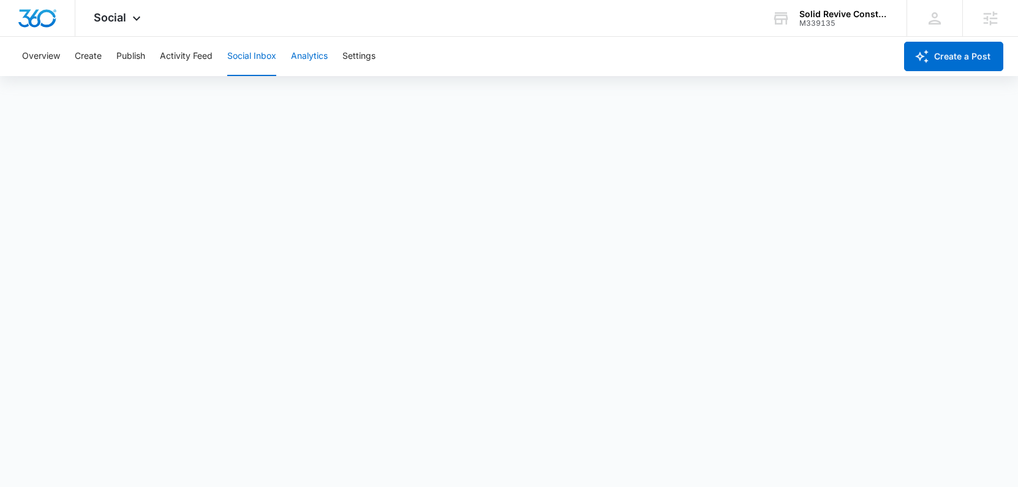
click at [311, 57] on button "Analytics" at bounding box center [309, 56] width 37 height 39
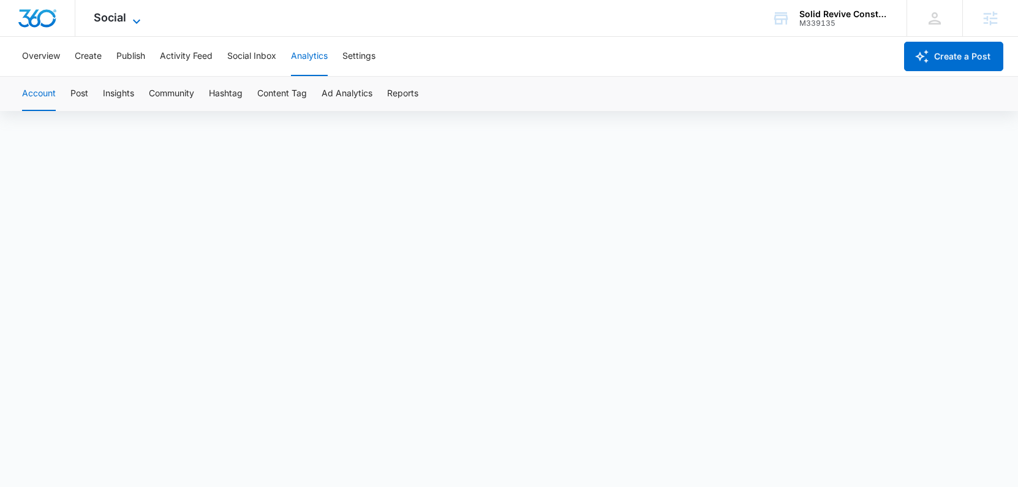
click at [129, 16] on icon at bounding box center [136, 21] width 15 height 15
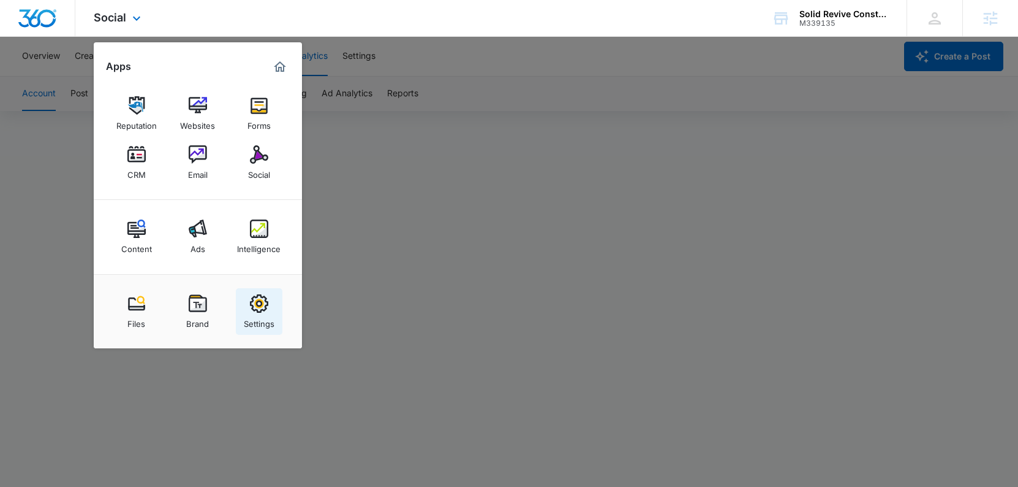
click at [262, 313] on div "Settings" at bounding box center [259, 320] width 31 height 16
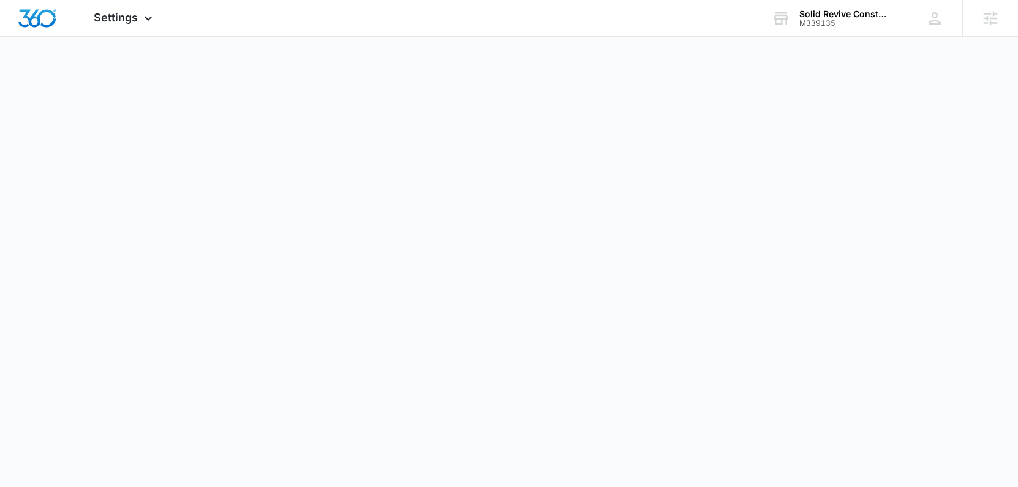
select select "4"
select select "US"
select select "America/[GEOGRAPHIC_DATA]"
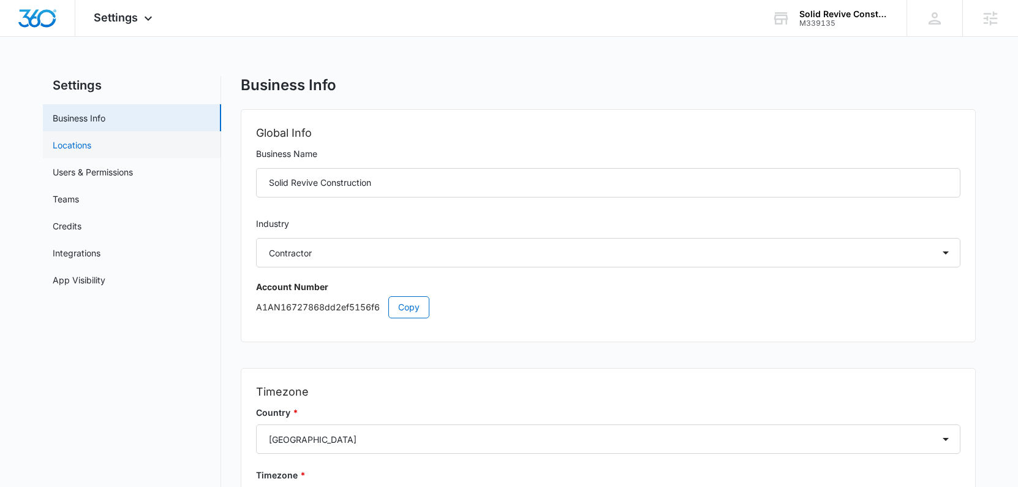
click at [75, 141] on link "Locations" at bounding box center [72, 144] width 39 height 13
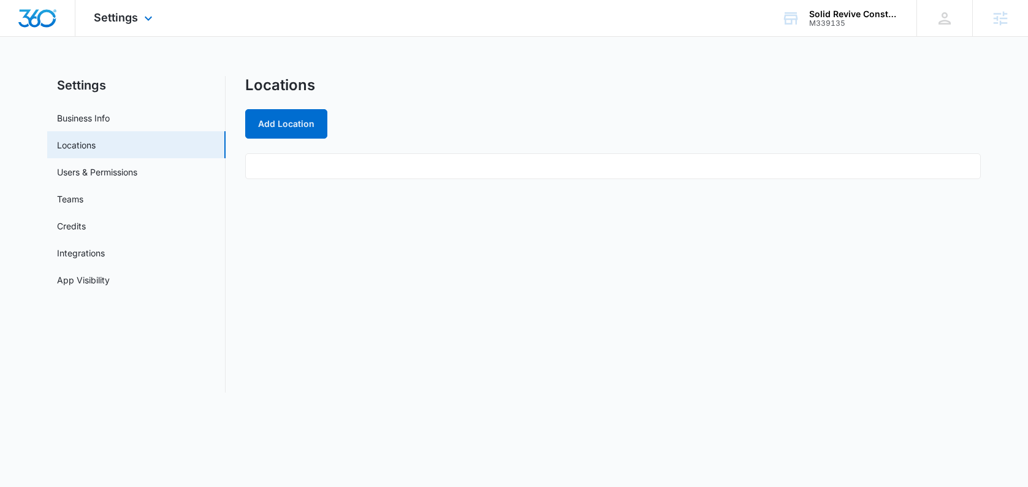
click at [150, 25] on div "Settings Apps Reputation Websites Forms CRM Email Social Content Ads Intelligen…" at bounding box center [124, 18] width 99 height 36
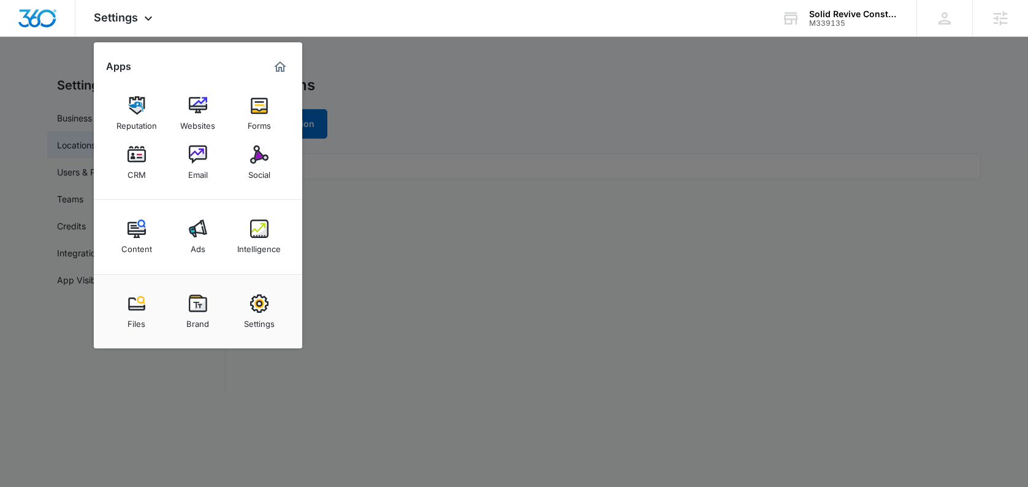
click at [402, 292] on div at bounding box center [514, 243] width 1028 height 487
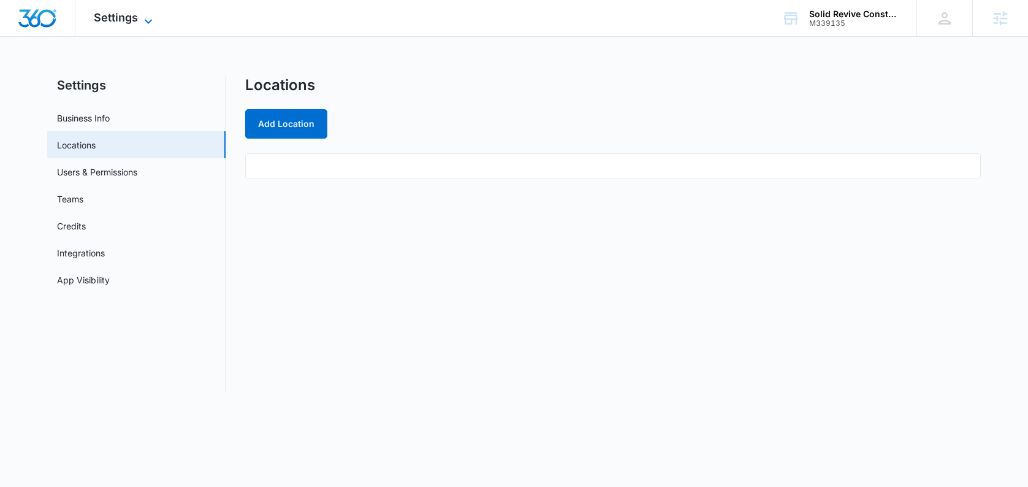
click at [142, 17] on icon at bounding box center [148, 21] width 15 height 15
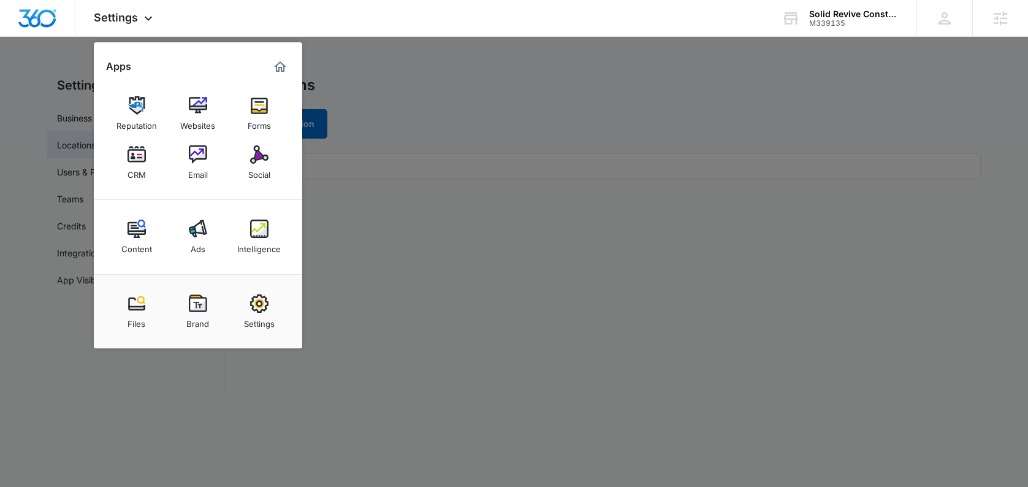
click at [260, 107] on img at bounding box center [259, 105] width 18 height 18
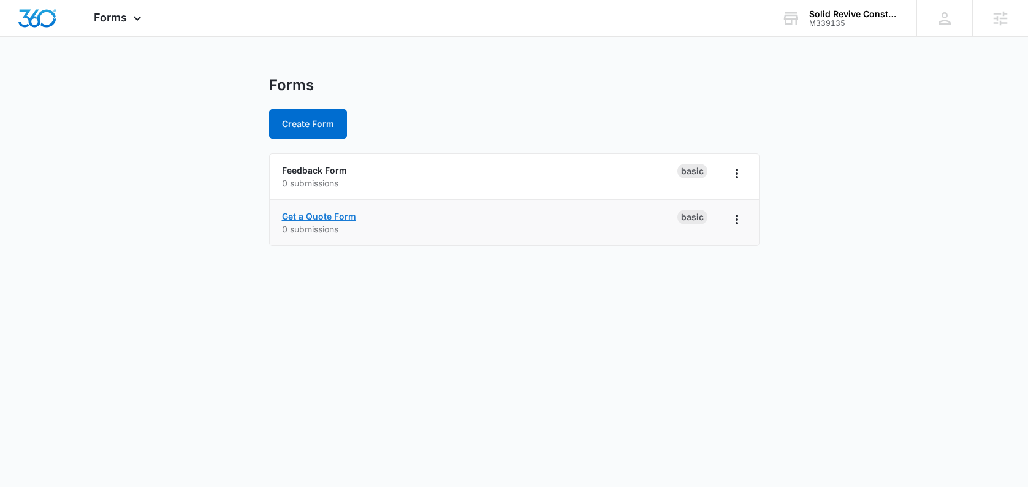
click at [321, 214] on link "Get a Quote Form" at bounding box center [319, 216] width 74 height 10
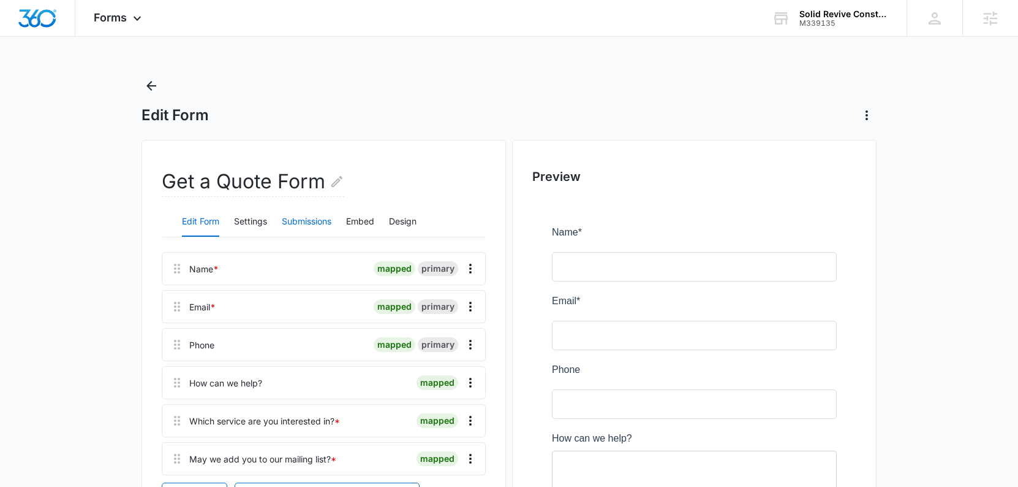
click at [314, 225] on button "Submissions" at bounding box center [307, 221] width 50 height 29
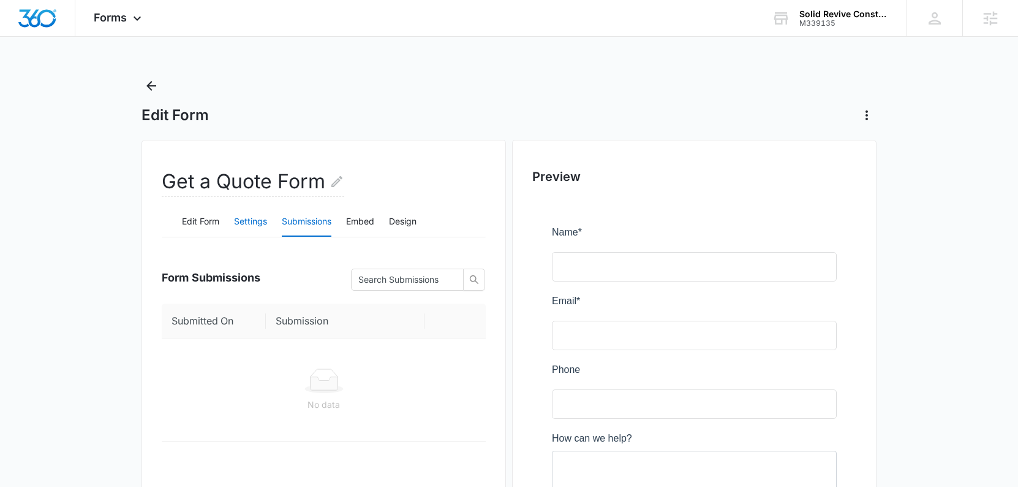
click at [250, 223] on button "Settings" at bounding box center [250, 221] width 33 height 29
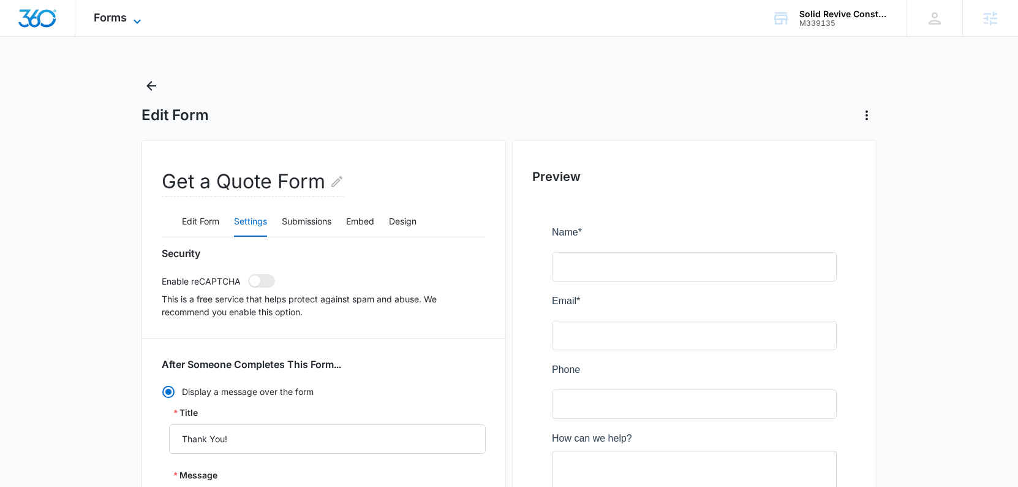
click at [118, 18] on span "Forms" at bounding box center [110, 17] width 33 height 13
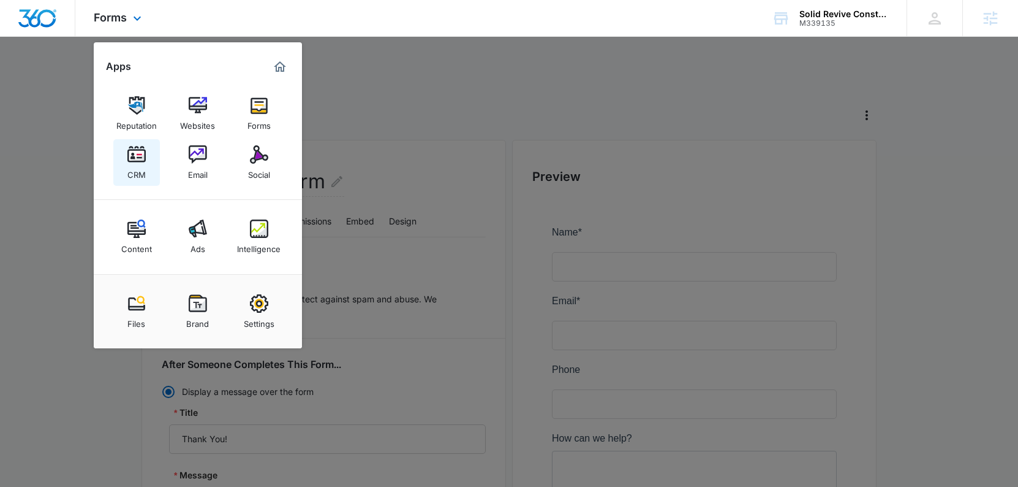
click at [135, 154] on img at bounding box center [136, 154] width 18 height 18
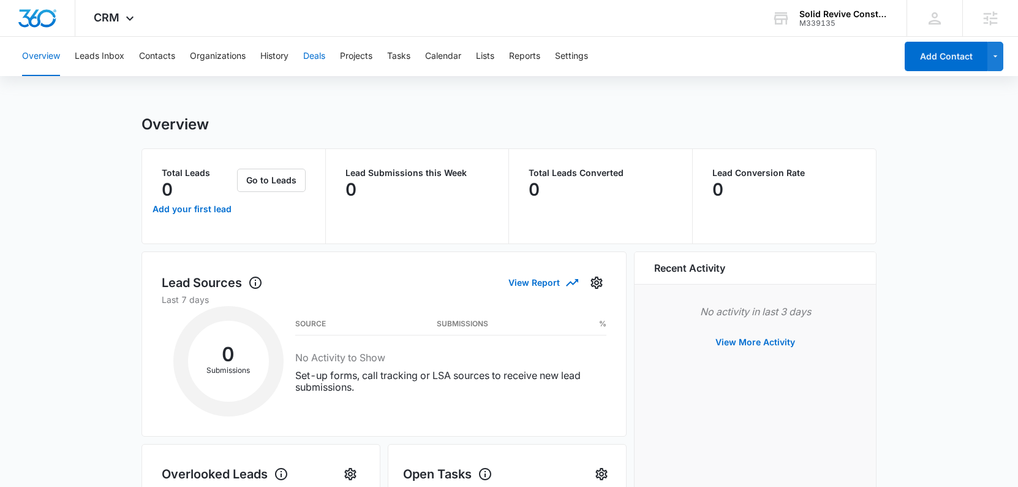
click at [316, 61] on button "Deals" at bounding box center [314, 56] width 22 height 39
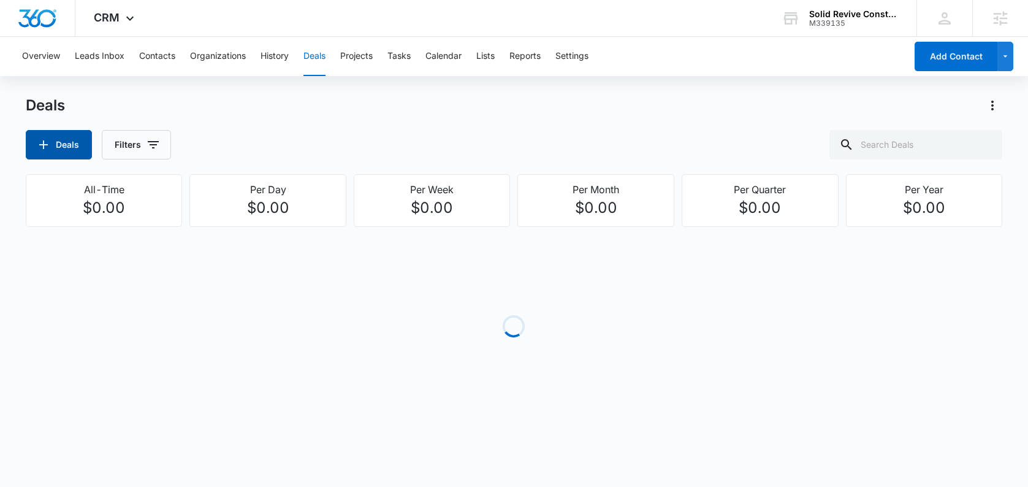
click at [71, 148] on button "Deals" at bounding box center [59, 144] width 66 height 29
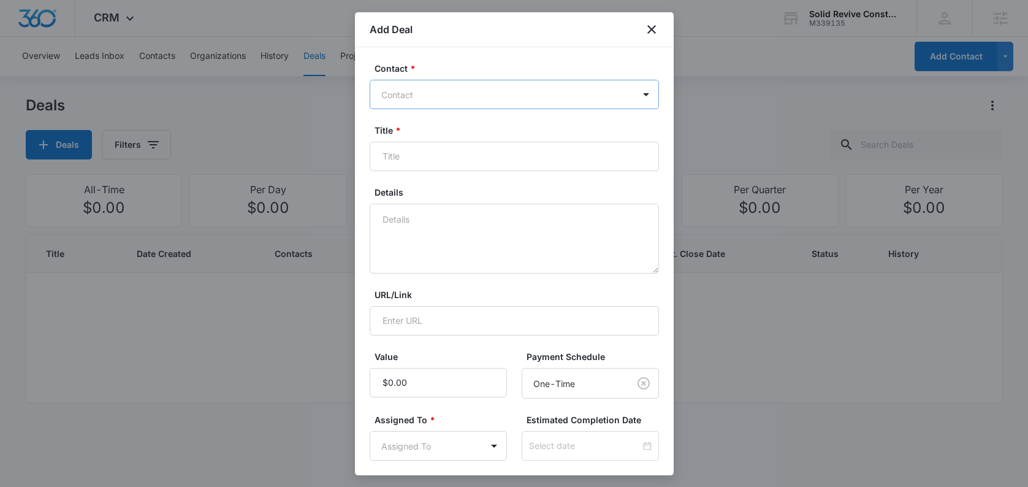
click at [453, 93] on div at bounding box center [506, 94] width 251 height 15
click at [651, 126] on label "Title *" at bounding box center [518, 130] width 289 height 13
click at [651, 142] on input "Title *" at bounding box center [513, 156] width 289 height 29
click at [555, 99] on div at bounding box center [506, 94] width 251 height 15
click at [540, 126] on div "No Results" at bounding box center [513, 137] width 289 height 23
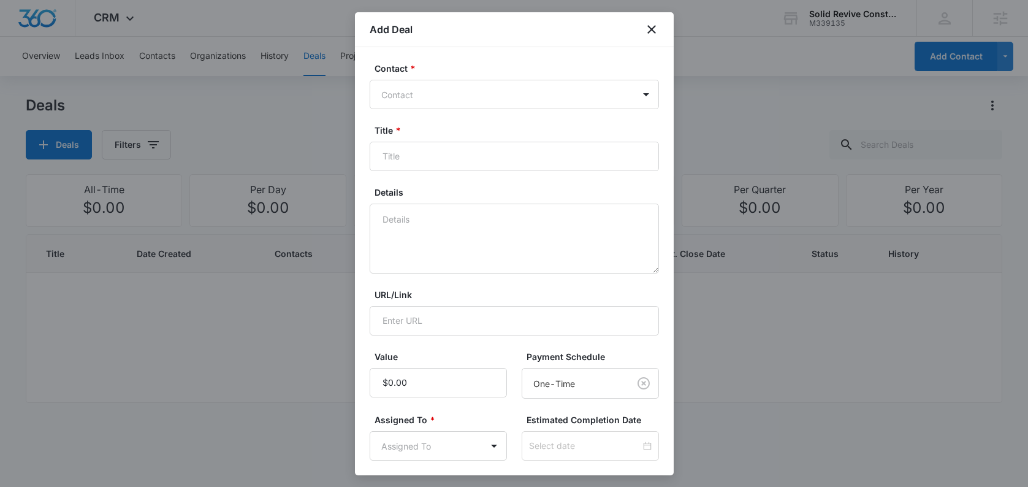
click at [656, 123] on div "Contact * Contact Title * Details URL/Link Value Payment Schedule One-Time Assi…" at bounding box center [514, 261] width 319 height 428
click at [467, 162] on input "Title *" at bounding box center [513, 156] width 289 height 29
type input "Exterior Painting on Plum St"
click at [445, 218] on textarea "Details" at bounding box center [513, 238] width 289 height 70
click at [467, 220] on textarea "Details" at bounding box center [513, 238] width 289 height 70
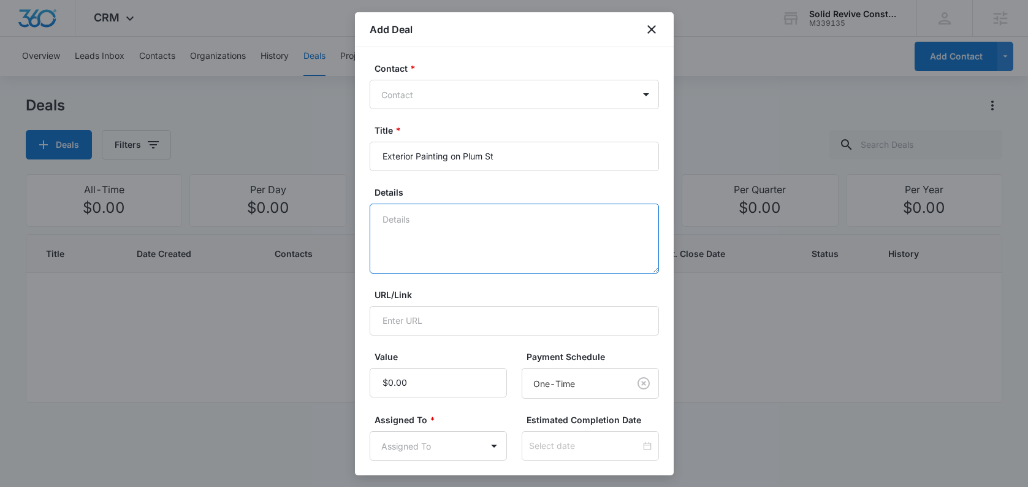
click at [466, 224] on textarea "Details" at bounding box center [513, 238] width 289 height 70
type textarea "e"
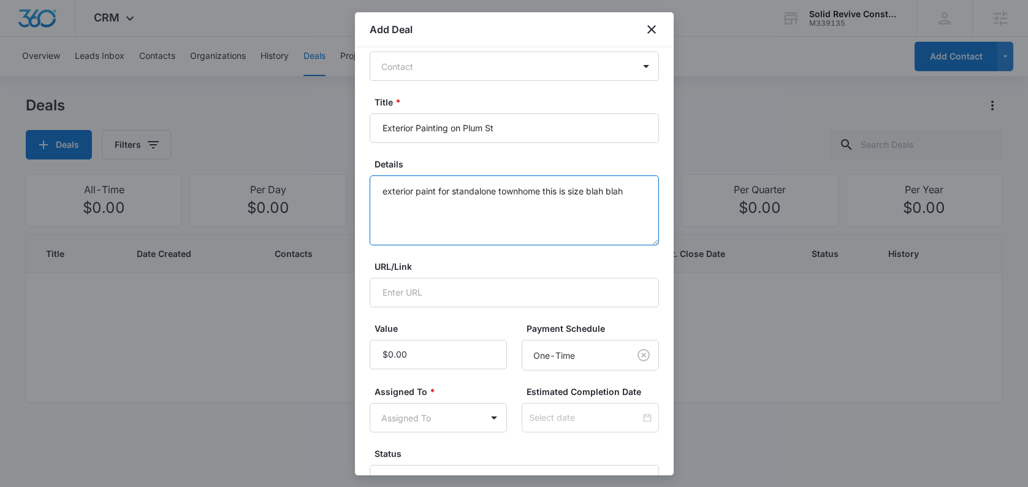
scroll to position [43, 0]
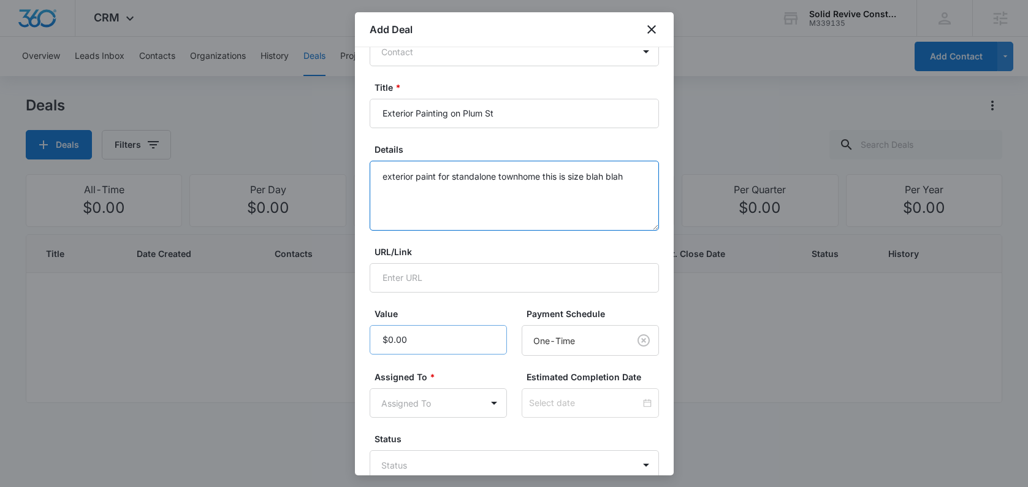
type textarea "exterior paint for standalone townhome this is size blah blah"
click at [436, 338] on input "Value" at bounding box center [437, 339] width 137 height 29
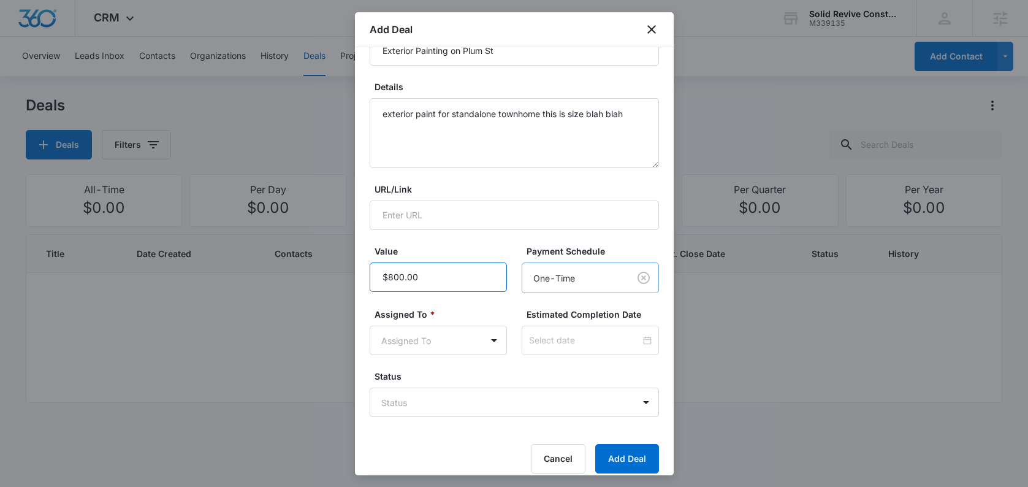
scroll to position [118, 0]
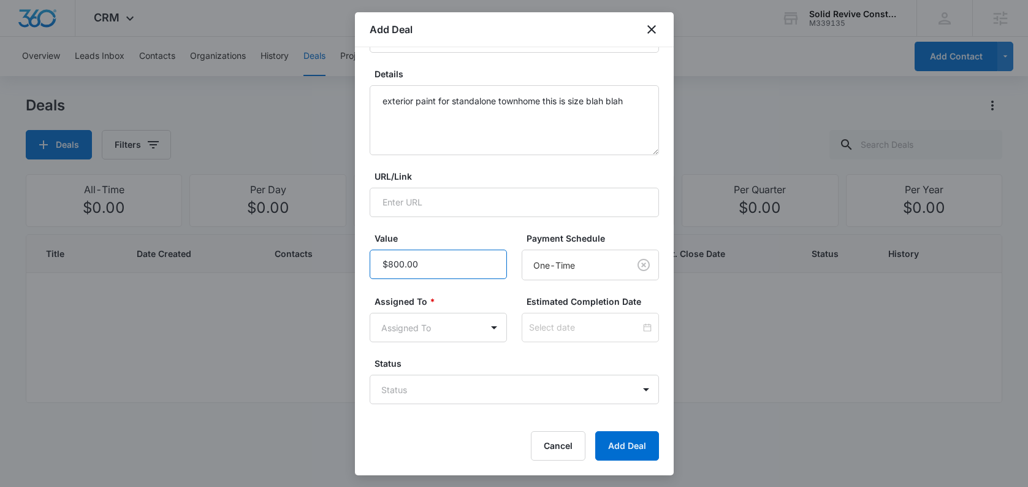
drag, startPoint x: 401, startPoint y: 263, endPoint x: 387, endPoint y: 264, distance: 14.7
click at [387, 264] on input "Value" at bounding box center [437, 263] width 137 height 29
click at [472, 269] on input "Value" at bounding box center [437, 263] width 137 height 29
click at [392, 265] on input "Value" at bounding box center [437, 263] width 137 height 29
click at [399, 263] on input "Value" at bounding box center [437, 263] width 137 height 29
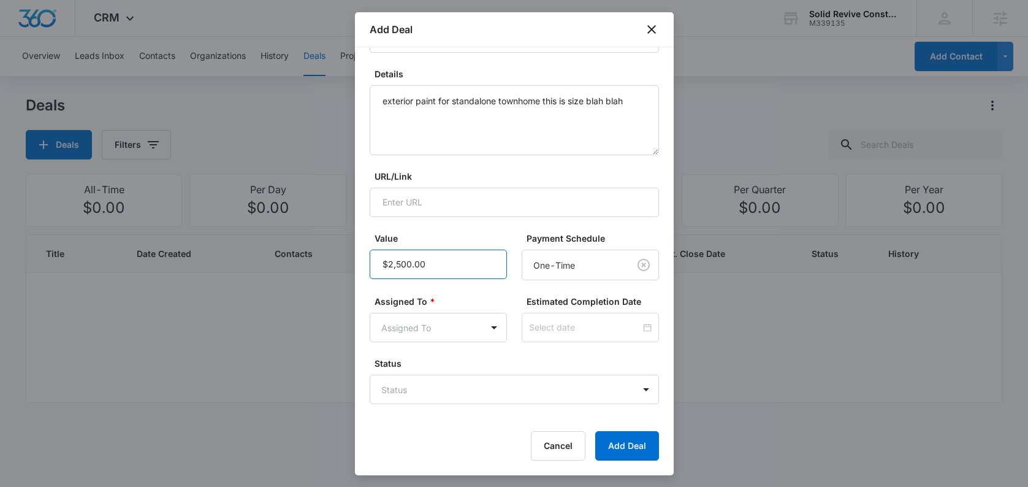
click at [455, 266] on input "Value" at bounding box center [437, 263] width 137 height 29
type input "$2,500.00"
click at [585, 270] on body "CRM Apps Reputation Websites Forms CRM Email Social Content Ads Intelligence Fi…" at bounding box center [514, 243] width 1028 height 487
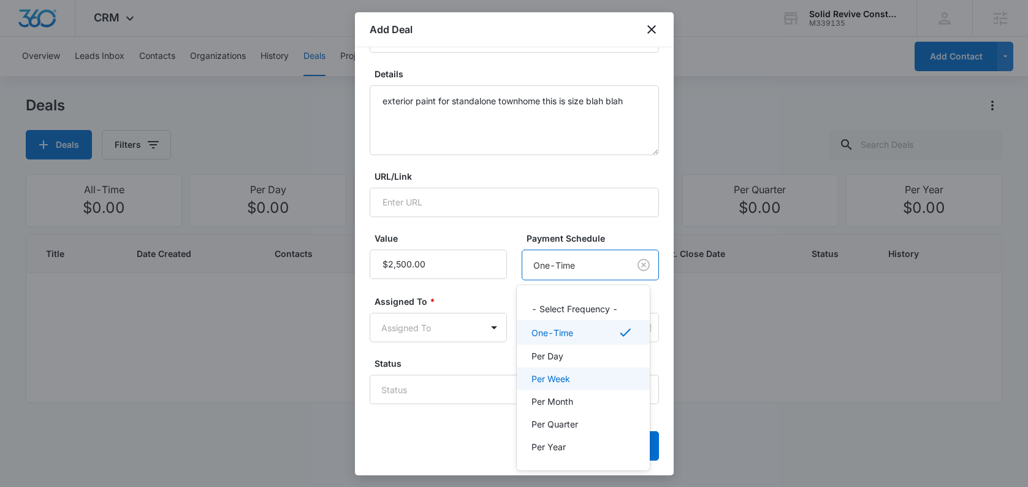
click at [575, 381] on div "Per Week" at bounding box center [581, 378] width 101 height 13
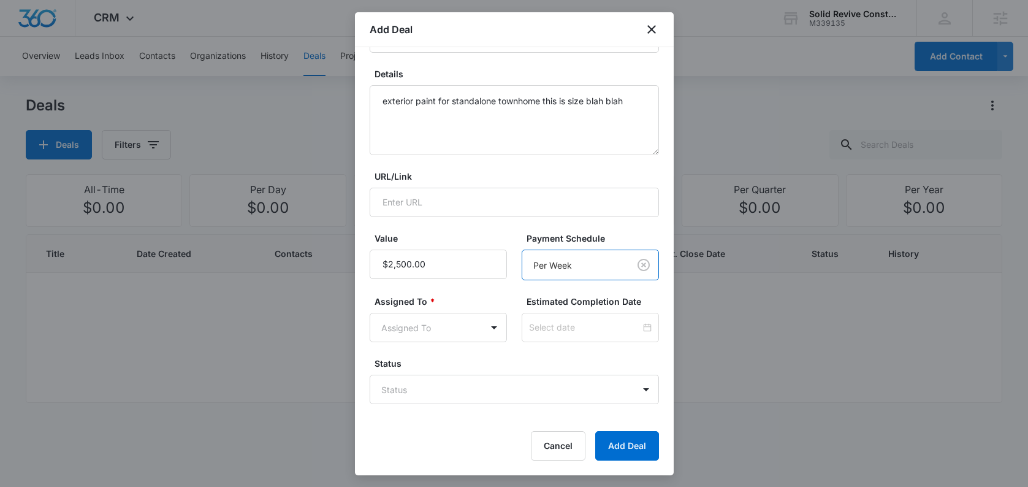
click at [521, 236] on div "Payment Schedule option Per Week, selected. Per Week" at bounding box center [589, 256] width 137 height 48
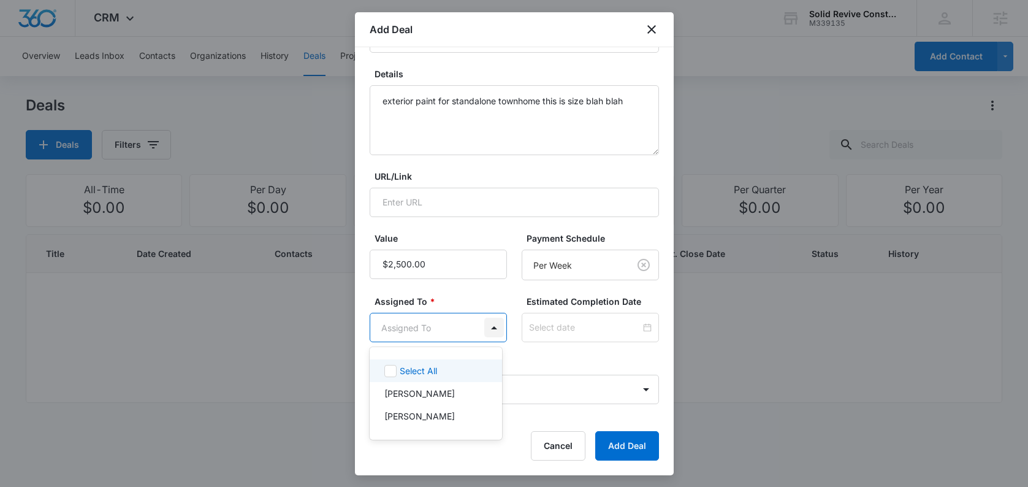
click at [490, 328] on body "CRM Apps Reputation Websites Forms CRM Email Social Content Ads Intelligence Fi…" at bounding box center [514, 243] width 1028 height 487
click at [449, 391] on p "[PERSON_NAME]" at bounding box center [419, 393] width 70 height 13
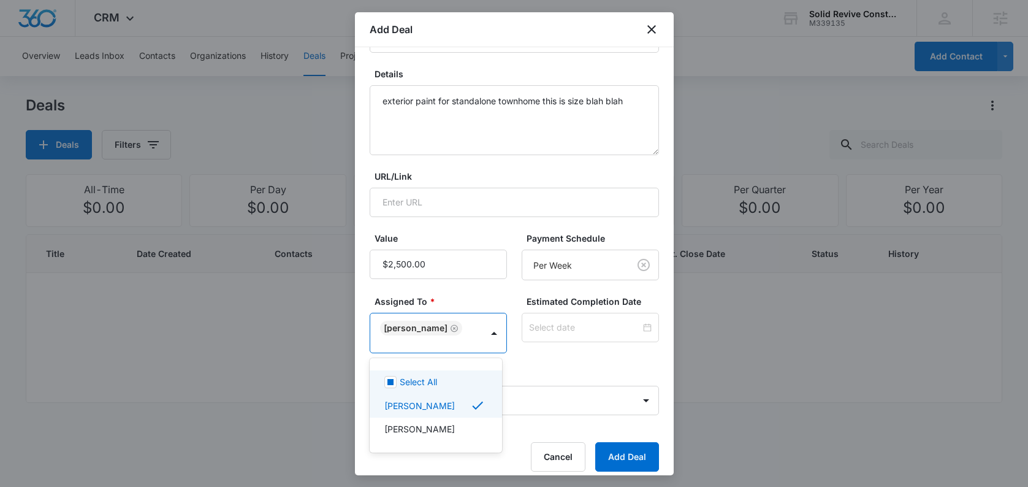
click at [634, 324] on div at bounding box center [514, 243] width 1028 height 487
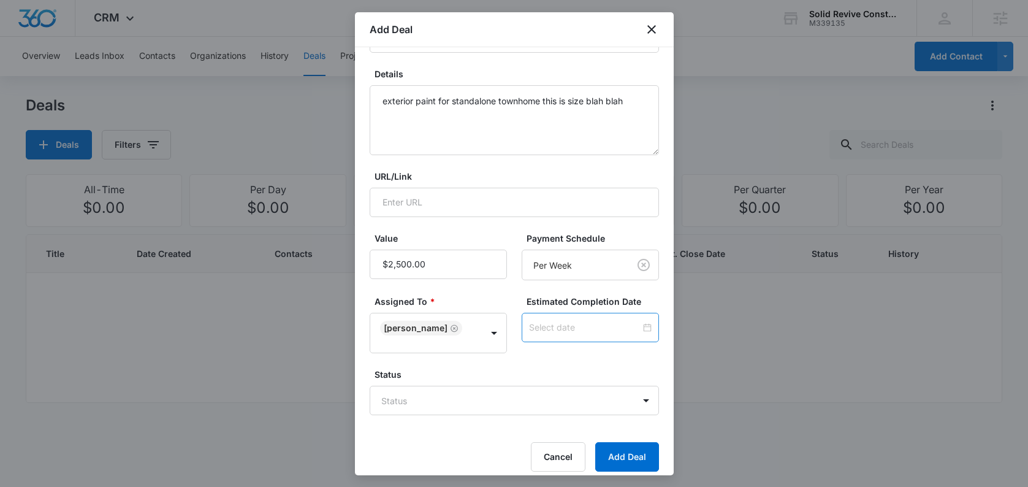
click at [637, 326] on div at bounding box center [590, 326] width 123 height 13
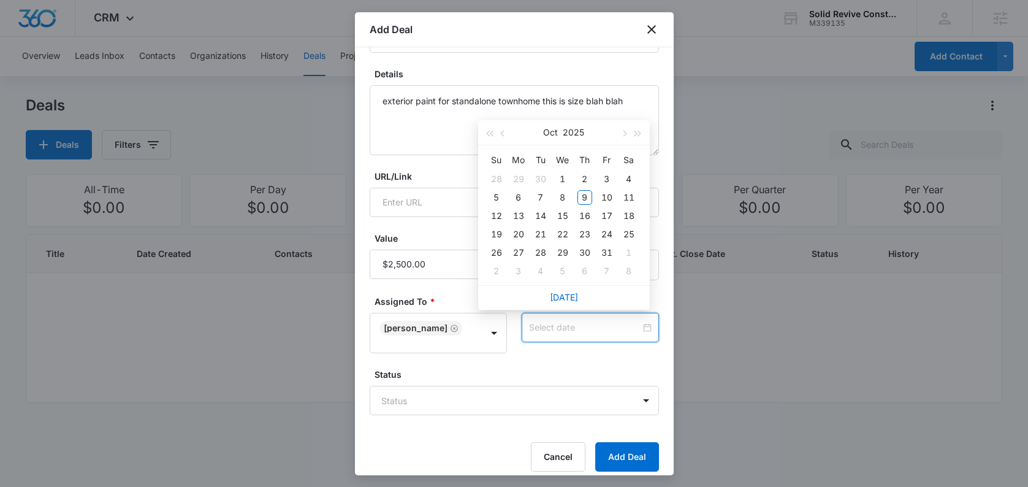
click at [637, 327] on div at bounding box center [590, 326] width 123 height 13
type input "[DATE]"
click at [604, 254] on div "31" at bounding box center [606, 252] width 15 height 15
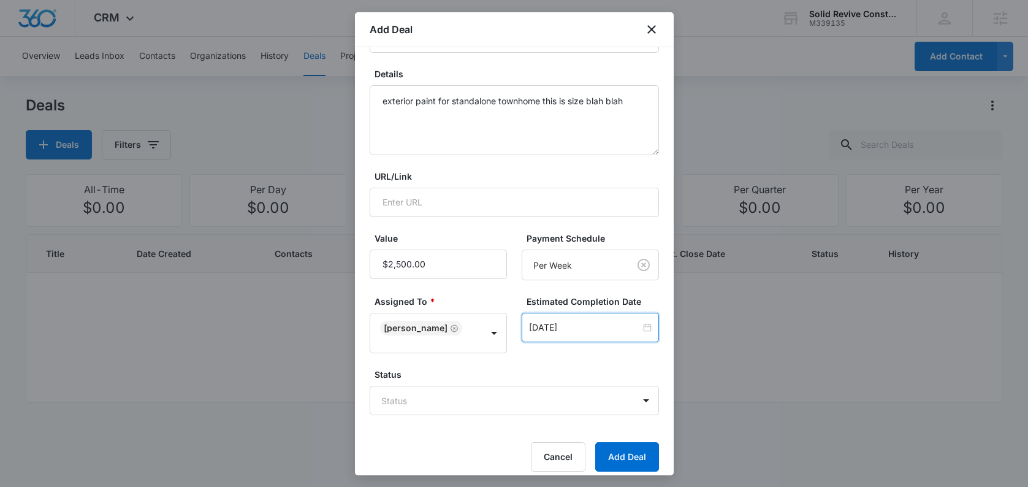
click at [585, 366] on form "Contact * Contact Title * Exterior Painting on Plum St Details exterior paint f…" at bounding box center [513, 208] width 289 height 528
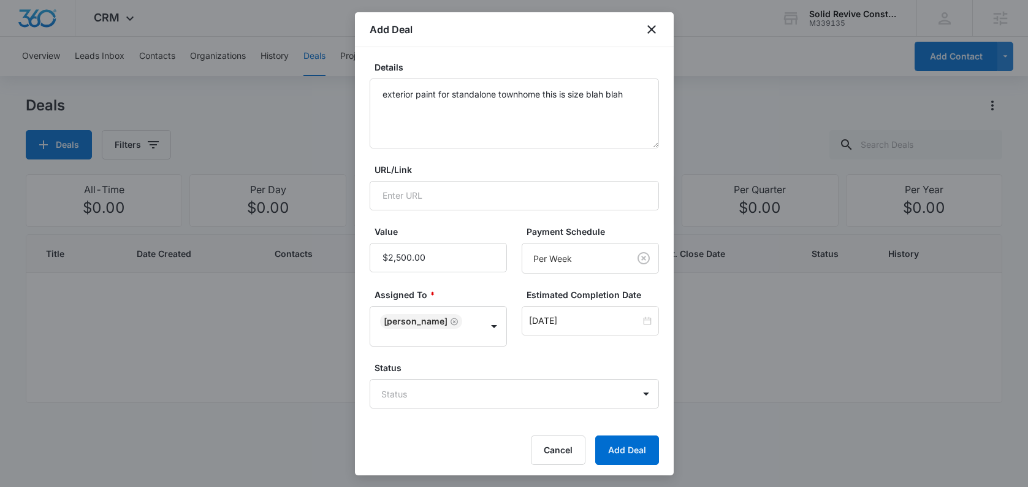
scroll to position [129, 0]
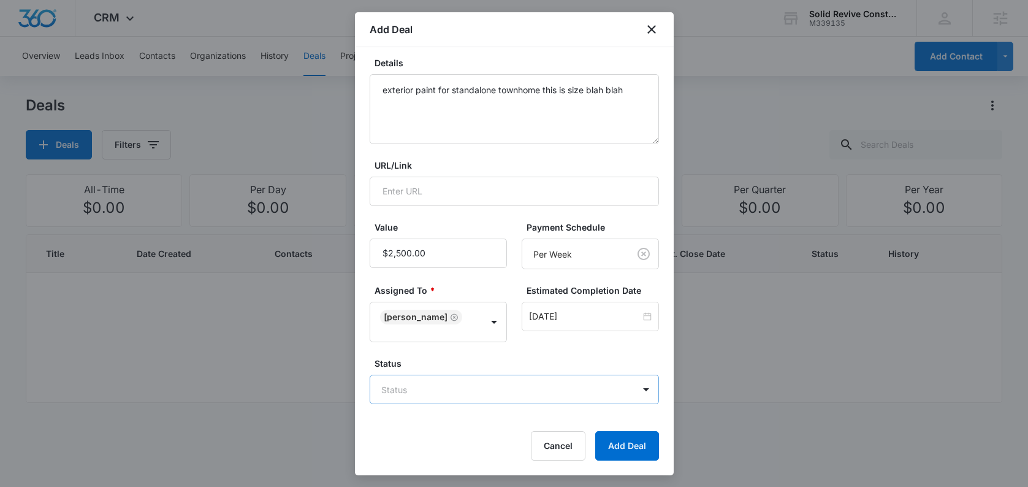
click at [475, 392] on body "CRM Apps Reputation Websites Forms CRM Email Social Content Ads Intelligence Fi…" at bounding box center [514, 243] width 1028 height 487
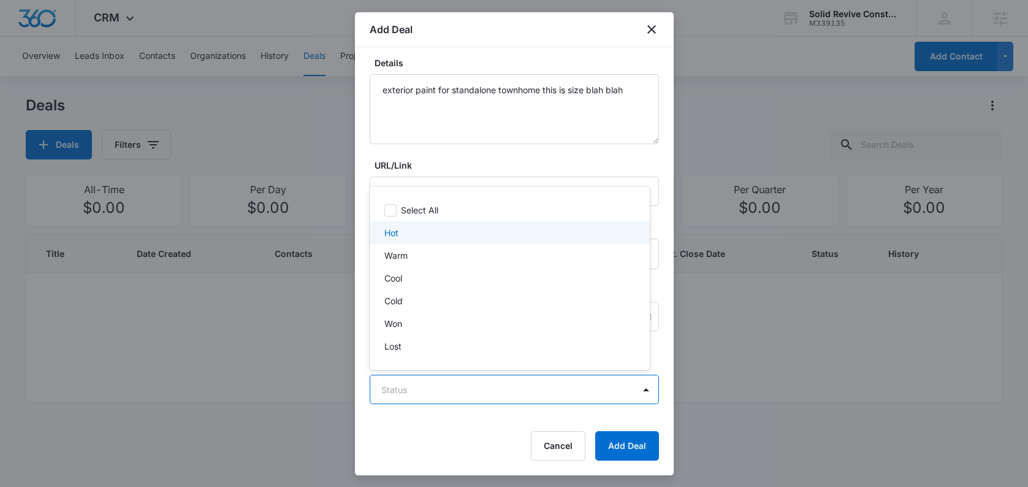
click at [411, 232] on div "Hot" at bounding box center [508, 232] width 248 height 13
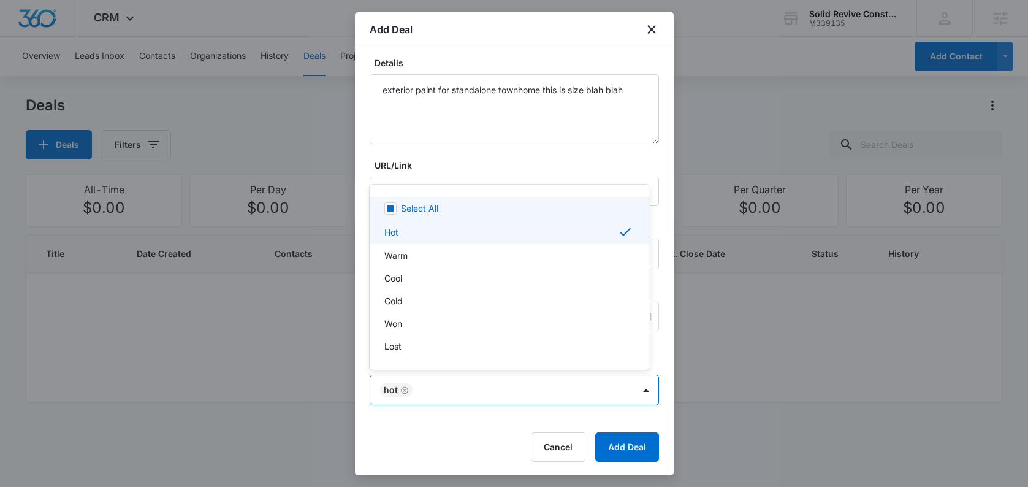
click at [636, 159] on div at bounding box center [514, 243] width 1028 height 487
click at [574, 388] on body "CRM Apps Reputation Websites Forms CRM Email Social Content Ads Intelligence Fi…" at bounding box center [514, 243] width 1028 height 487
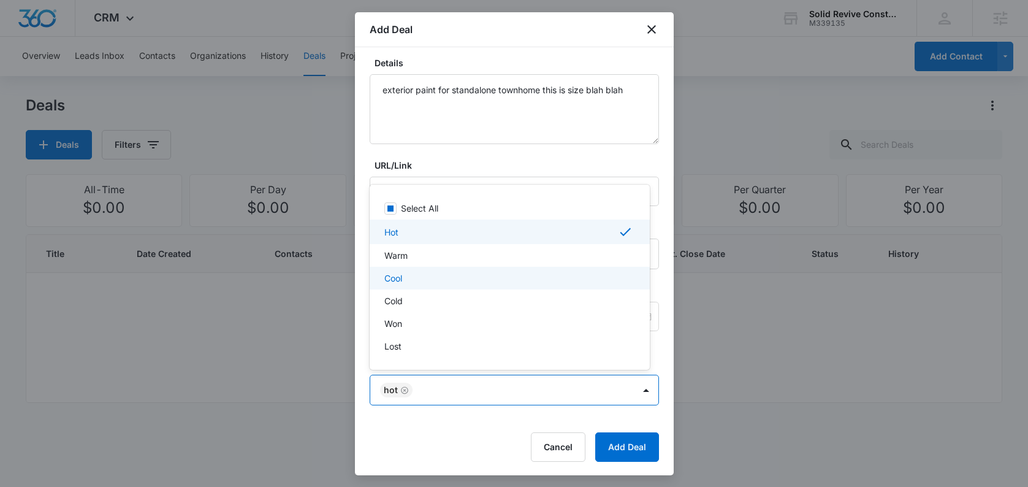
click at [396, 279] on p "Cool" at bounding box center [393, 277] width 18 height 13
click at [404, 392] on div at bounding box center [514, 243] width 1028 height 487
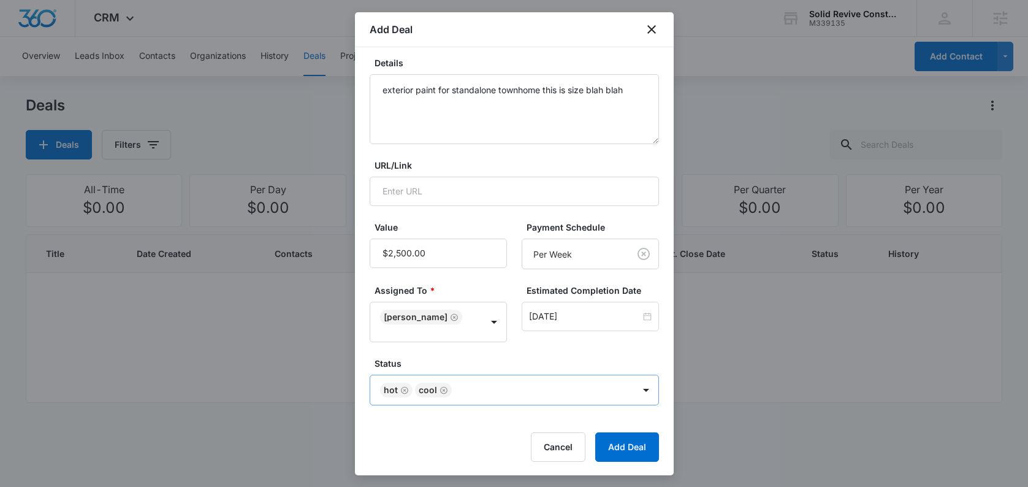
click at [441, 391] on icon "Remove Cool" at bounding box center [443, 389] width 9 height 9
click at [528, 343] on form "Contact * Contact Title * Exterior Painting on Plum St Details exterior paint f…" at bounding box center [513, 197] width 289 height 529
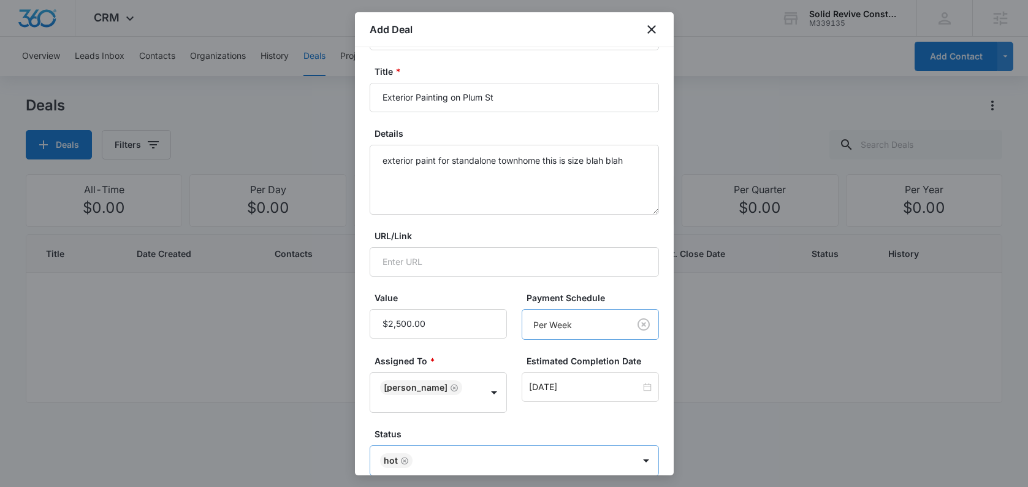
scroll to position [0, 0]
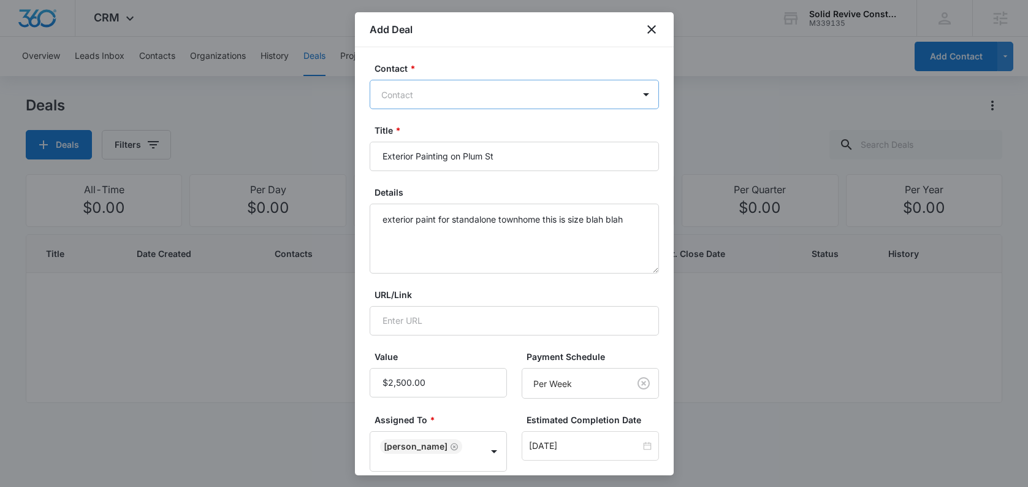
click at [516, 91] on div at bounding box center [506, 94] width 251 height 15
click at [623, 71] on label "Contact *" at bounding box center [518, 68] width 289 height 13
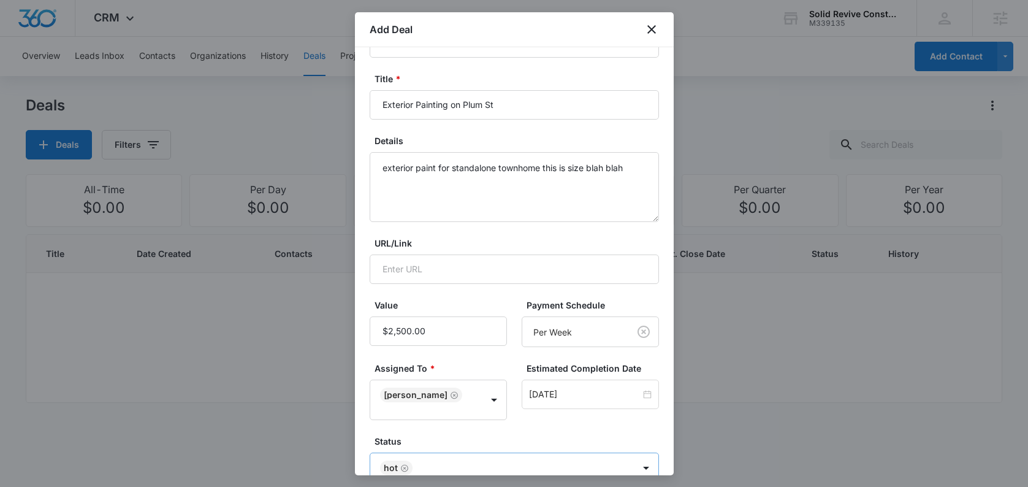
scroll to position [131, 0]
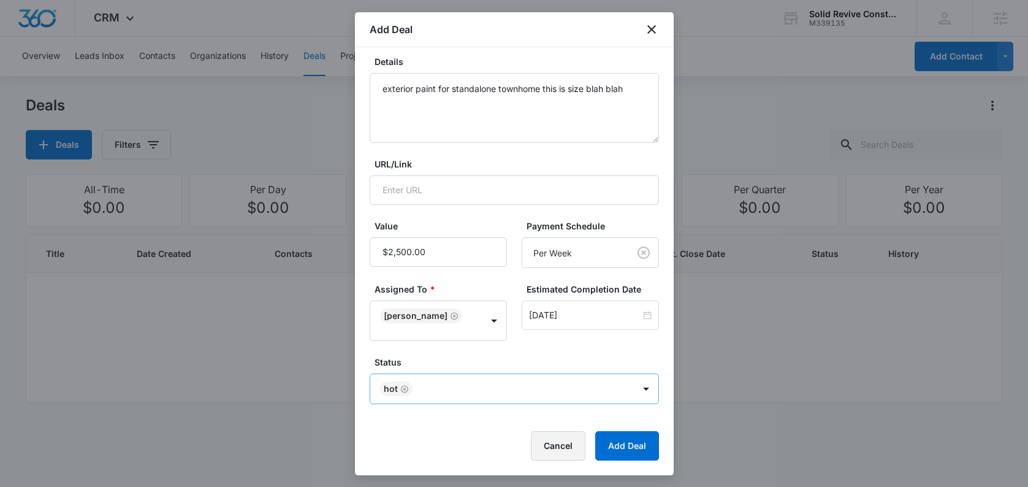
click at [549, 447] on button "Cancel" at bounding box center [558, 445] width 55 height 29
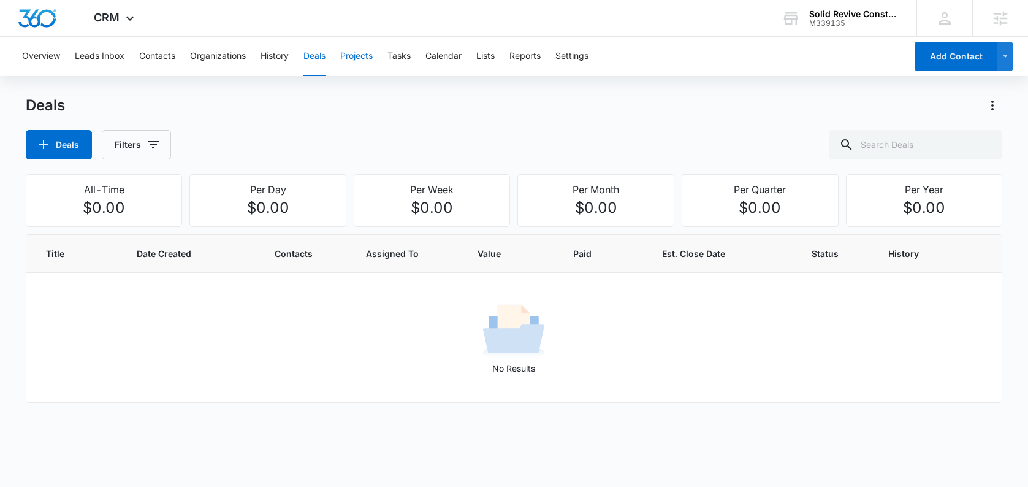
click at [367, 62] on button "Projects" at bounding box center [356, 56] width 32 height 39
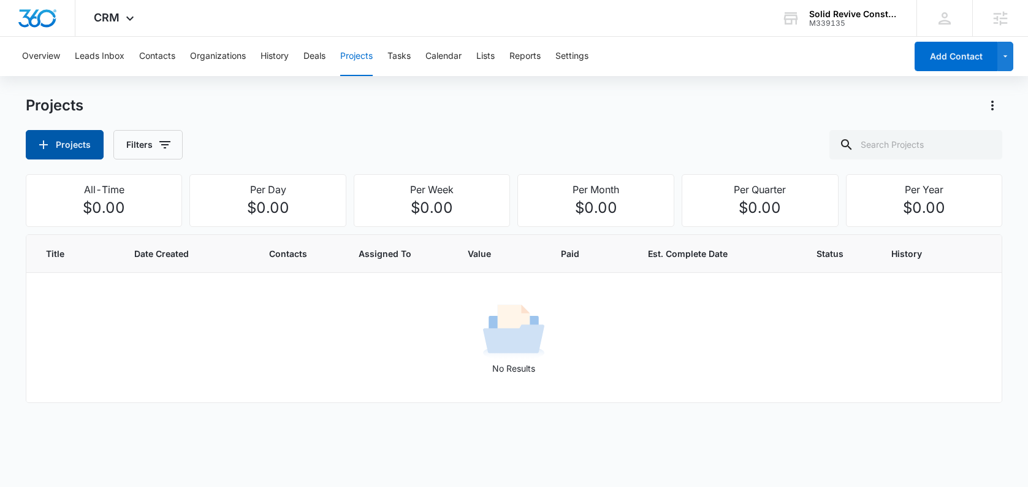
click at [60, 149] on button "Projects" at bounding box center [65, 144] width 78 height 29
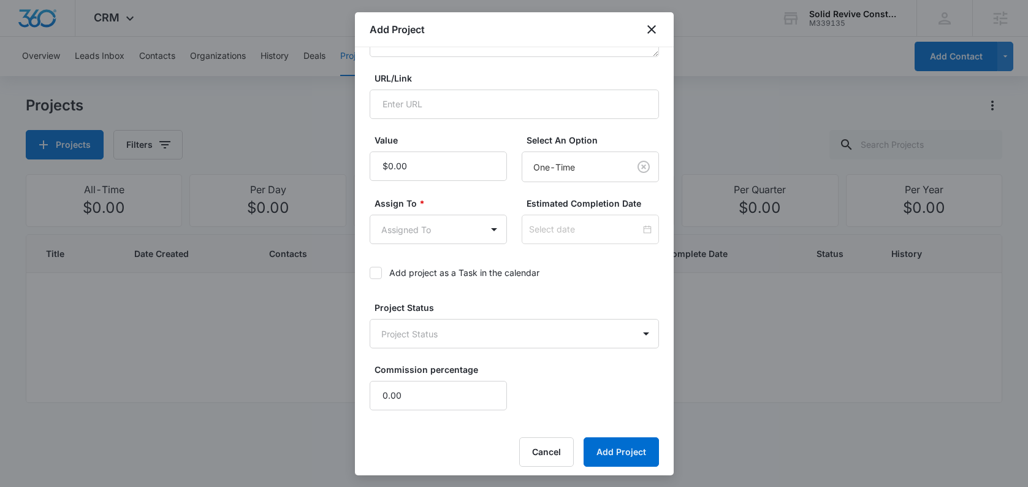
scroll to position [222, 0]
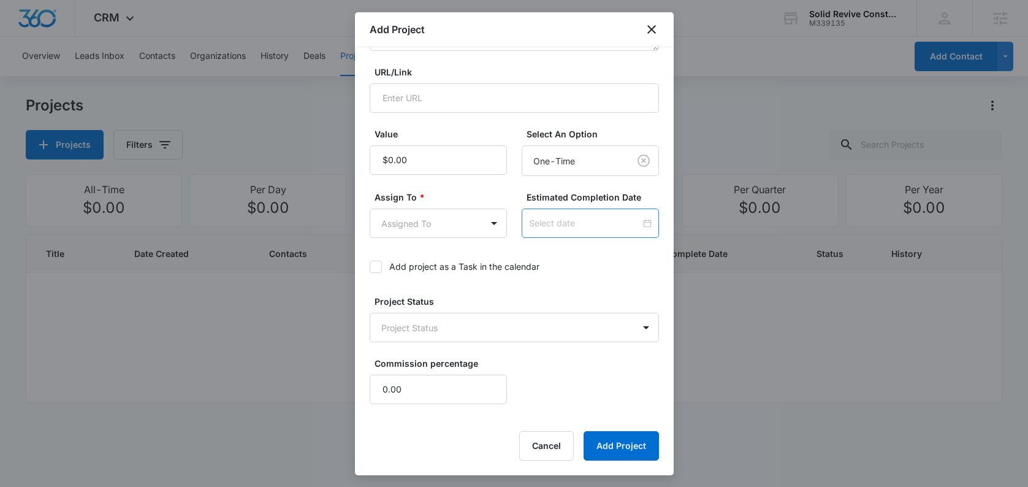
click at [639, 222] on div at bounding box center [590, 222] width 123 height 13
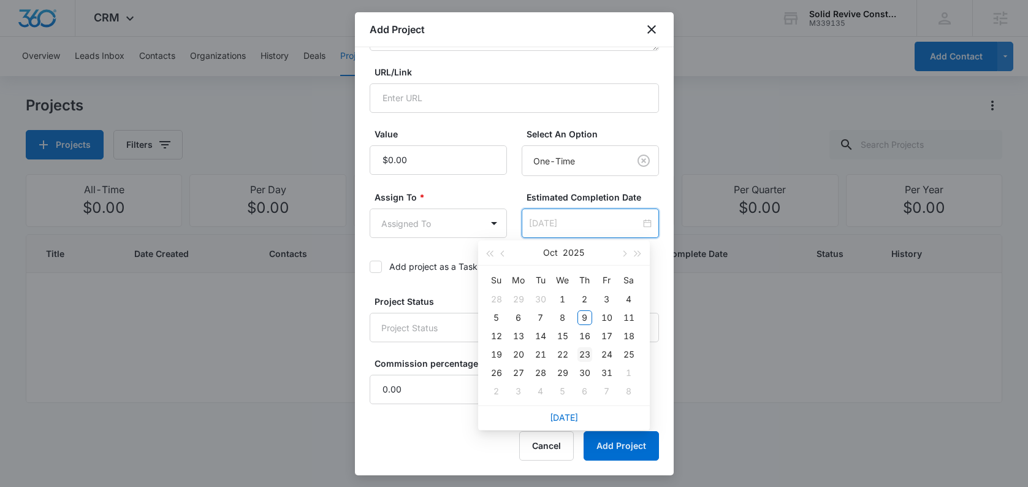
type input "[DATE]"
click at [585, 357] on div "23" at bounding box center [584, 354] width 15 height 15
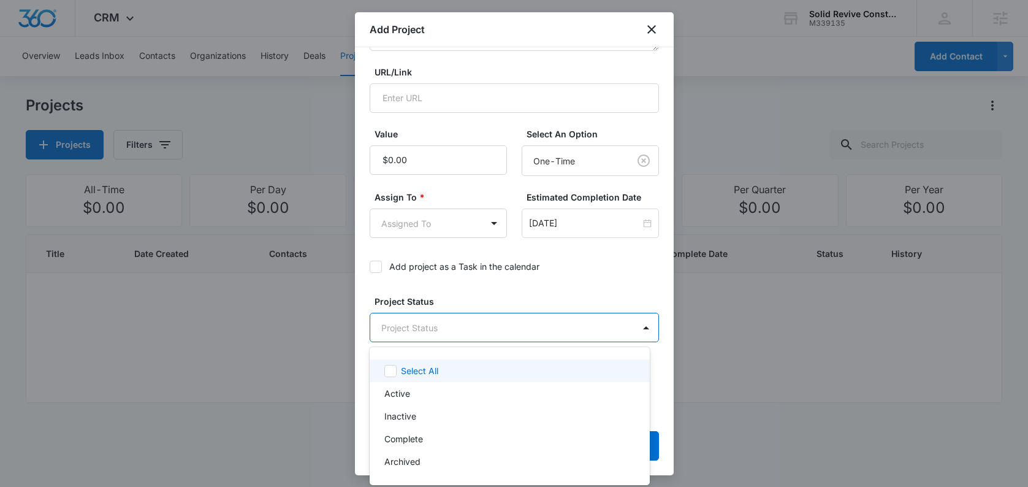
click at [483, 323] on body "CRM Apps Reputation Websites Forms CRM Email Social Content Ads Intelligence Fi…" at bounding box center [514, 243] width 1028 height 487
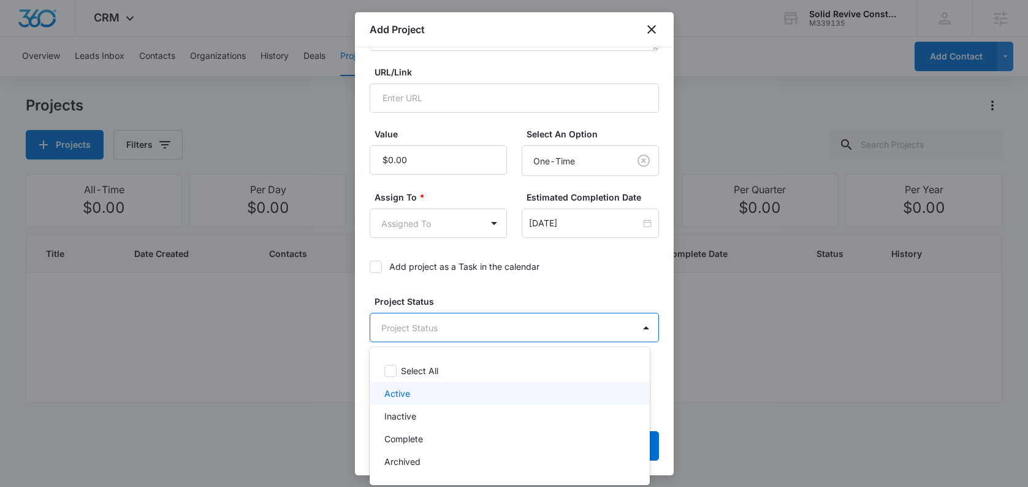
click at [414, 393] on div "Active" at bounding box center [508, 393] width 248 height 13
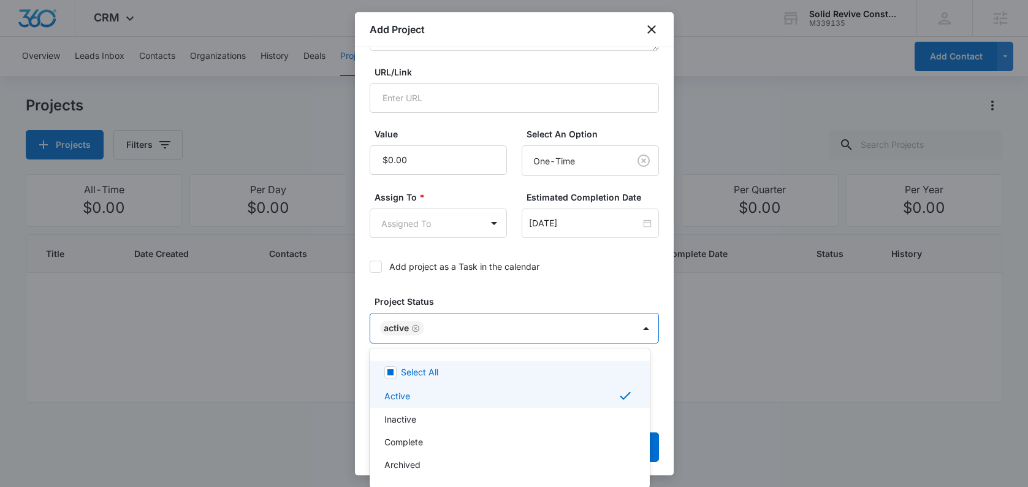
click at [592, 285] on div at bounding box center [514, 243] width 1028 height 487
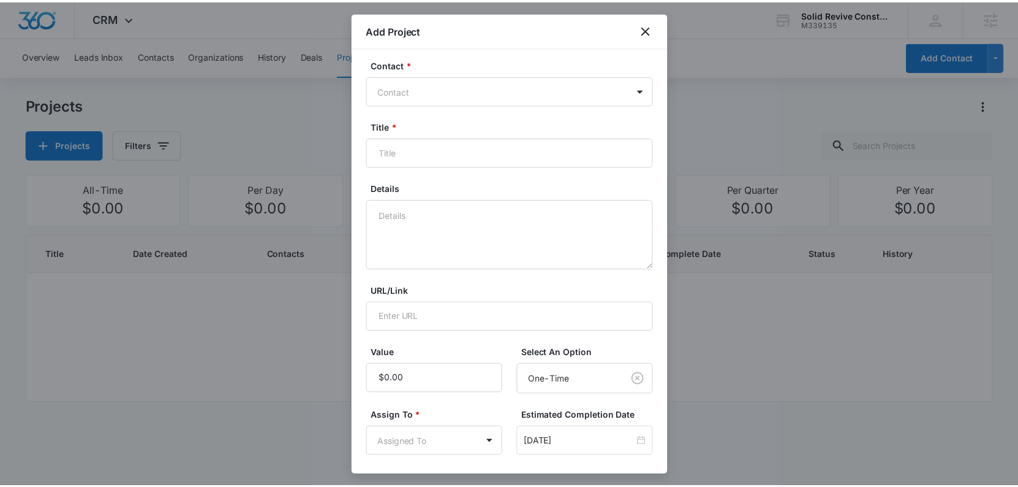
scroll to position [0, 0]
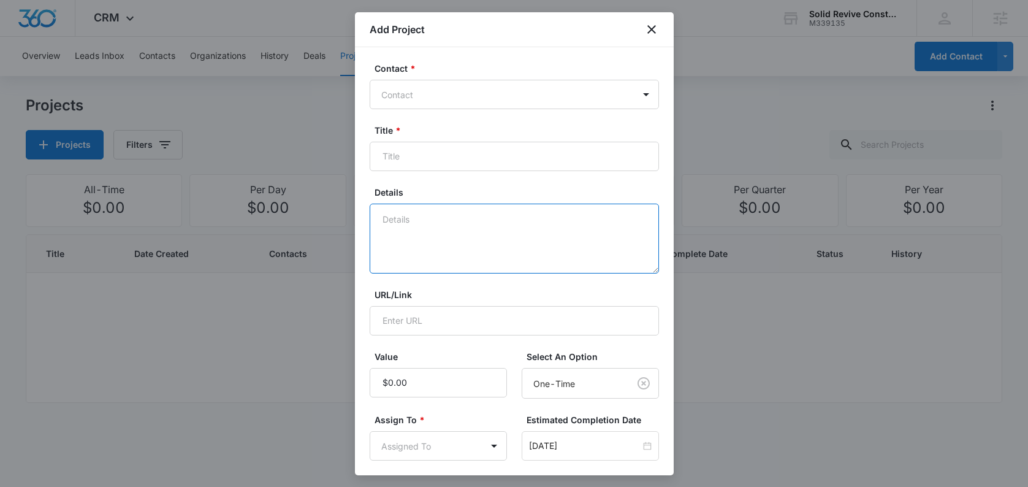
click at [466, 235] on textarea "Details" at bounding box center [513, 238] width 289 height 70
click at [651, 31] on icon "close" at bounding box center [651, 29] width 15 height 15
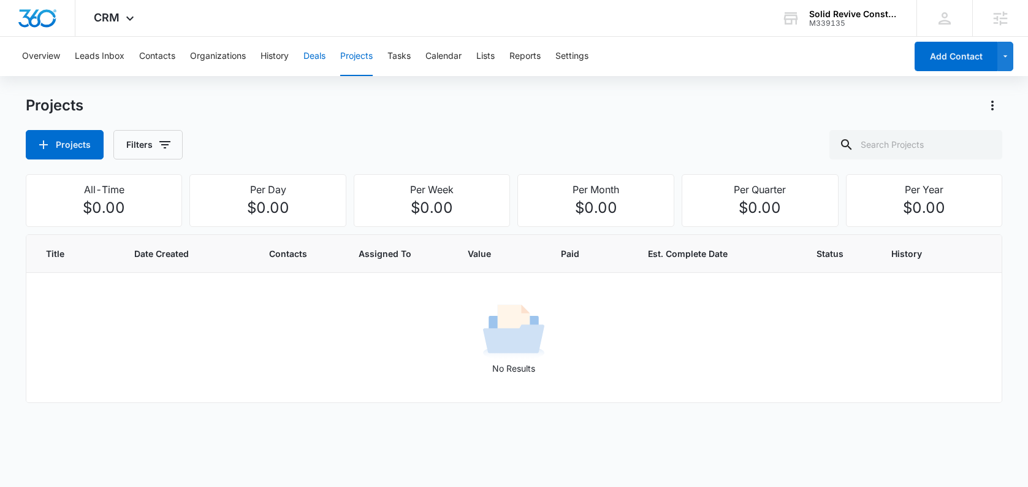
click at [316, 61] on button "Deals" at bounding box center [314, 56] width 22 height 39
click at [572, 53] on button "Settings" at bounding box center [571, 56] width 33 height 39
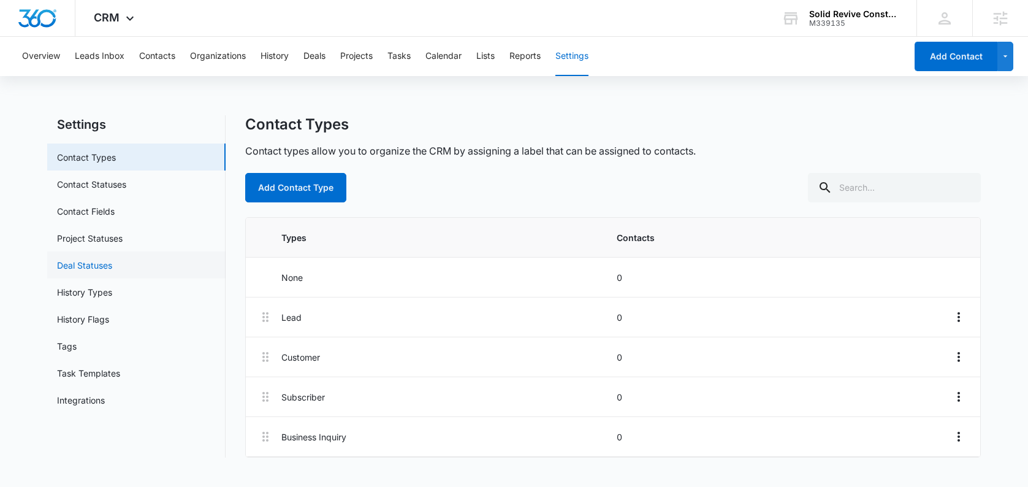
click at [109, 267] on link "Deal Statuses" at bounding box center [84, 265] width 55 height 13
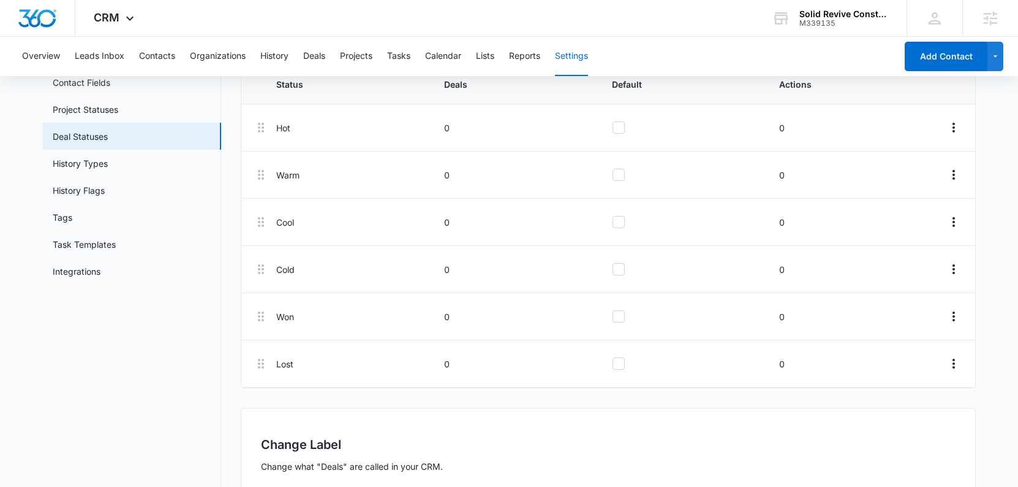
scroll to position [218, 0]
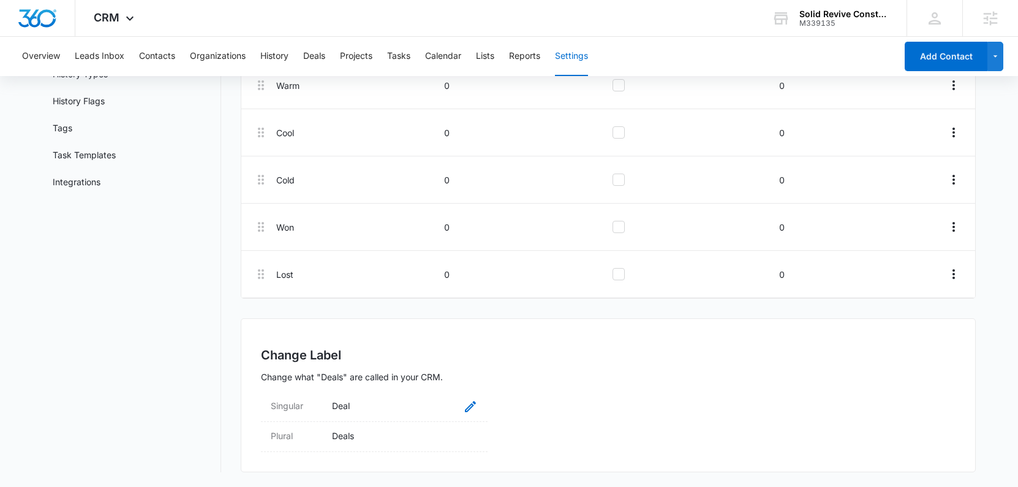
click at [475, 412] on icon at bounding box center [470, 406] width 15 height 15
click at [434, 413] on input "Deal" at bounding box center [405, 413] width 146 height 29
type input "Quote"
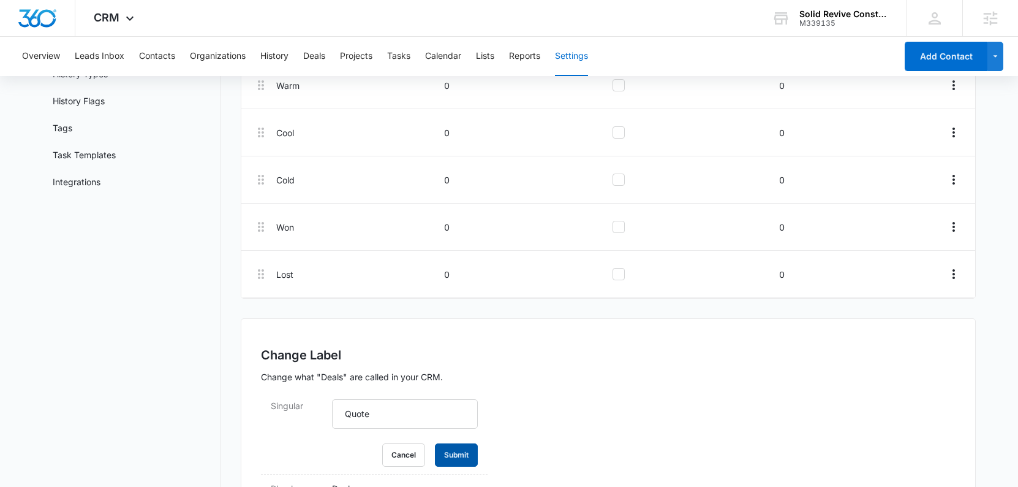
click at [470, 457] on button "Submit" at bounding box center [456, 454] width 43 height 23
click at [474, 435] on icon at bounding box center [470, 436] width 15 height 15
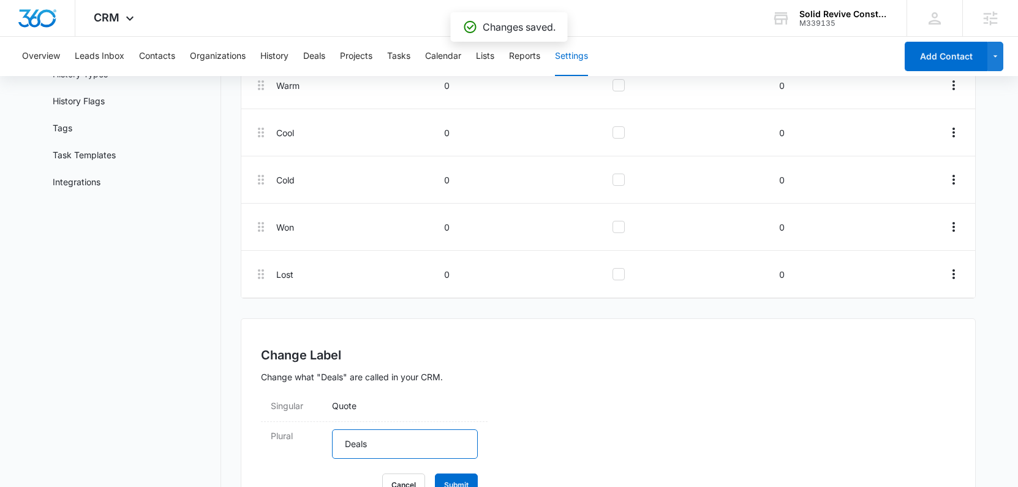
drag, startPoint x: 440, startPoint y: 447, endPoint x: 433, endPoint y: 446, distance: 6.8
click at [433, 446] on input "Deals" at bounding box center [405, 443] width 146 height 29
type input "Quotes"
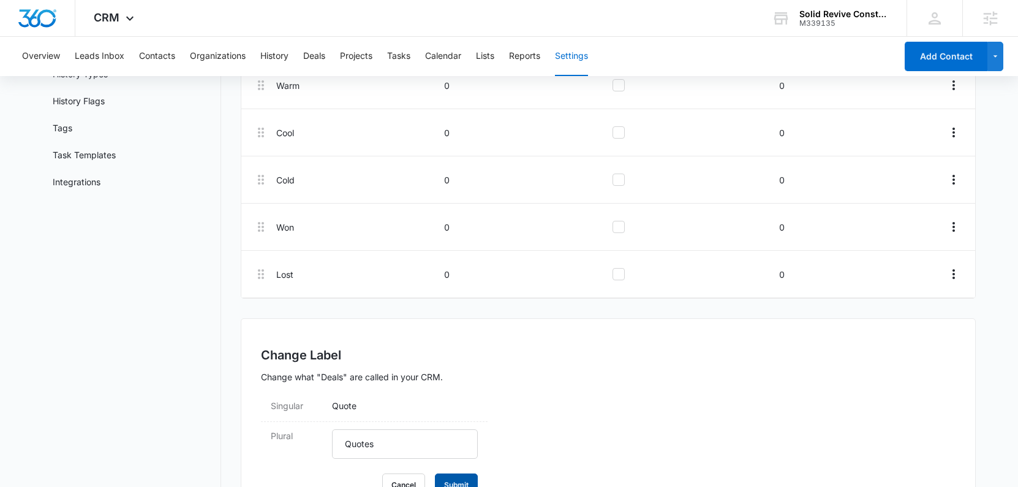
click at [458, 479] on button "Submit" at bounding box center [456, 484] width 43 height 23
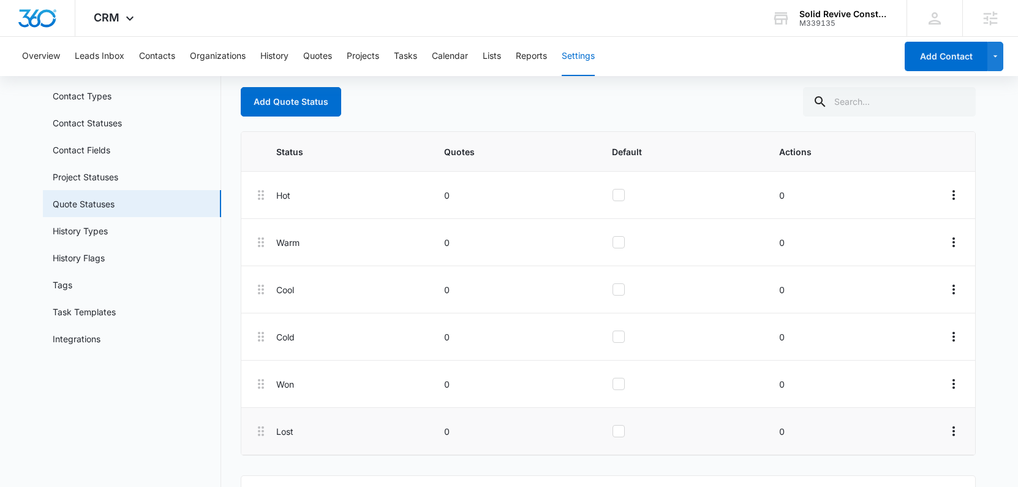
scroll to position [0, 0]
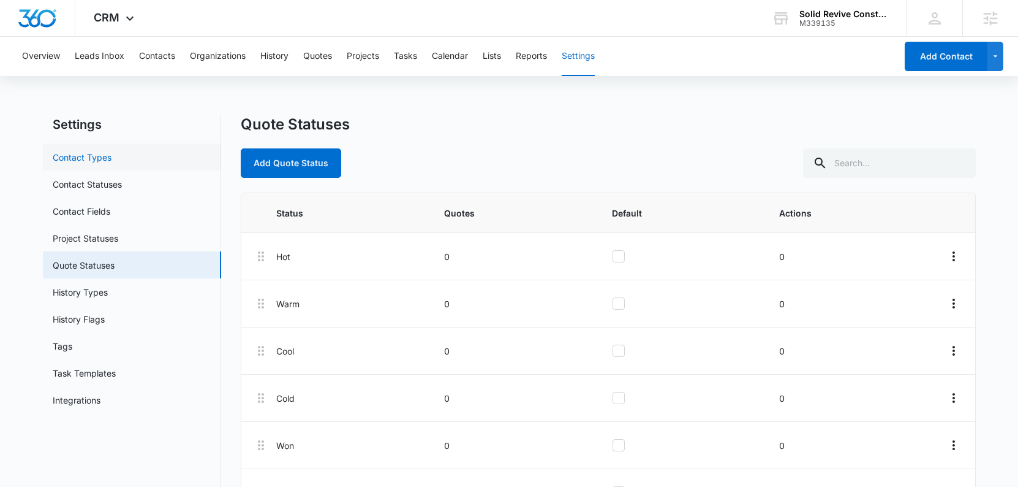
click at [110, 161] on link "Contact Types" at bounding box center [82, 157] width 59 height 13
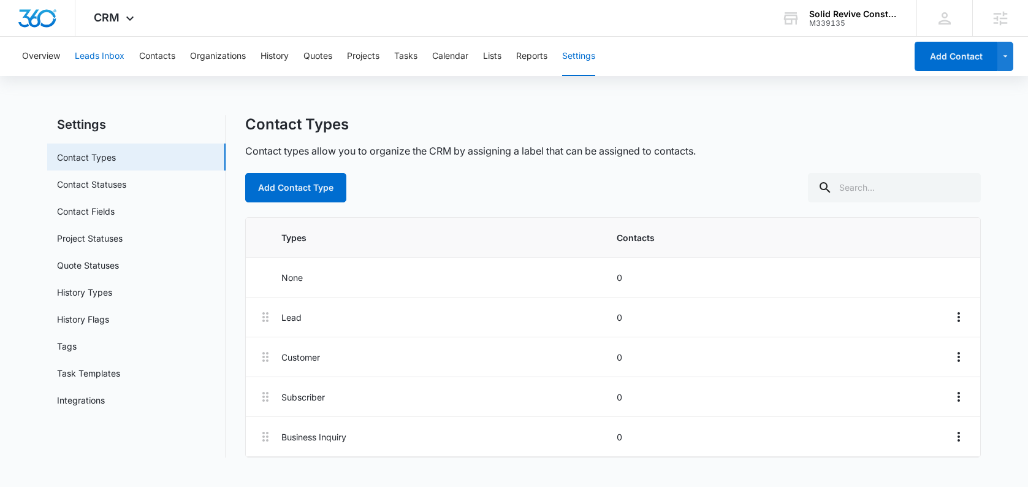
click at [113, 57] on button "Leads Inbox" at bounding box center [100, 56] width 50 height 39
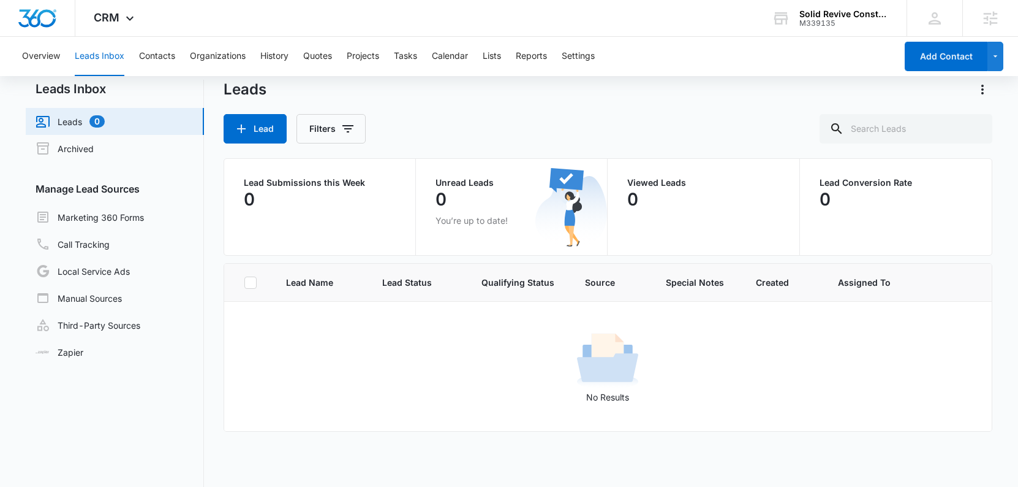
scroll to position [24, 0]
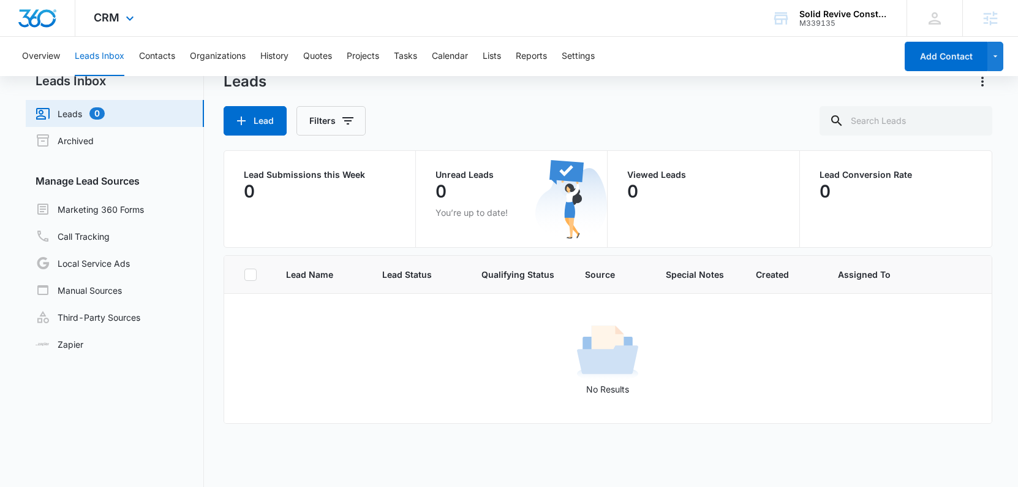
click at [47, 24] on img "Dashboard" at bounding box center [37, 18] width 39 height 18
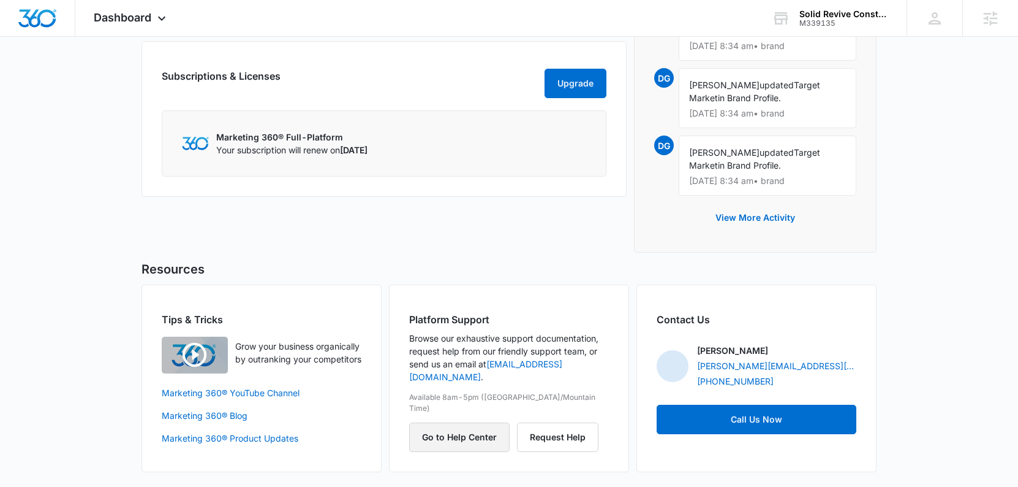
scroll to position [947, 0]
click at [471, 422] on button "Go to Help Center" at bounding box center [459, 436] width 100 height 29
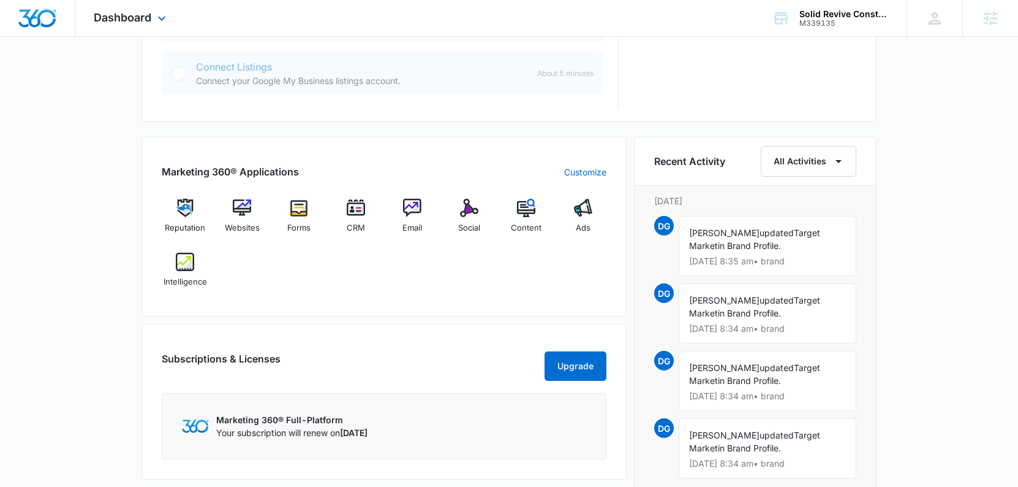
scroll to position [619, 0]
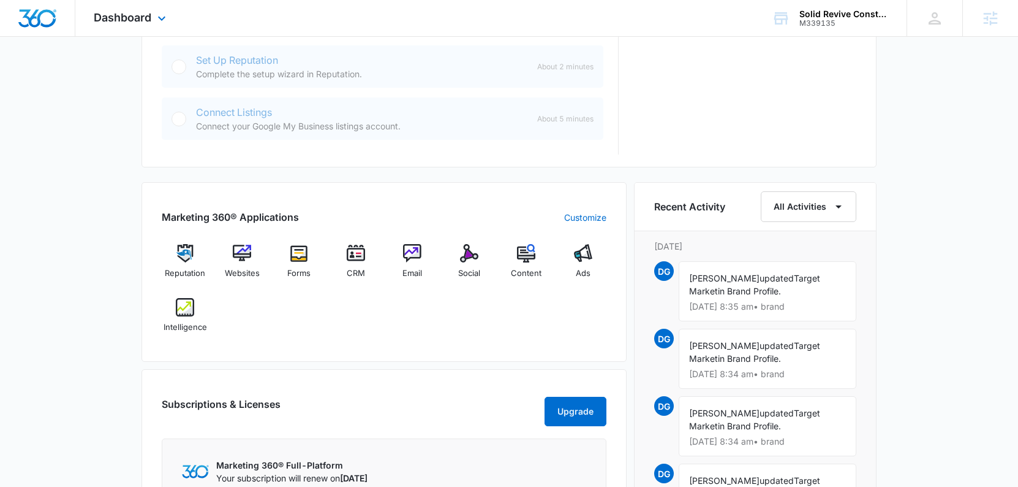
click at [127, 26] on div "Dashboard Apps Reputation Websites Forms CRM Email Social Content Ads Intellige…" at bounding box center [131, 18] width 112 height 36
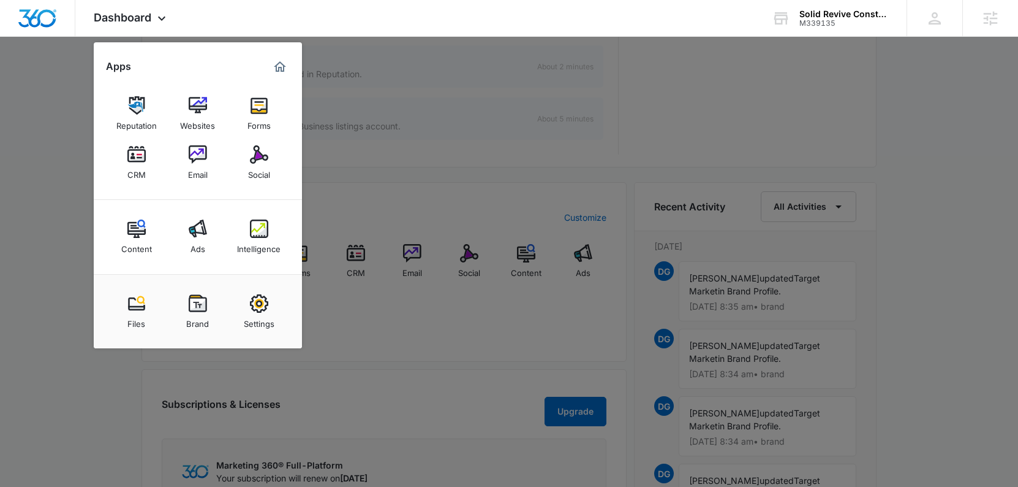
click at [47, 222] on div at bounding box center [509, 243] width 1018 height 487
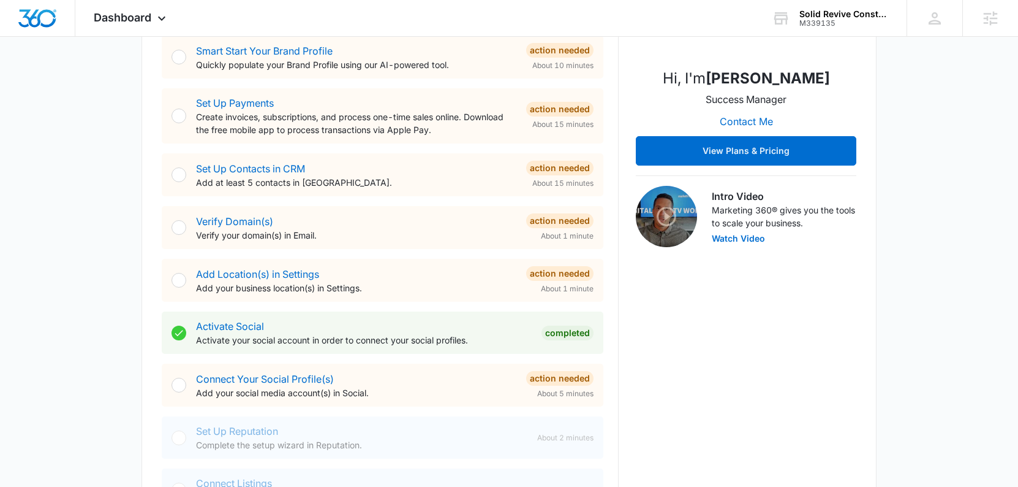
scroll to position [314, 0]
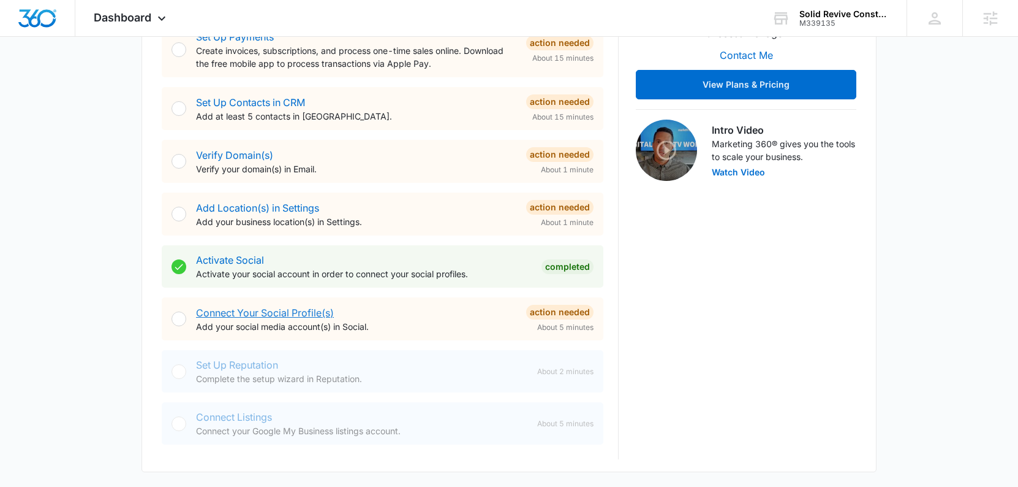
click at [283, 311] on link "Connect Your Social Profile(s)" at bounding box center [265, 312] width 138 height 12
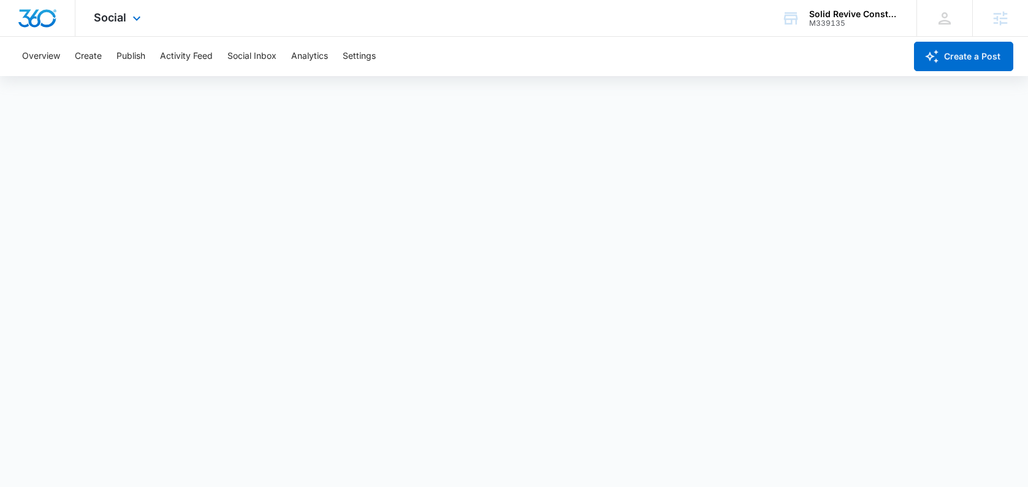
click at [38, 15] on img "Dashboard" at bounding box center [37, 18] width 39 height 18
